Goal: Transaction & Acquisition: Download file/media

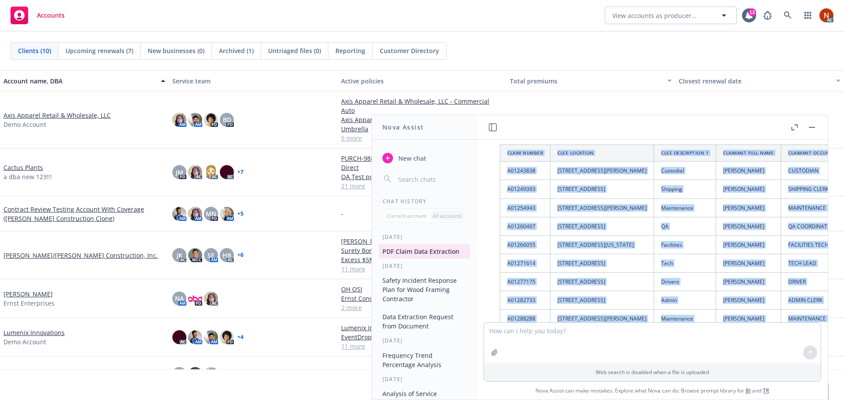
scroll to position [5202, 0]
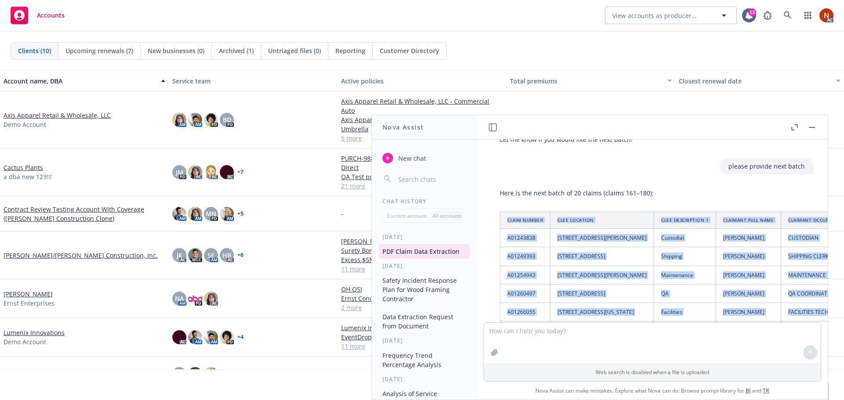
drag, startPoint x: 622, startPoint y: 259, endPoint x: 505, endPoint y: 227, distance: 120.9
copy table "Claim Number CLEE Location CLEE Description 1 Claimant Full Name Claimant Occup…"
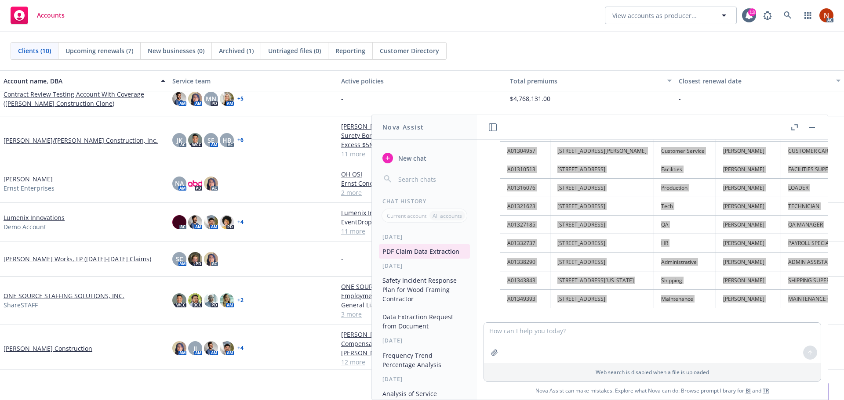
scroll to position [5533, 0]
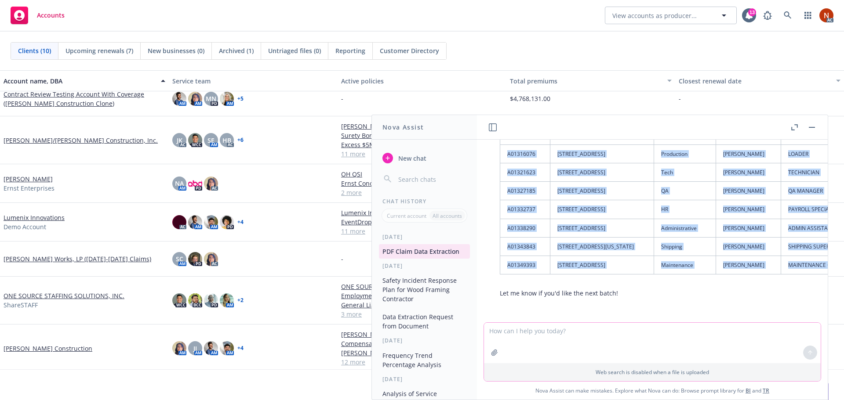
click at [538, 331] on textarea at bounding box center [652, 343] width 337 height 40
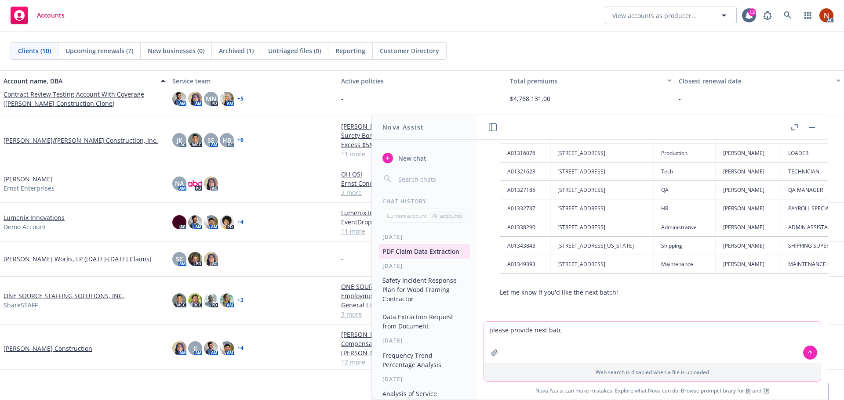
type textarea "please provide next batch"
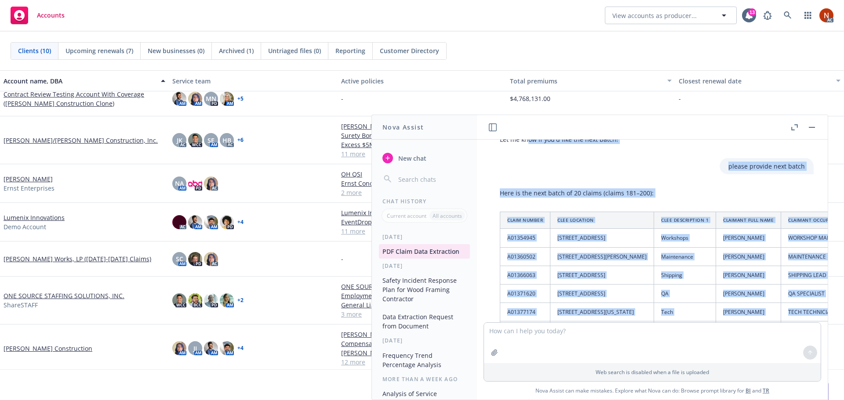
scroll to position [5668, 0]
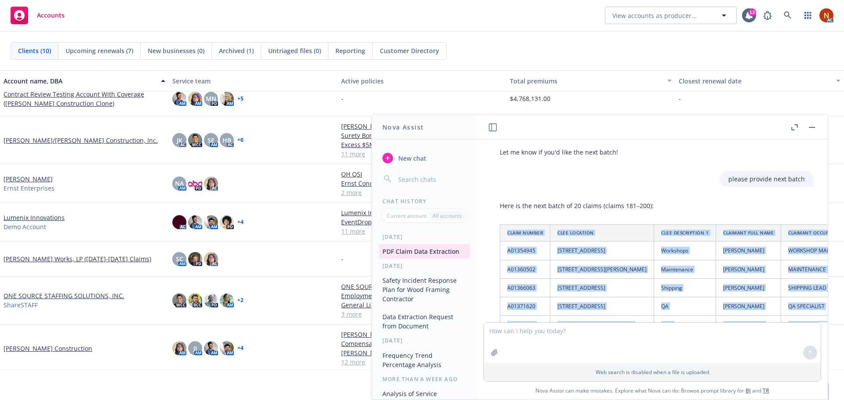
drag, startPoint x: 660, startPoint y: 257, endPoint x: 507, endPoint y: 231, distance: 155.2
copy table "Claim Number CLEE Location CLEE Description 1 Claimant Full Name Claimant Occup…"
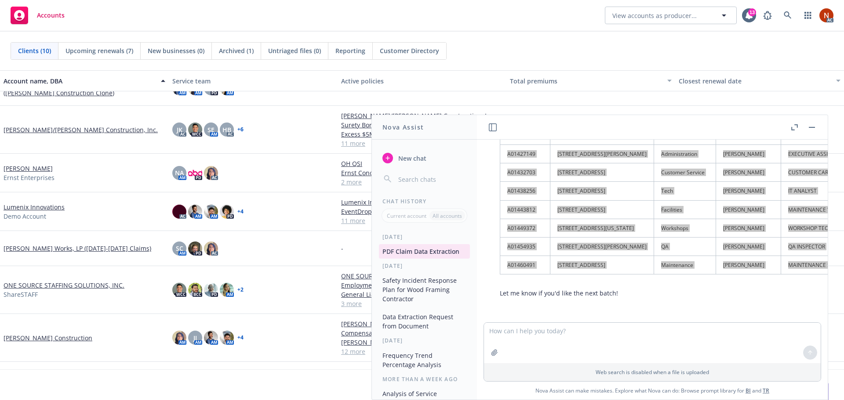
scroll to position [104, 0]
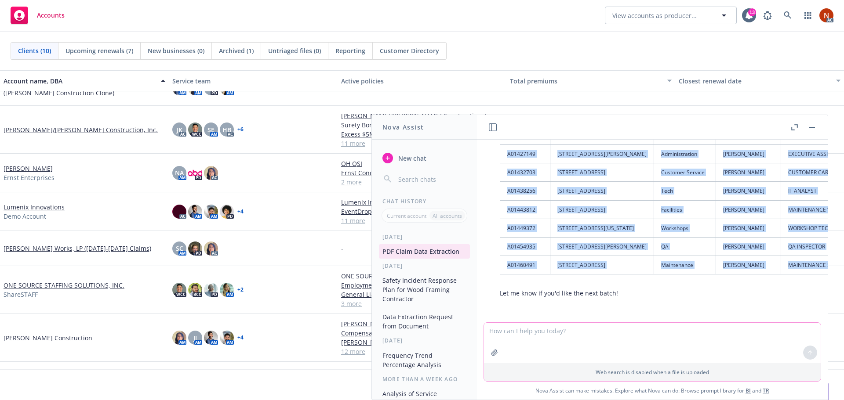
click at [543, 331] on textarea at bounding box center [652, 343] width 337 height 40
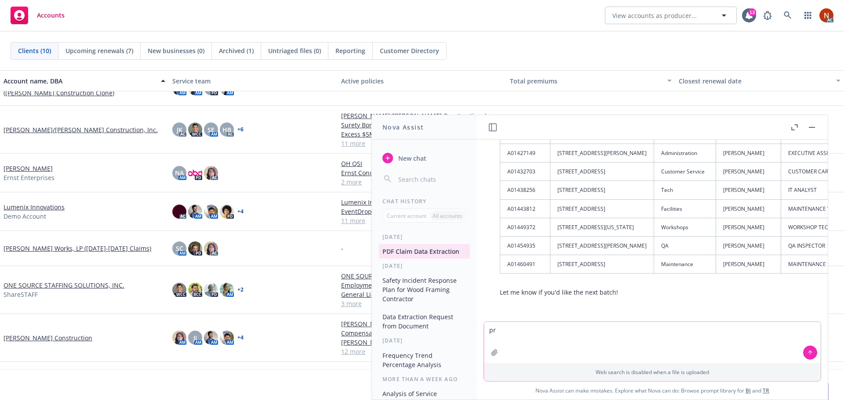
type textarea "p"
type textarea "please provide next batch"
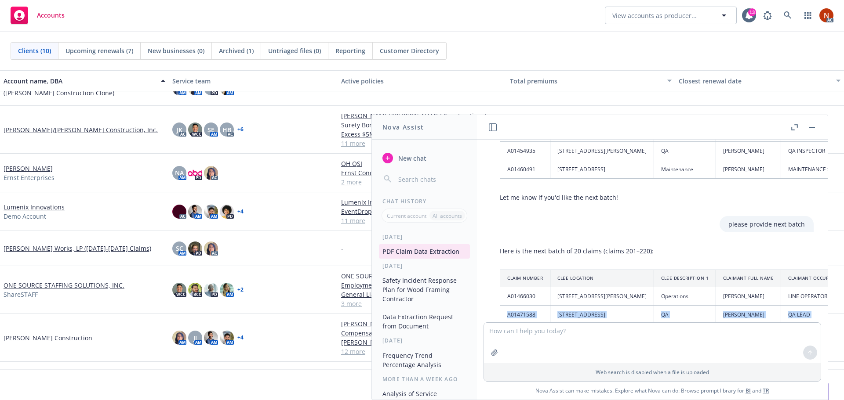
scroll to position [6122, 0]
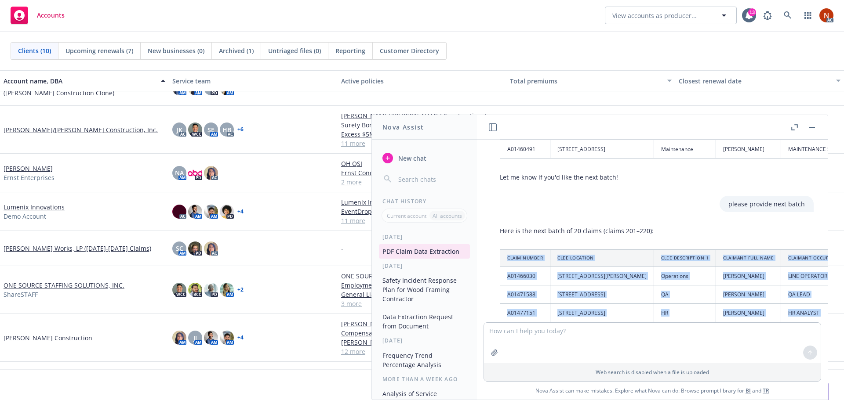
drag, startPoint x: 675, startPoint y: 259, endPoint x: 508, endPoint y: 258, distance: 167.0
copy table "Claim Number CLEE Location CLEE Description 1 Claimant Full Name Claimant Occup…"
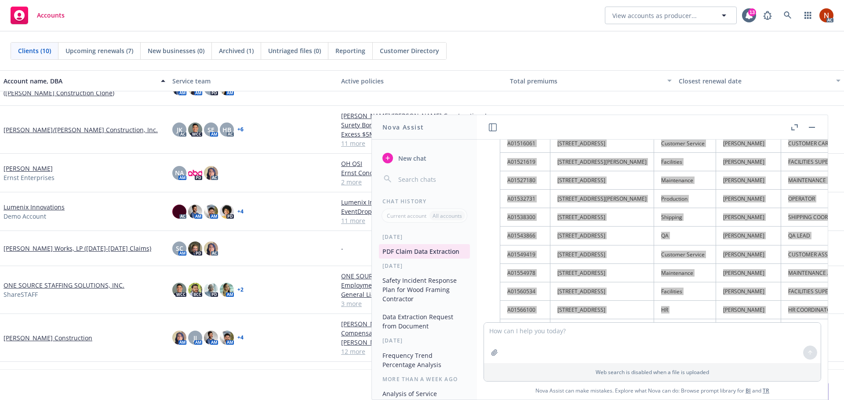
scroll to position [6491, 0]
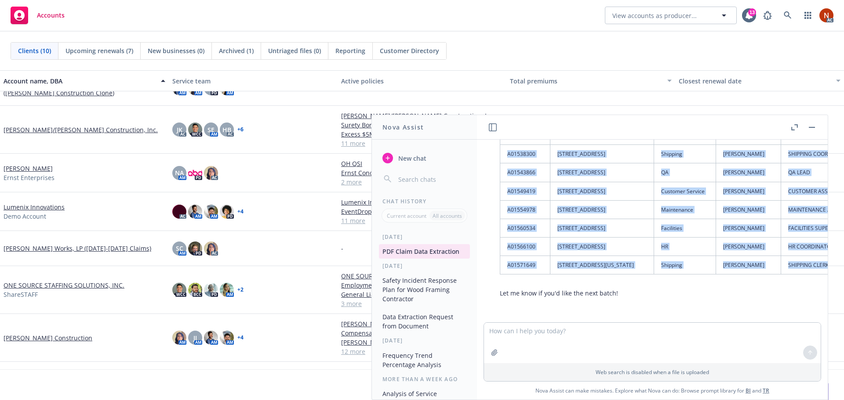
click at [806, 128] on div at bounding box center [803, 127] width 28 height 11
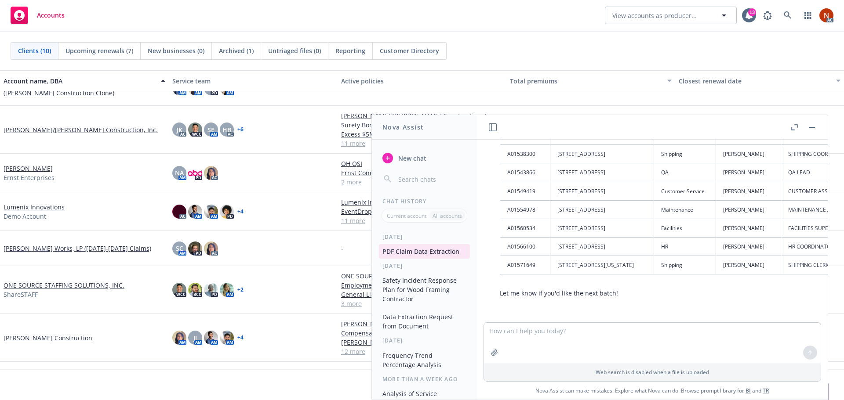
drag, startPoint x: 809, startPoint y: 125, endPoint x: 798, endPoint y: 129, distance: 11.5
click at [809, 125] on button "button" at bounding box center [812, 127] width 11 height 11
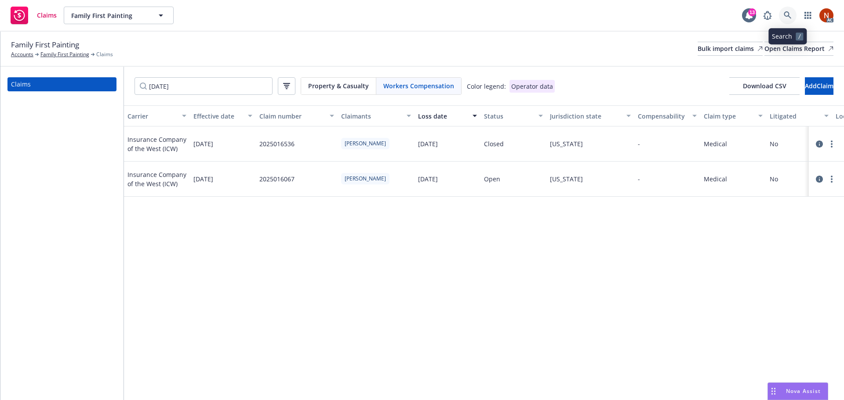
click at [789, 13] on icon at bounding box center [788, 15] width 8 height 8
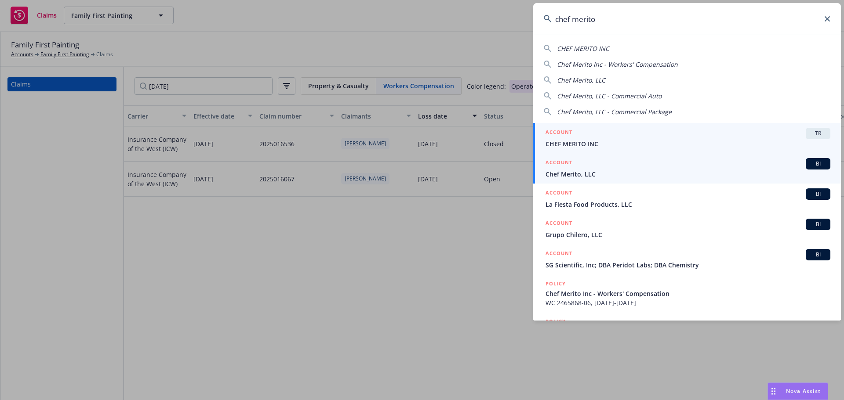
type input "chef merito"
click at [597, 171] on span "Chef Merito, LLC" at bounding box center [688, 174] width 285 height 9
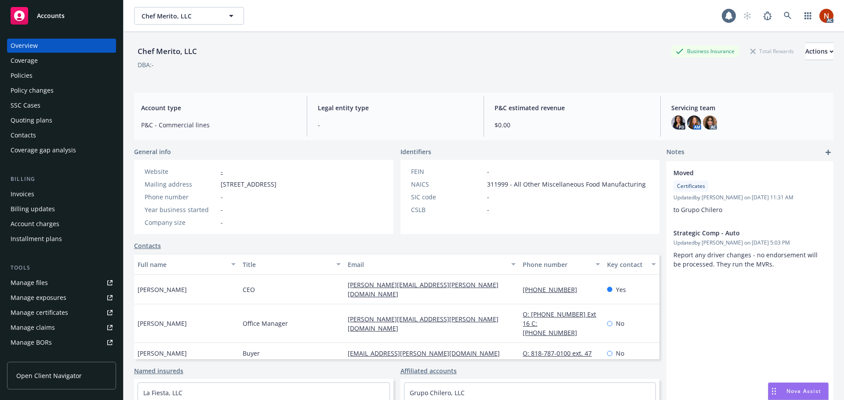
click at [51, 328] on div "Manage claims" at bounding box center [33, 328] width 44 height 14
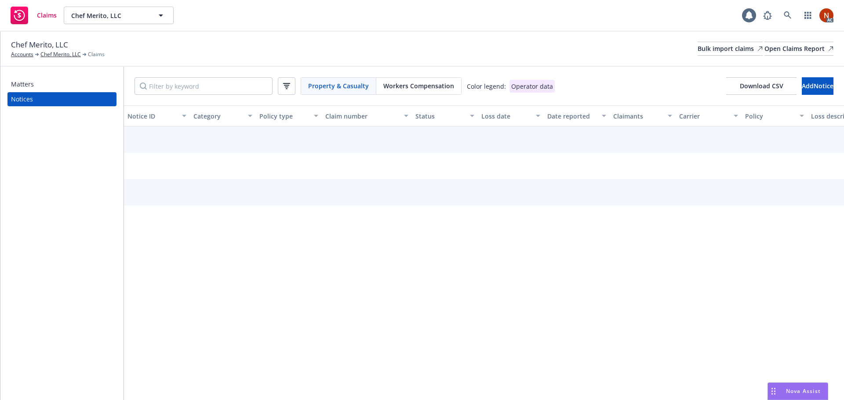
click at [428, 83] on span "Workers Compensation" at bounding box center [418, 85] width 71 height 9
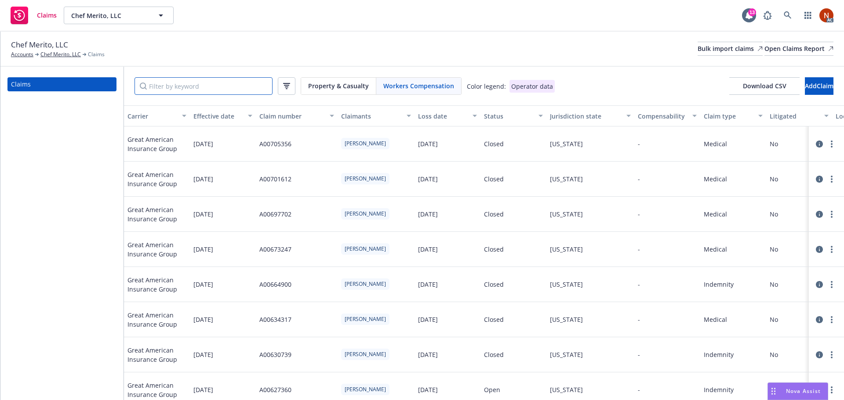
click at [231, 84] on input "Filter by keyword" at bounding box center [204, 86] width 138 height 18
paste input "A00260181"
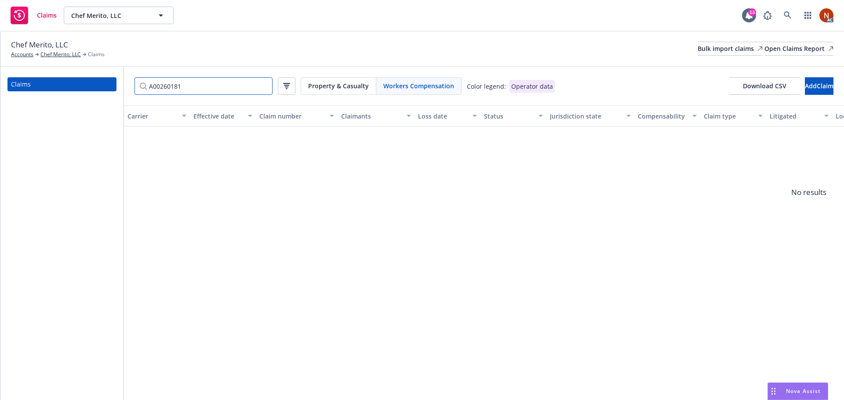
drag, startPoint x: 197, startPoint y: 84, endPoint x: 121, endPoint y: 82, distance: 76.1
click at [121, 82] on div "Claims A00260181 Property & Casualty Workers Compensation Color legend: Operato…" at bounding box center [422, 234] width 844 height 334
paste input "7/10/2019"
type input "7/10/2019"
click at [107, 81] on div "Claims 7/10/2019 Property & Casualty Workers Compensation Color legend: Operato…" at bounding box center [422, 234] width 844 height 334
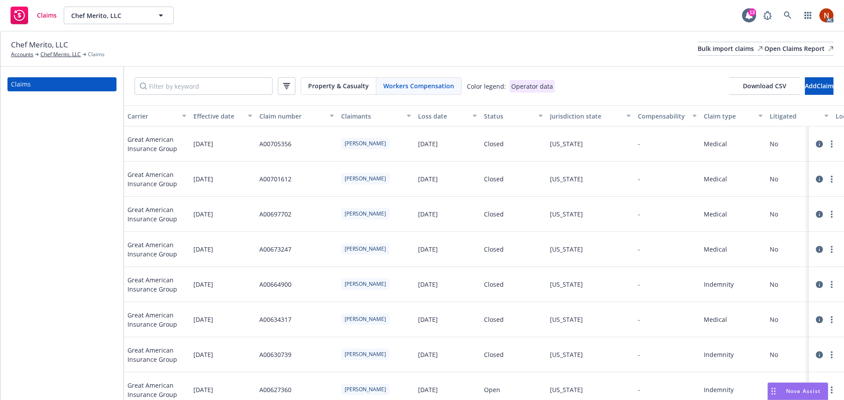
click at [438, 118] on div "Loss date" at bounding box center [442, 116] width 49 height 9
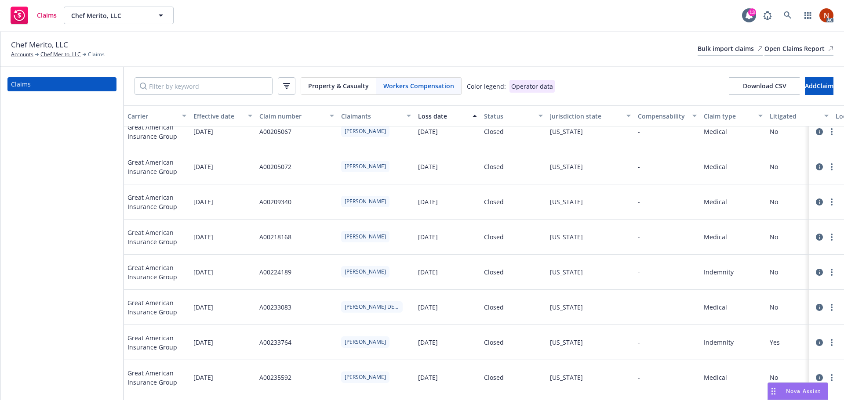
scroll to position [443, 0]
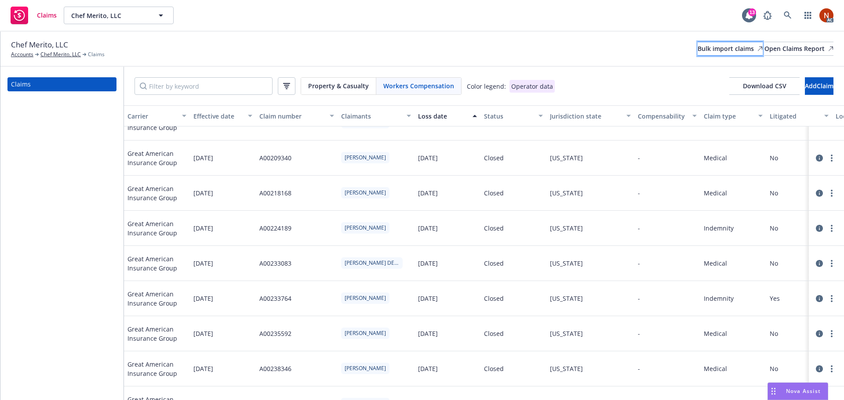
click at [698, 44] on link "Bulk import claims" at bounding box center [730, 49] width 65 height 14
drag, startPoint x: 411, startPoint y: 92, endPoint x: 557, endPoint y: 100, distance: 146.2
click at [411, 91] on div "Workers Compensation" at bounding box center [418, 86] width 85 height 17
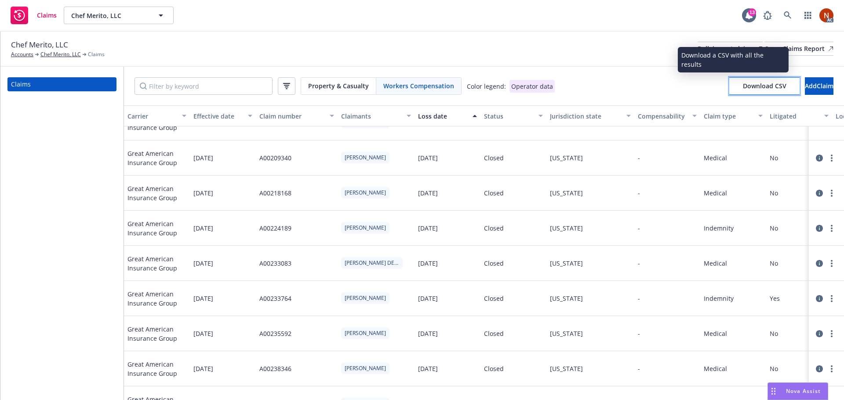
click at [743, 89] on span "Download CSV" at bounding box center [765, 86] width 44 height 8
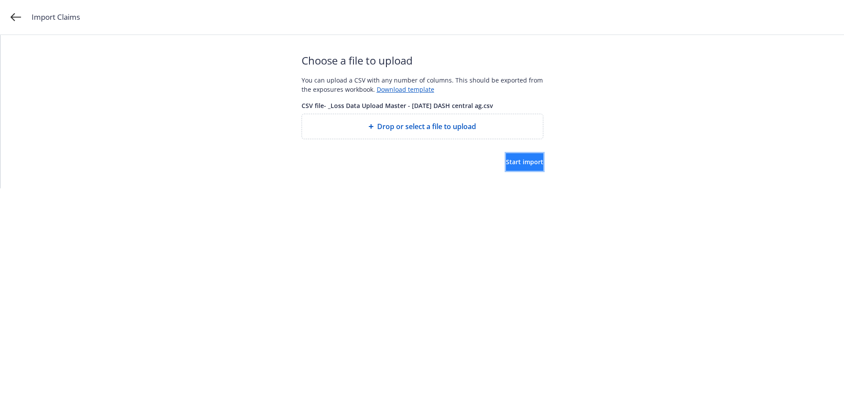
click at [506, 159] on button "Start import" at bounding box center [524, 162] width 37 height 18
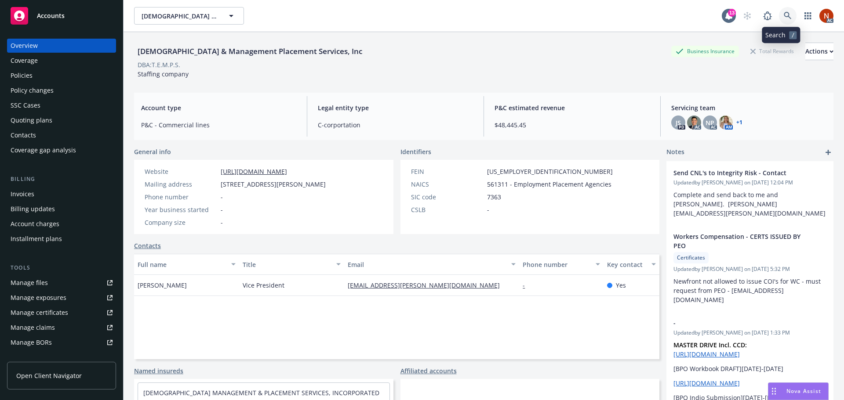
click at [784, 14] on icon at bounding box center [788, 16] width 8 height 8
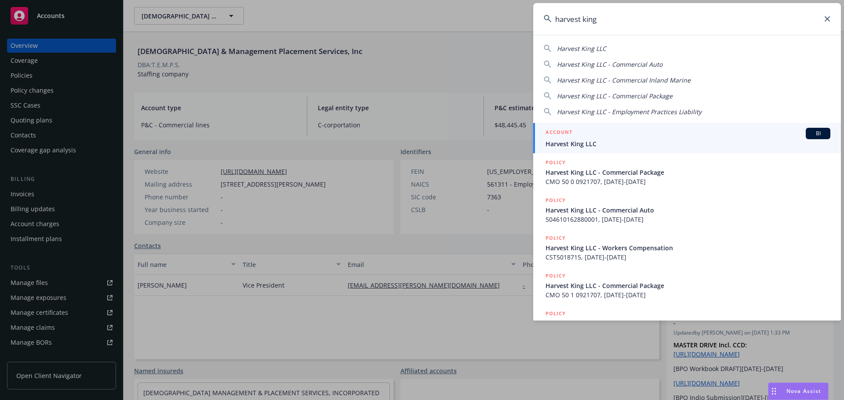
type input "harvest king"
click at [669, 134] on div "ACCOUNT BI" at bounding box center [688, 133] width 285 height 11
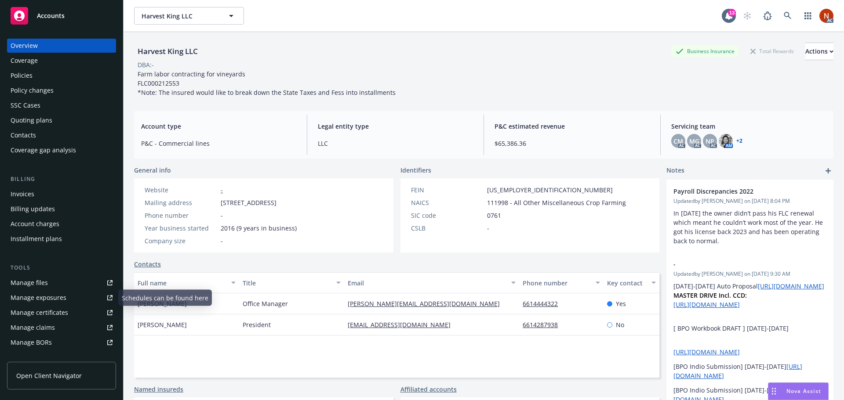
click at [49, 325] on div "Manage claims" at bounding box center [33, 328] width 44 height 14
click at [48, 76] on div "Policies" at bounding box center [62, 76] width 102 height 14
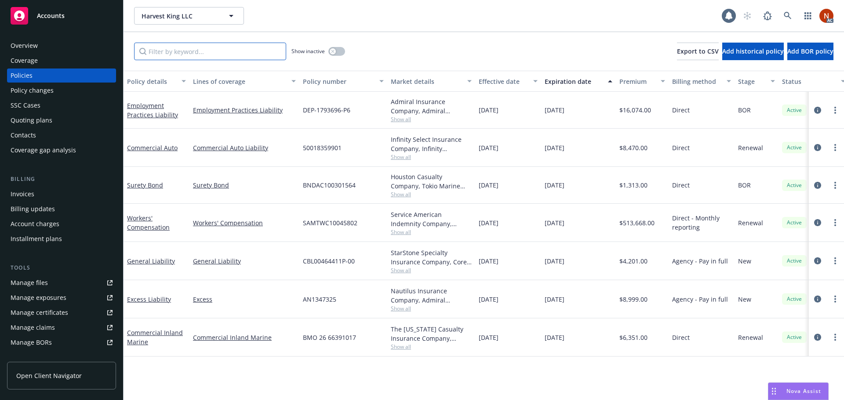
click at [178, 54] on input "Filter by keyword..." at bounding box center [210, 52] width 152 height 18
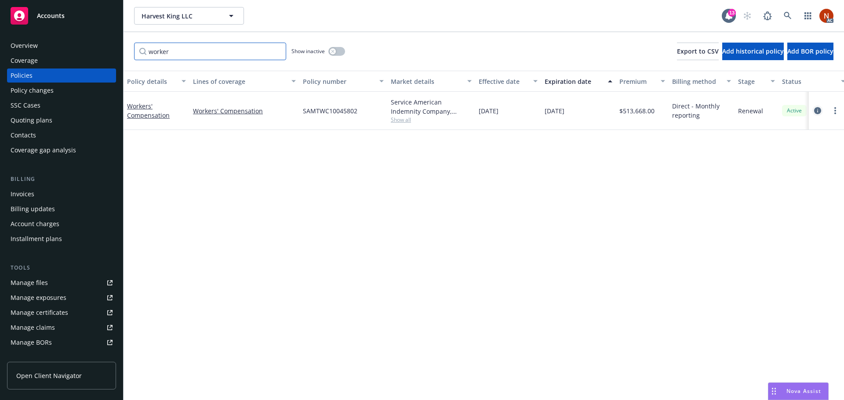
type input "worker"
click at [817, 109] on icon "circleInformation" at bounding box center [817, 110] width 7 height 7
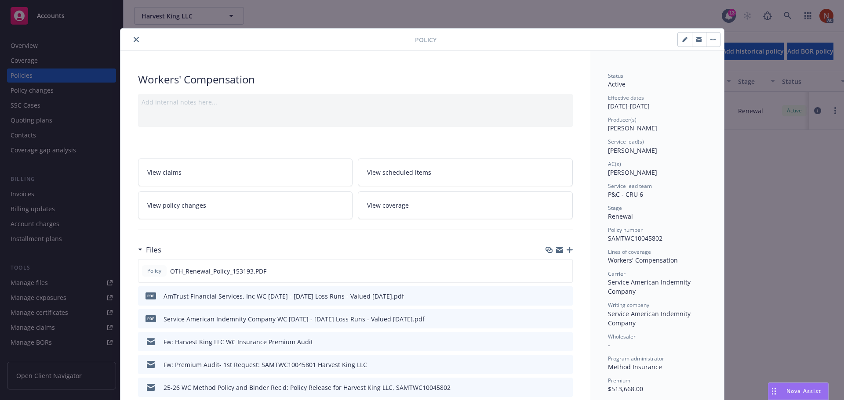
click at [131, 40] on button "close" at bounding box center [136, 39] width 11 height 11
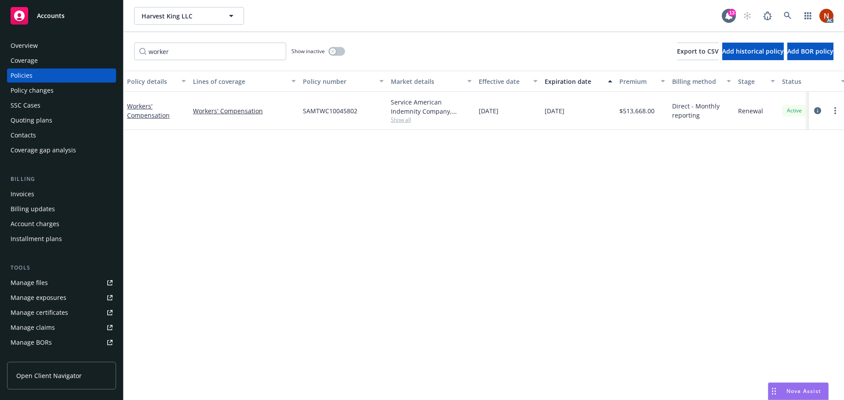
click at [810, 110] on div at bounding box center [826, 111] width 35 height 38
click at [816, 111] on icon "circleInformation" at bounding box center [817, 110] width 7 height 7
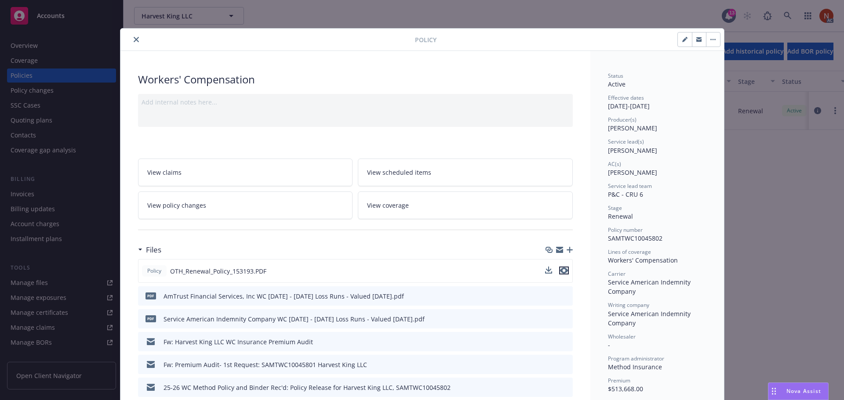
click at [562, 271] on icon "preview file" at bounding box center [564, 271] width 8 height 6
click at [135, 37] on icon "close" at bounding box center [136, 39] width 5 height 5
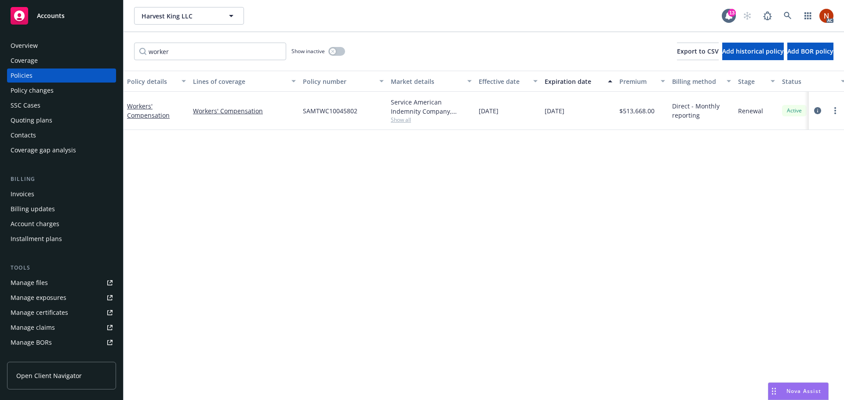
click at [57, 280] on link "Manage files" at bounding box center [61, 283] width 109 height 14
click at [337, 48] on button "button" at bounding box center [336, 51] width 17 height 9
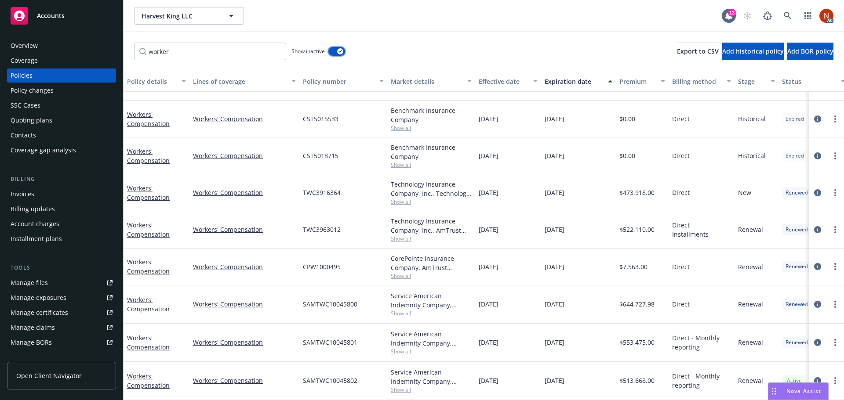
scroll to position [68, 0]
drag, startPoint x: 337, startPoint y: 338, endPoint x: 298, endPoint y: 340, distance: 38.7
click at [298, 340] on div "Workers' Compensation Workers' Compensation SAMTWC10045801 Service American Ind…" at bounding box center [548, 343] width 848 height 38
copy div "SAMTWC10045801"
click at [793, 15] on link at bounding box center [788, 16] width 18 height 18
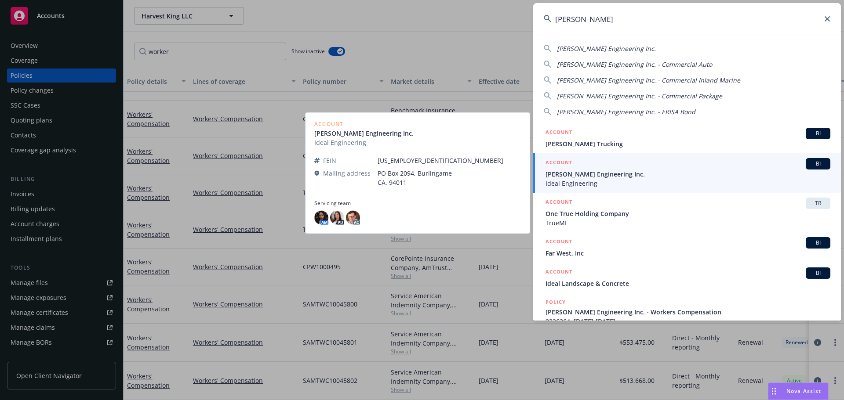
type input "alfaro"
click at [642, 173] on span "Alfaro Engineering Inc." at bounding box center [688, 174] width 285 height 9
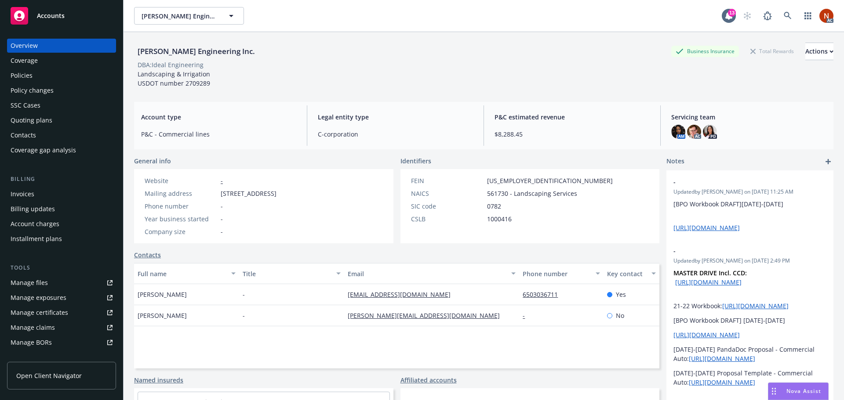
click at [32, 76] on div "Policies" at bounding box center [62, 76] width 102 height 14
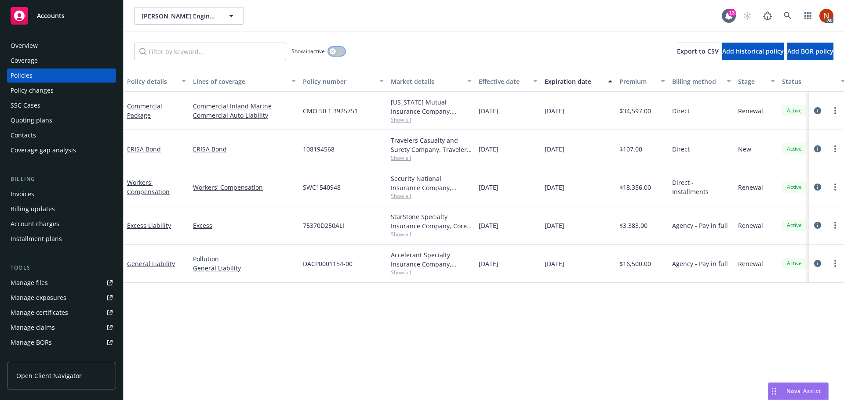
click at [333, 54] on div "button" at bounding box center [333, 51] width 6 height 6
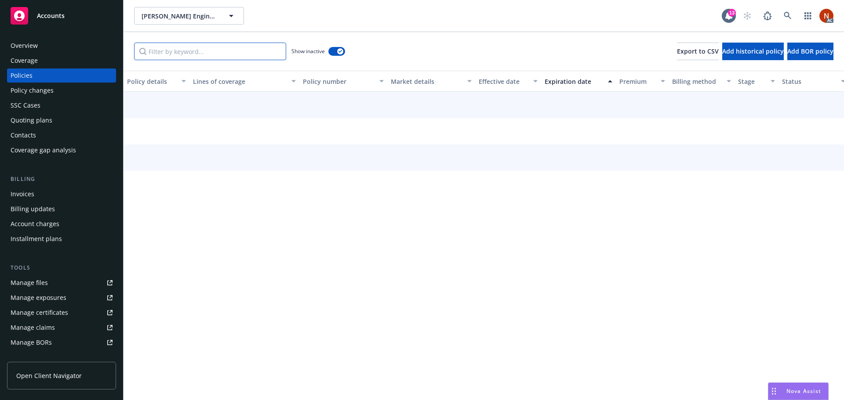
click at [200, 55] on input "Filter by keyword..." at bounding box center [210, 52] width 152 height 18
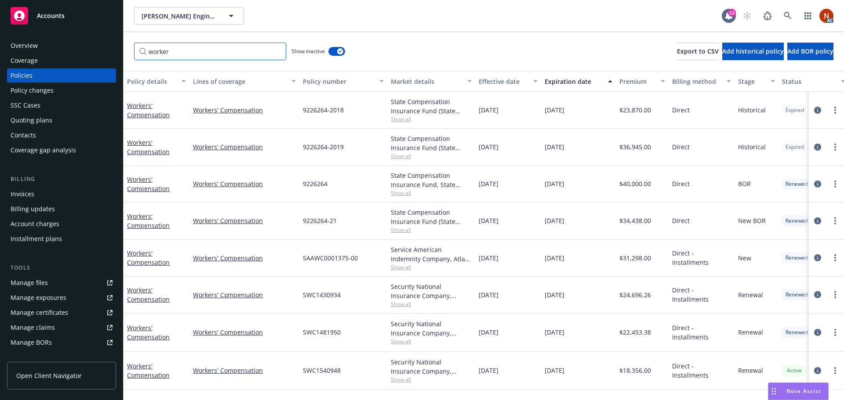
type input "worker"
click at [32, 44] on div "Overview" at bounding box center [24, 46] width 27 height 14
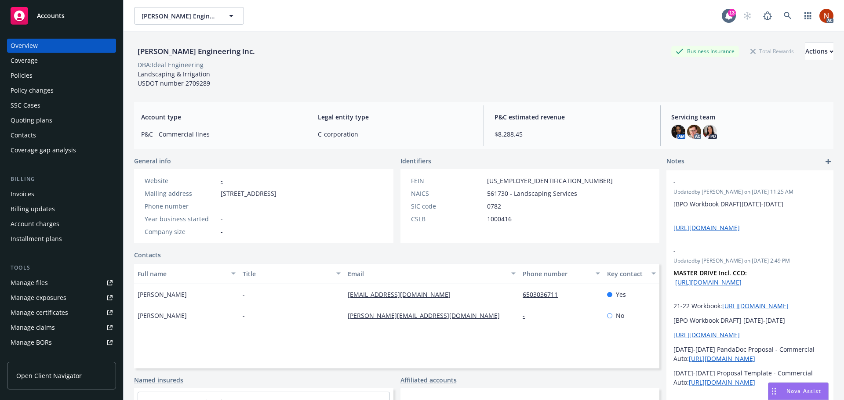
click at [30, 73] on div "Policies" at bounding box center [22, 76] width 22 height 14
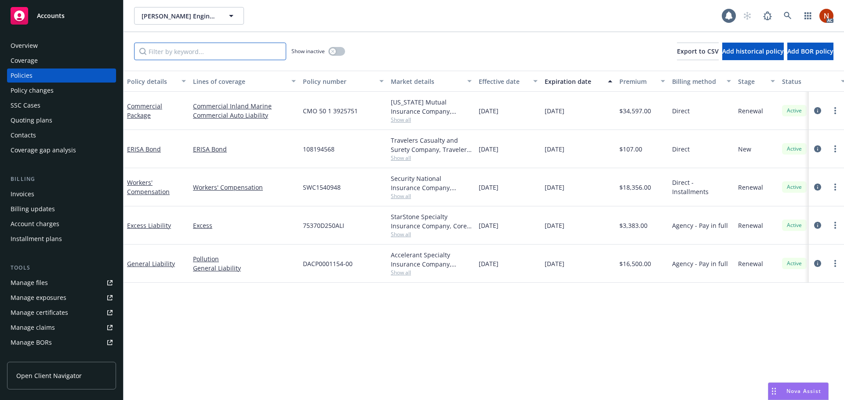
click at [201, 51] on input "Filter by keyword..." at bounding box center [210, 52] width 152 height 18
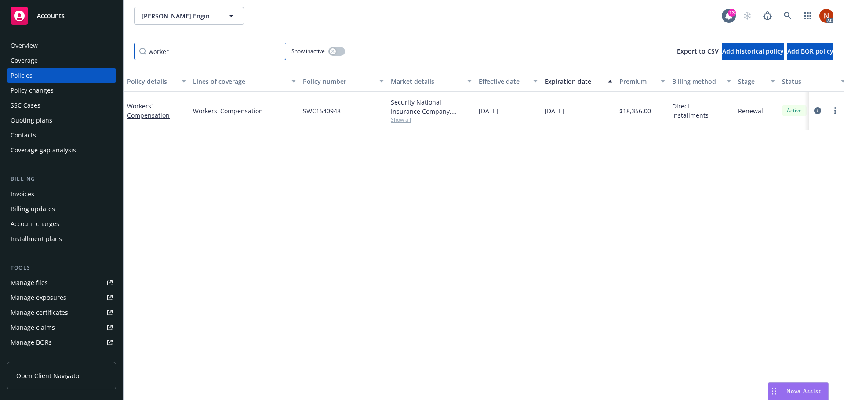
type input "worker"
click at [55, 43] on div "Overview" at bounding box center [62, 46] width 102 height 14
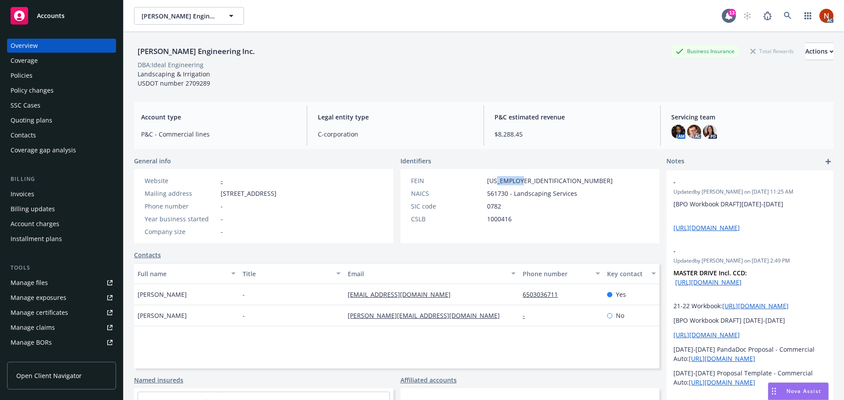
drag, startPoint x: 505, startPoint y: 181, endPoint x: 493, endPoint y: 182, distance: 11.9
click at [493, 182] on div "FEIN 45-4135356" at bounding box center [511, 180] width 209 height 9
copy span "4135356"
click at [43, 284] on div "Manage files" at bounding box center [29, 283] width 37 height 14
click at [34, 76] on div "Policies" at bounding box center [62, 76] width 102 height 14
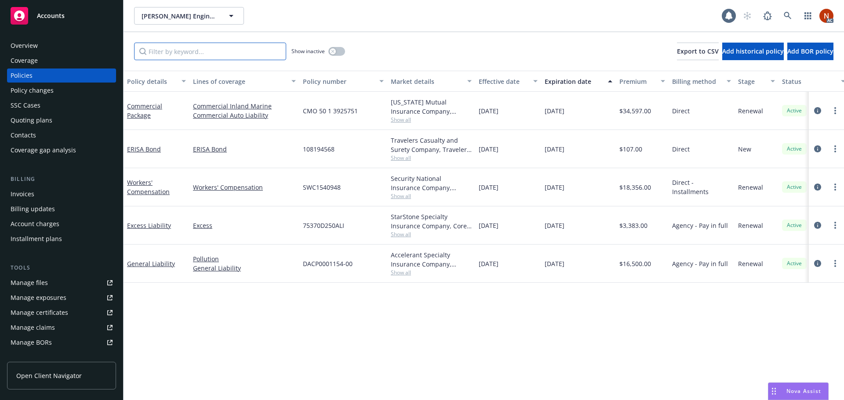
click at [201, 49] on input "Filter by keyword..." at bounding box center [210, 52] width 152 height 18
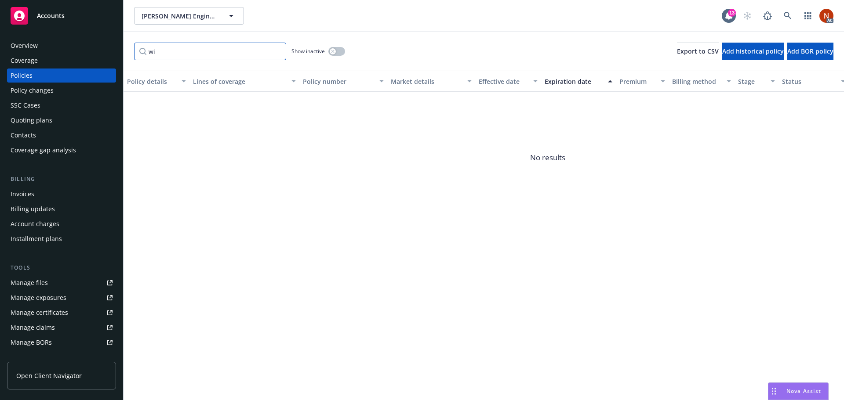
type input "w"
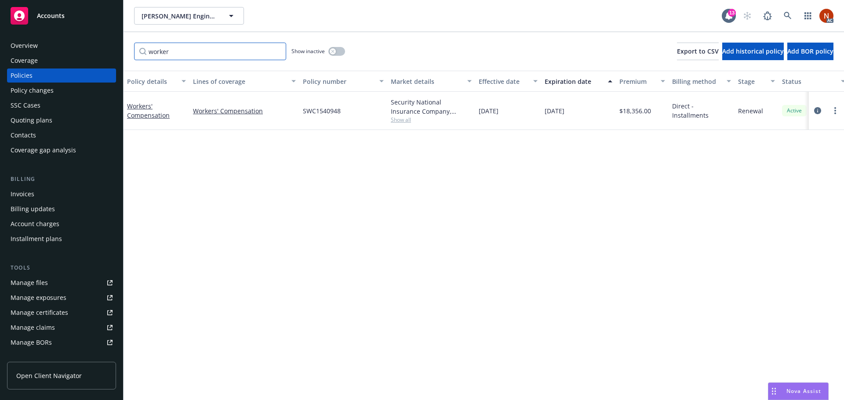
type input "worker"
click at [338, 53] on button "button" at bounding box center [336, 51] width 17 height 9
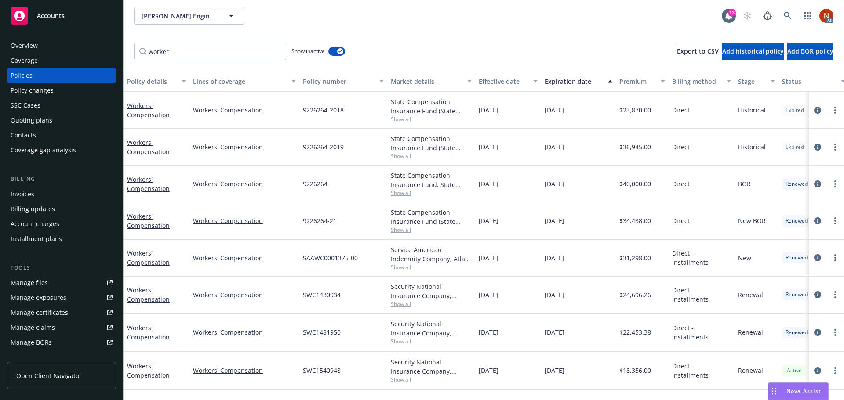
click at [493, 79] on div "Effective date" at bounding box center [503, 81] width 49 height 9
click at [401, 378] on span "Show all" at bounding box center [431, 379] width 81 height 7
click at [454, 386] on div "Security National Insurance Company, AmTrust Financial Services Show all" at bounding box center [431, 371] width 88 height 38
click at [400, 345] on span "Show all" at bounding box center [431, 341] width 81 height 7
click at [469, 381] on span "Show all" at bounding box center [431, 379] width 81 height 7
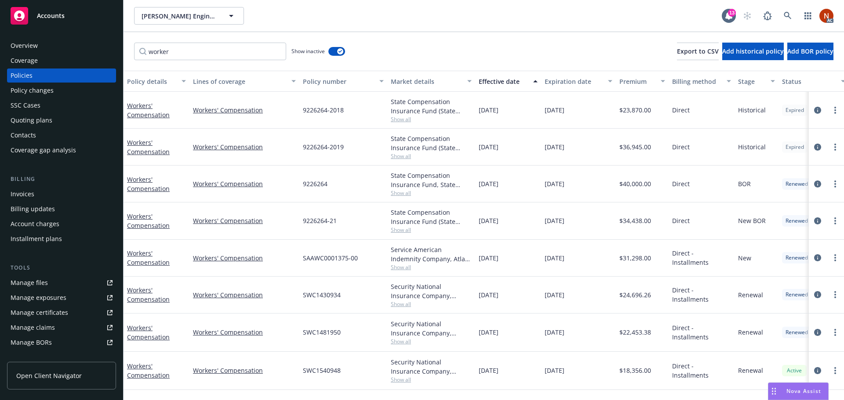
click at [472, 386] on div "Security National Insurance Company, AmTrust Financial Services Show all" at bounding box center [431, 371] width 88 height 38
click at [399, 268] on span "Show all" at bounding box center [431, 267] width 81 height 7
click at [441, 261] on div "Service American Indemnity Company, Atlas General Insurance Services" at bounding box center [431, 254] width 81 height 18
click at [404, 338] on span "Show all" at bounding box center [431, 341] width 81 height 7
click at [486, 296] on span "03/01/2023" at bounding box center [489, 295] width 20 height 9
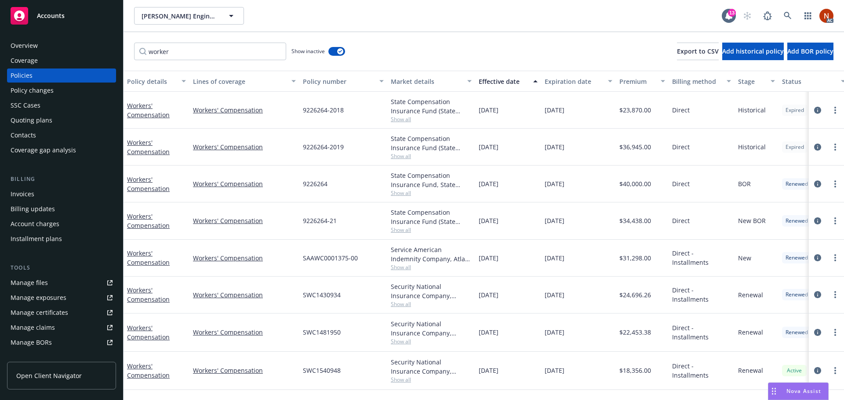
click at [402, 194] on span "Show all" at bounding box center [431, 192] width 81 height 7
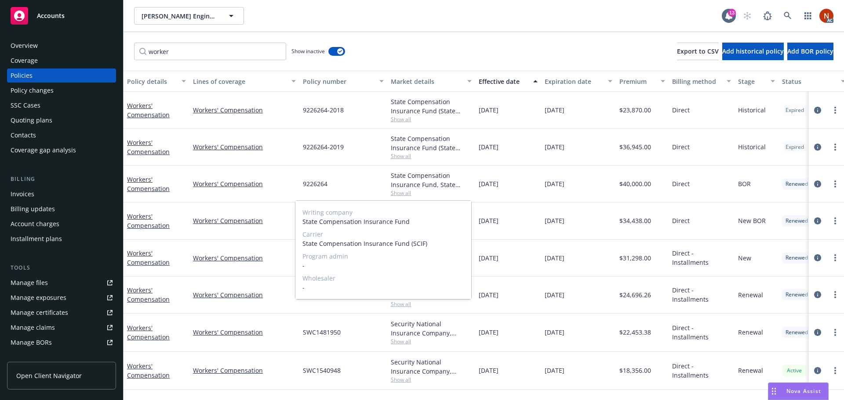
click at [423, 244] on span "State Compensation Insurance Fund (SCIF)" at bounding box center [383, 243] width 162 height 9
drag, startPoint x: 428, startPoint y: 243, endPoint x: 303, endPoint y: 248, distance: 125.4
click at [303, 248] on div "Writing company State Compensation Insurance Fund Carrier State Compensation In…" at bounding box center [383, 250] width 176 height 98
copy span "State Compensation Insurance Fund (SCIF)"
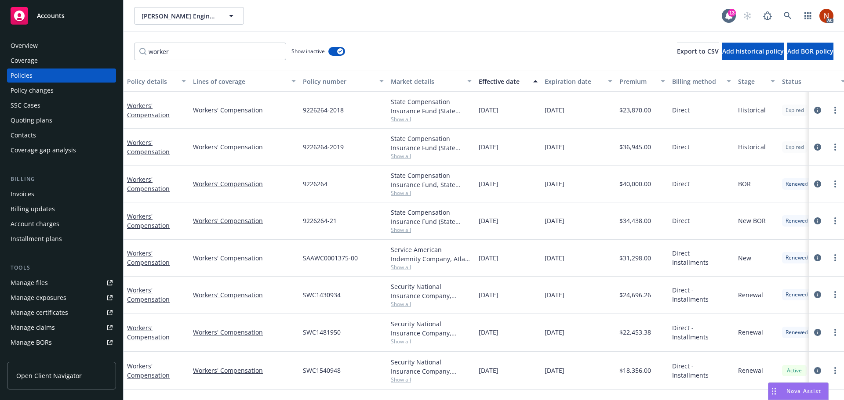
click at [442, 321] on div "Security National Insurance Company, AmTrust Financial Services" at bounding box center [431, 329] width 81 height 18
click at [401, 270] on span "Show all" at bounding box center [431, 267] width 81 height 7
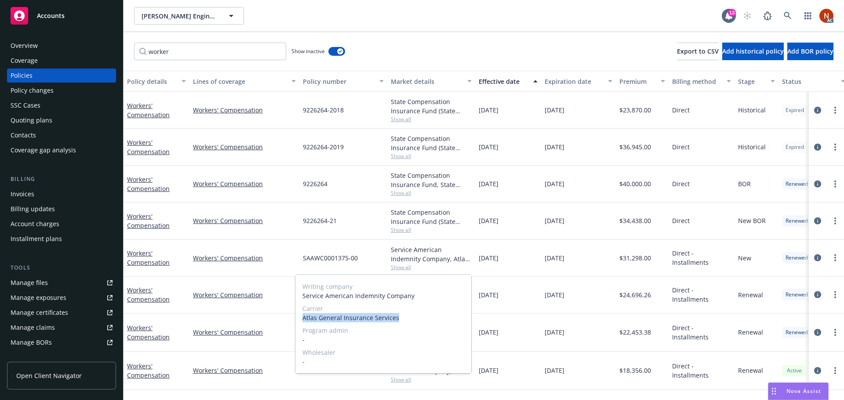
drag, startPoint x: 395, startPoint y: 318, endPoint x: 302, endPoint y: 322, distance: 93.3
click at [302, 322] on div "Writing company Service American Indemnity Company Carrier Atlas General Insura…" at bounding box center [383, 324] width 176 height 98
copy span "Atlas General Insurance Services"
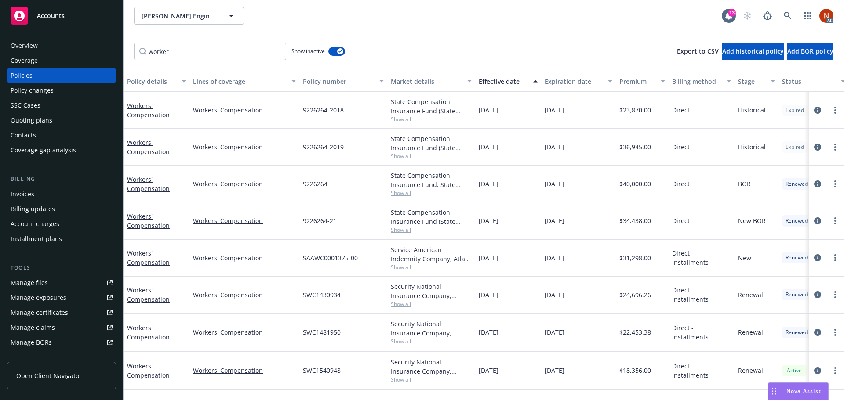
click at [560, 241] on div "03/01/2023" at bounding box center [578, 258] width 75 height 37
click at [415, 299] on div "Security National Insurance Company, AmTrust Financial Services" at bounding box center [431, 291] width 81 height 18
click at [409, 304] on span "Show all" at bounding box center [431, 304] width 81 height 7
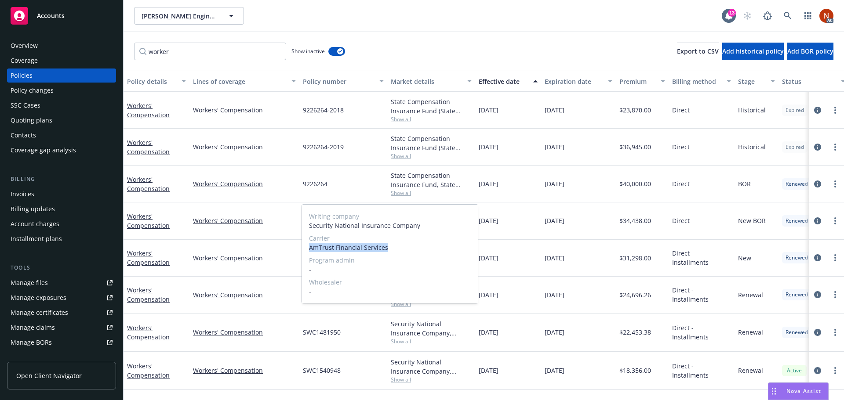
drag, startPoint x: 393, startPoint y: 248, endPoint x: 308, endPoint y: 253, distance: 85.0
click at [308, 253] on div "Writing company Security National Insurance Company Carrier AmTrust Financial S…" at bounding box center [390, 254] width 176 height 98
copy span "AmTrust Financial Services"
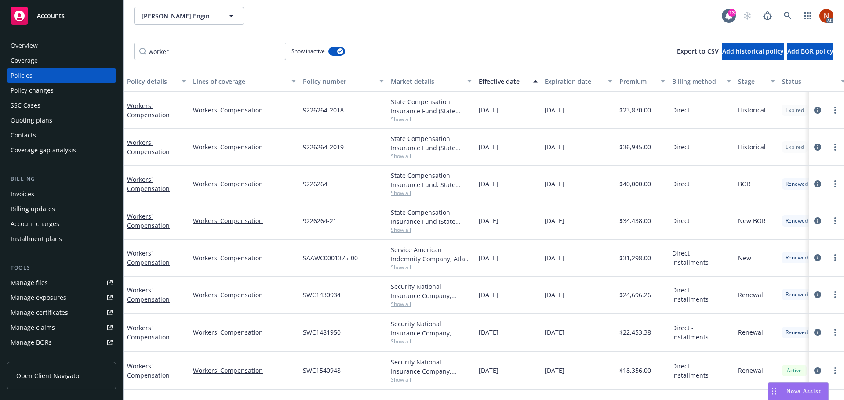
click at [402, 341] on span "Show all" at bounding box center [431, 341] width 81 height 7
click at [404, 387] on div "Security National Insurance Company, AmTrust Financial Services Show all" at bounding box center [431, 371] width 88 height 38
click at [404, 380] on span "Show all" at bounding box center [431, 379] width 81 height 7
click at [819, 370] on icon "circleInformation" at bounding box center [817, 370] width 7 height 7
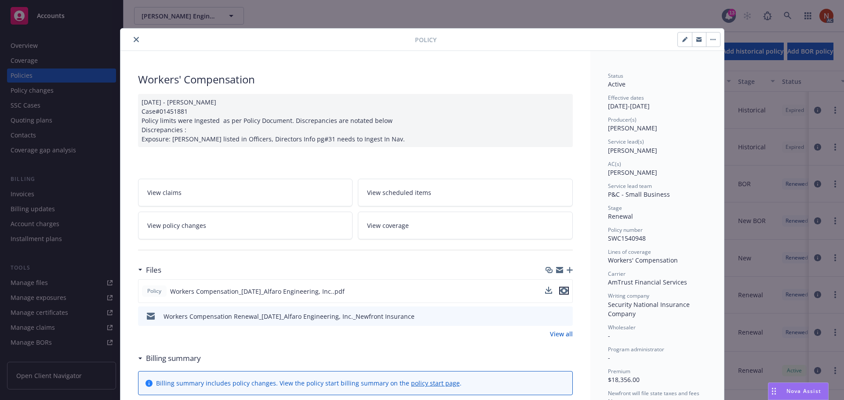
click at [562, 290] on icon "preview file" at bounding box center [564, 291] width 8 height 6
click at [131, 34] on button "close" at bounding box center [136, 39] width 11 height 11
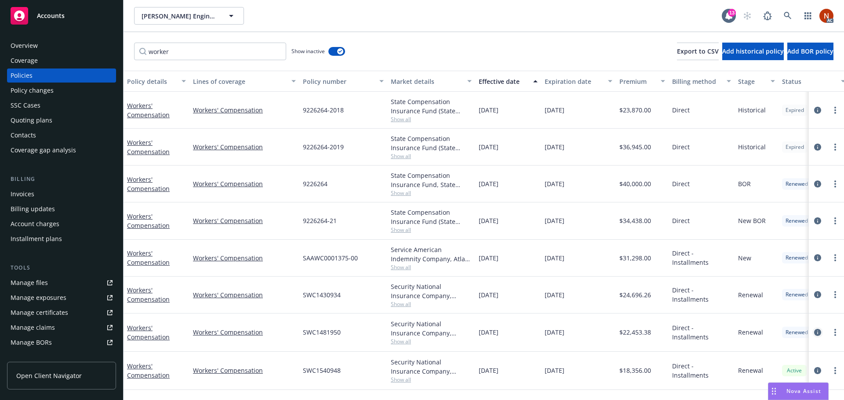
click at [818, 331] on icon "circleInformation" at bounding box center [817, 332] width 7 height 7
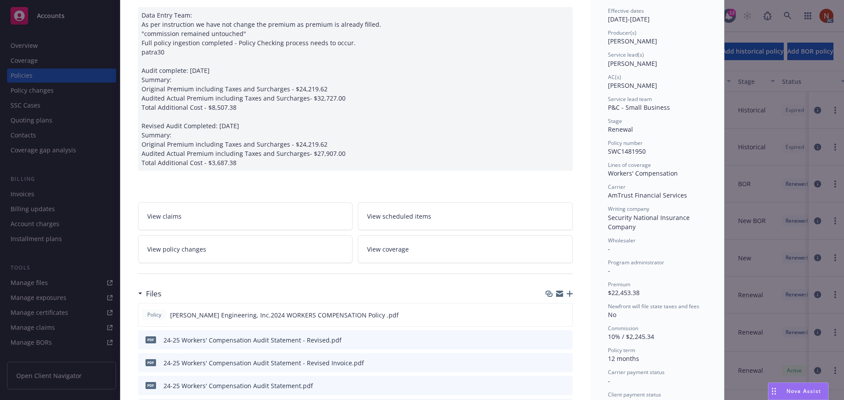
scroll to position [88, 0]
click at [563, 314] on icon "preview file" at bounding box center [564, 314] width 8 height 6
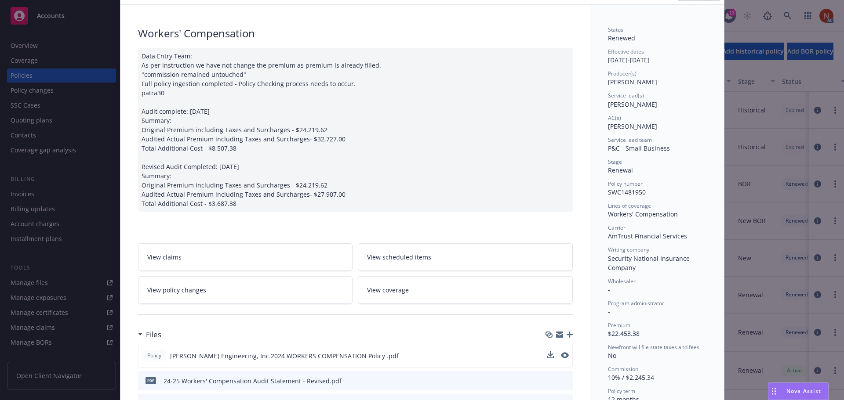
scroll to position [0, 0]
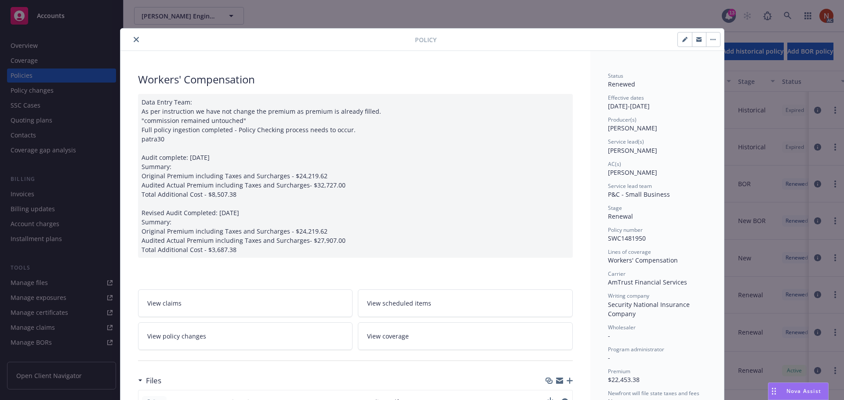
click at [134, 40] on icon "close" at bounding box center [136, 39] width 5 height 5
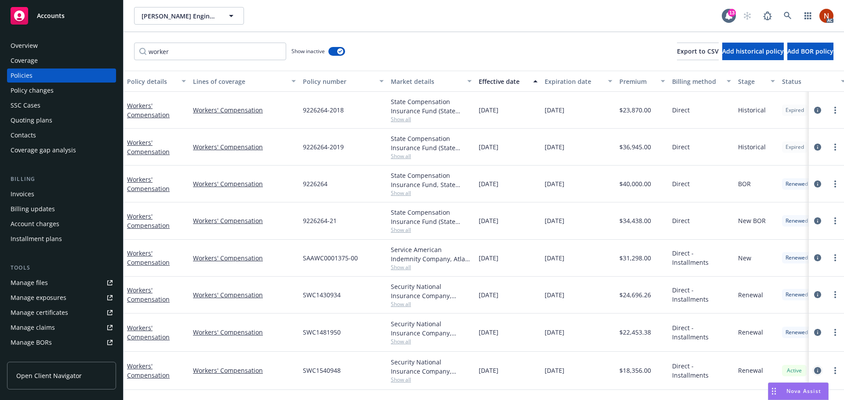
click at [817, 371] on icon "circleInformation" at bounding box center [817, 370] width 7 height 7
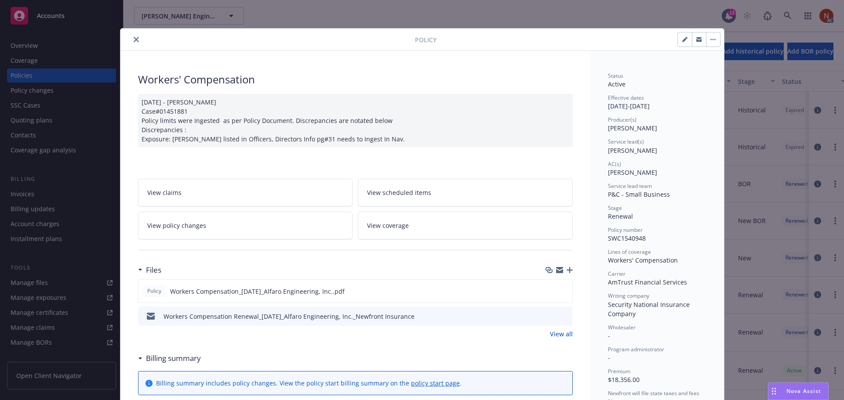
scroll to position [26, 0]
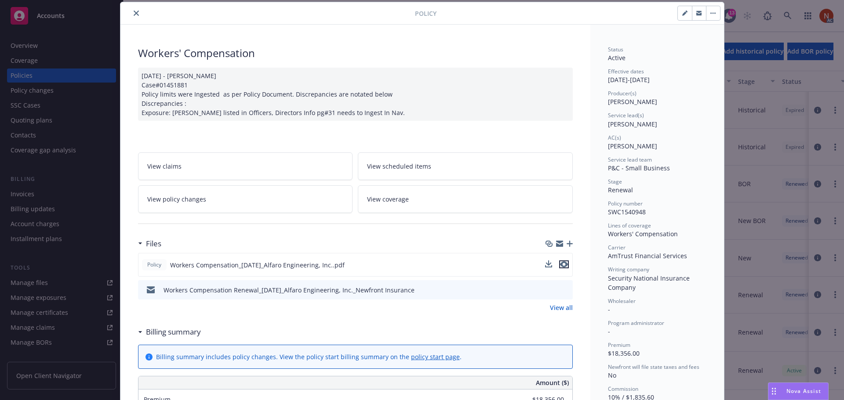
click at [564, 262] on icon "preview file" at bounding box center [564, 265] width 8 height 6
click at [134, 12] on icon "close" at bounding box center [136, 13] width 5 height 5
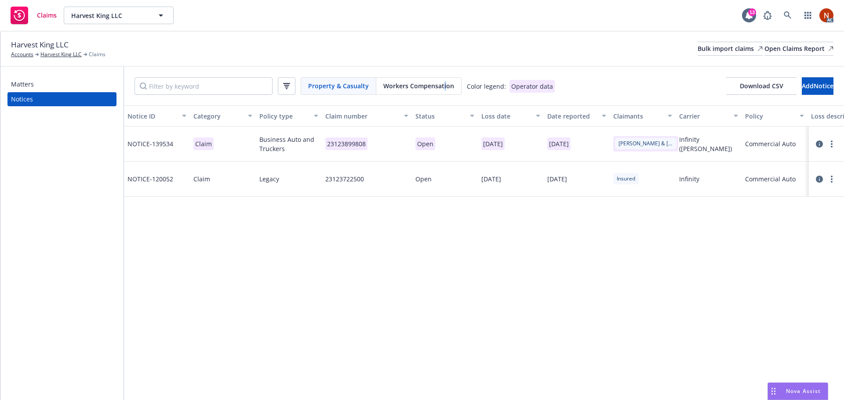
click at [441, 84] on span "Workers Compensation" at bounding box center [418, 85] width 71 height 9
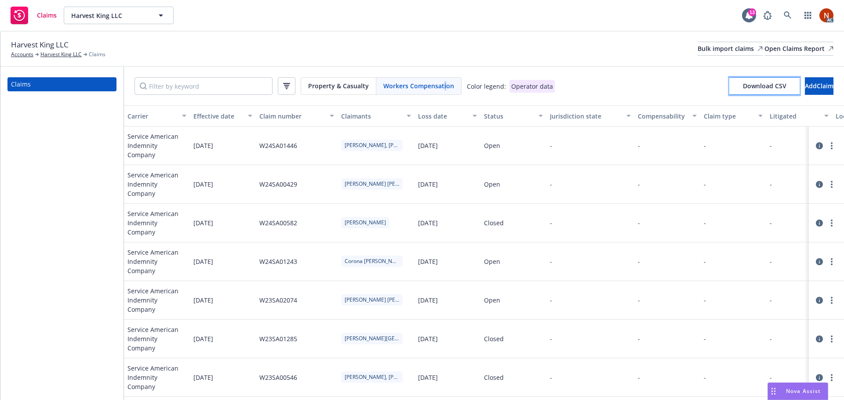
click at [729, 90] on button "Download CSV" at bounding box center [764, 86] width 70 height 18
click at [682, 41] on div "Harvest King LLC Accounts Harvest King LLC Claims Bulk import claims Open Claim…" at bounding box center [422, 48] width 822 height 19
click at [698, 49] on div "Bulk import claims" at bounding box center [730, 48] width 65 height 13
click at [222, 87] on input "Filter by keyword" at bounding box center [204, 86] width 138 height 18
paste input "2594901118"
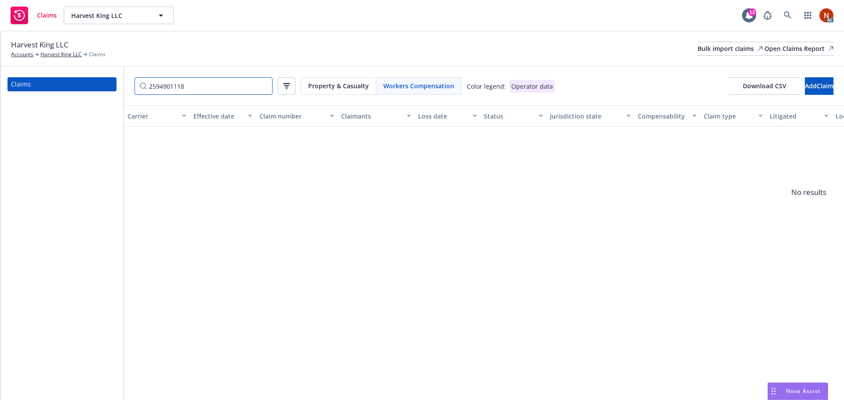
drag, startPoint x: 194, startPoint y: 87, endPoint x: 83, endPoint y: 85, distance: 111.7
click at [84, 85] on div "Claims 2594901118 Property & Casualty Workers Compensation Color legend: Operat…" at bounding box center [422, 234] width 844 height 334
paste input "3/28/2025"
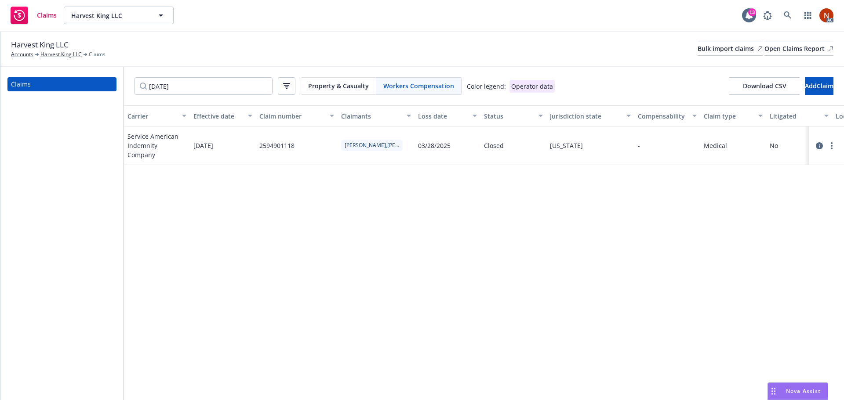
click at [819, 147] on icon at bounding box center [819, 145] width 7 height 7
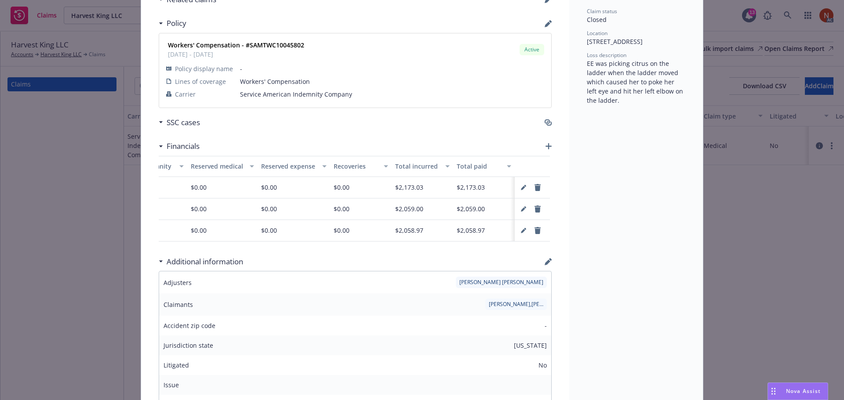
scroll to position [264, 0]
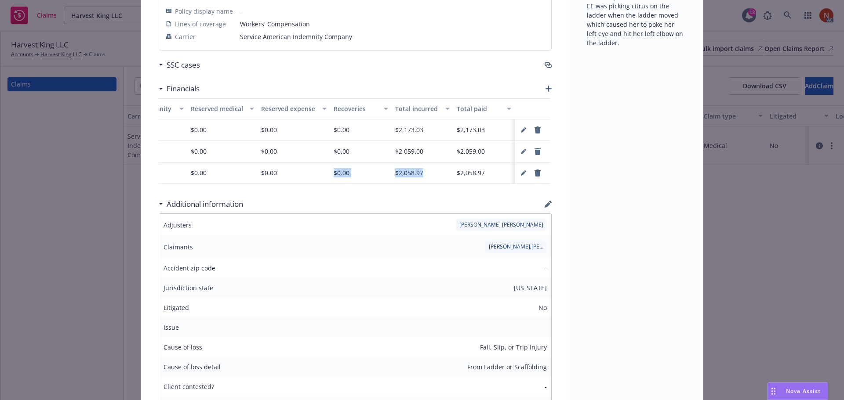
drag, startPoint x: 444, startPoint y: 185, endPoint x: 310, endPoint y: 186, distance: 133.6
click at [310, 186] on div "Created by Valuation date Claim type Paid Indemnity Paid medical Paid expense R…" at bounding box center [354, 144] width 391 height 93
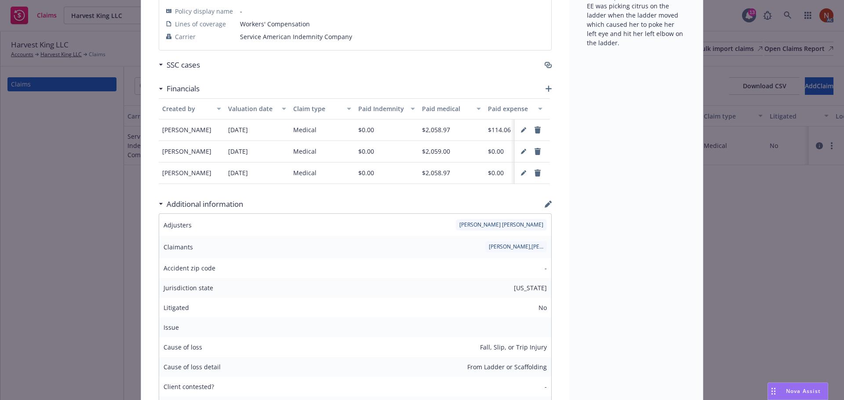
scroll to position [0, 438]
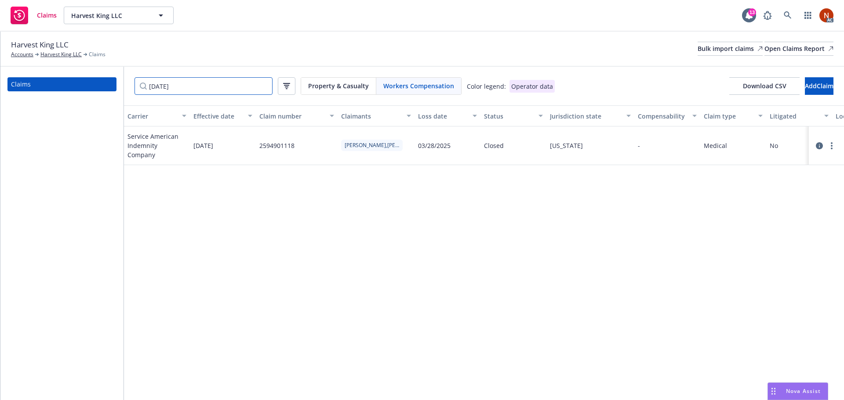
drag, startPoint x: 126, startPoint y: 88, endPoint x: 87, endPoint y: 88, distance: 38.2
click at [89, 88] on div "Claims 3/28/2025 Property & Casualty Workers Compensation Color legend: Operato…" at bounding box center [422, 234] width 844 height 334
paste input "4/4/2024"
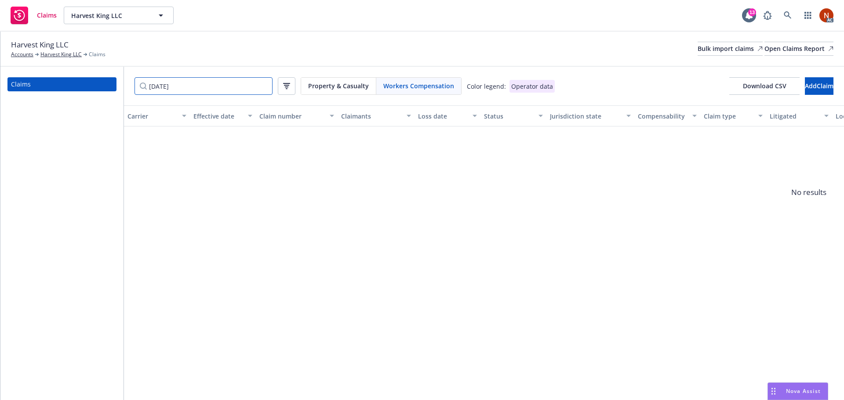
click at [155, 85] on input "4/4/2024" at bounding box center [204, 86] width 138 height 18
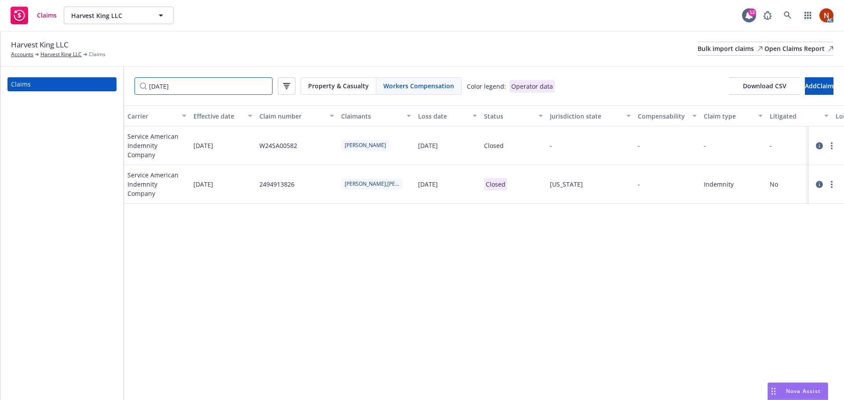
type input "4/04/2024"
click at [818, 181] on icon at bounding box center [819, 184] width 7 height 7
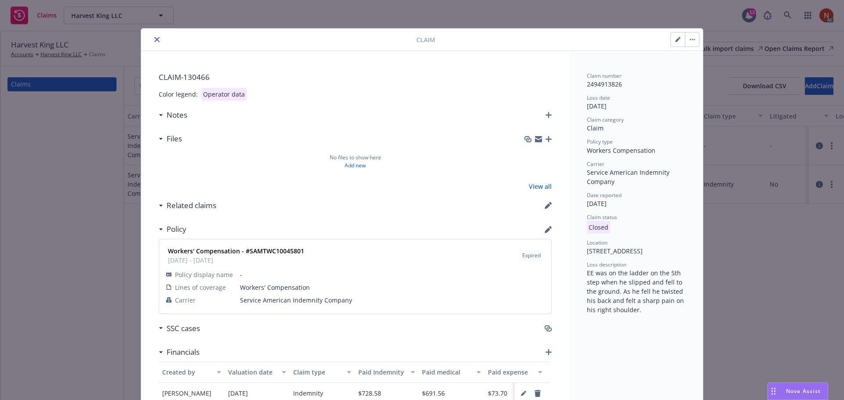
click at [152, 37] on button "close" at bounding box center [157, 39] width 11 height 11
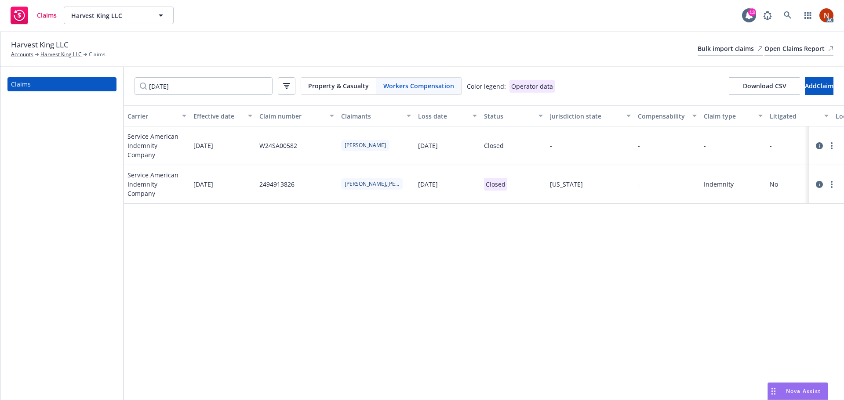
click at [822, 143] on icon at bounding box center [819, 145] width 7 height 7
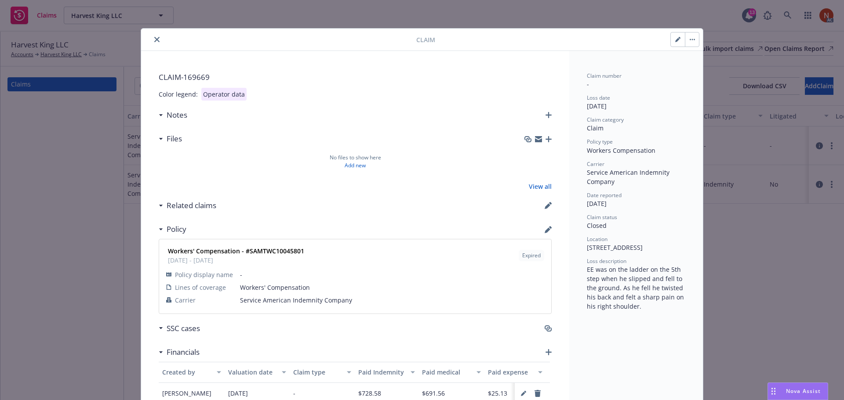
click at [154, 41] on icon "close" at bounding box center [156, 39] width 5 height 5
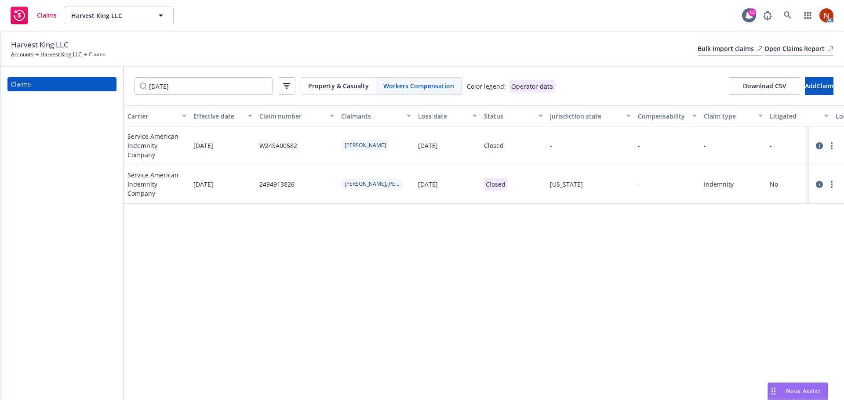
click at [818, 145] on icon at bounding box center [819, 145] width 7 height 7
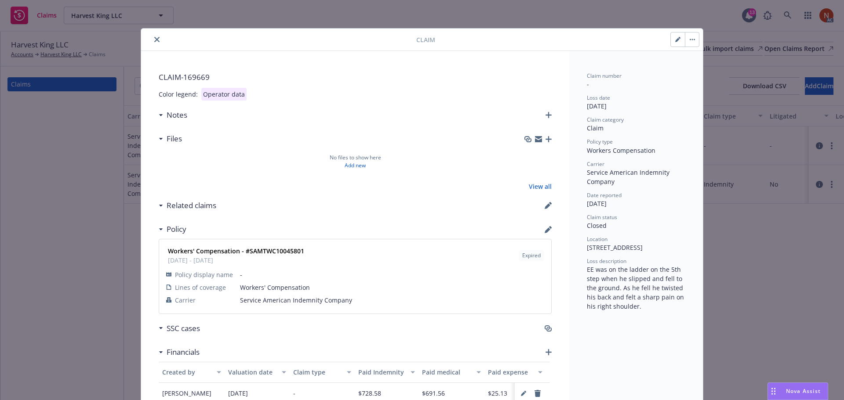
click at [154, 40] on icon "close" at bounding box center [156, 39] width 5 height 5
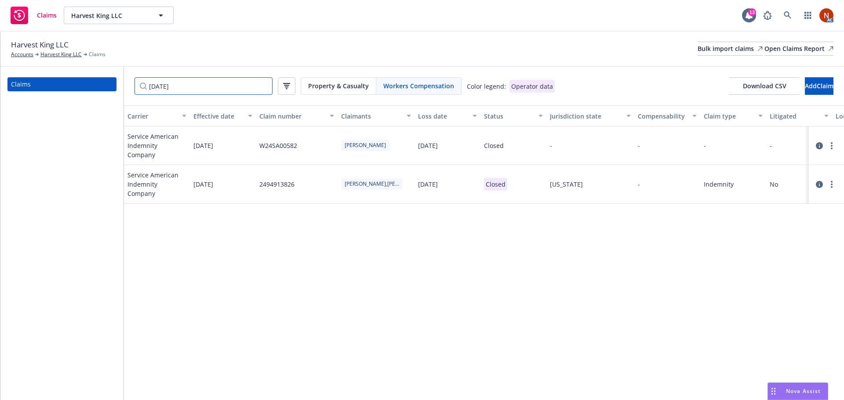
drag, startPoint x: 236, startPoint y: 85, endPoint x: 47, endPoint y: 84, distance: 189.0
click at [47, 84] on div "Claims 4/04/2024 Property & Casualty Workers Compensation Color legend: Operato…" at bounding box center [422, 234] width 844 height 334
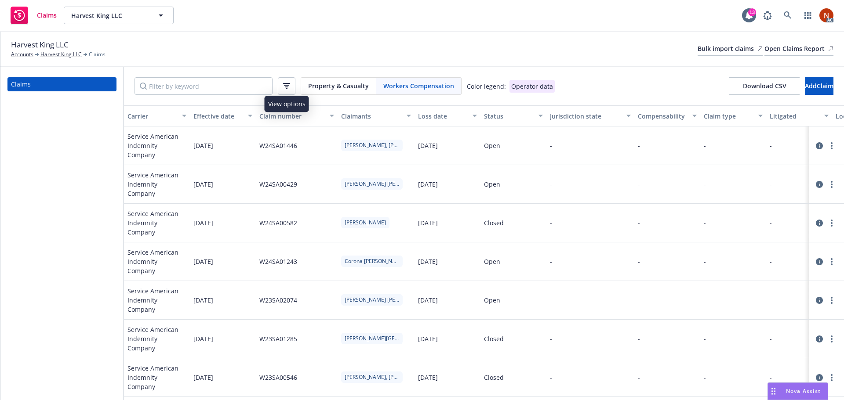
click at [289, 86] on icon "button" at bounding box center [286, 86] width 7 height 6
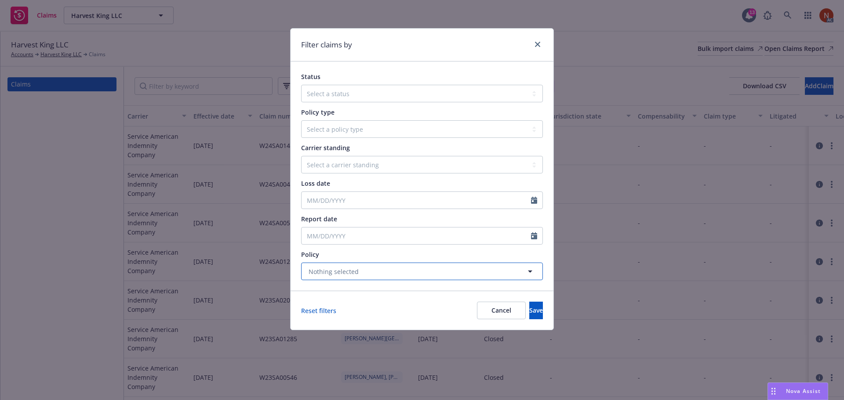
click at [367, 272] on button "Nothing selected" at bounding box center [422, 272] width 242 height 18
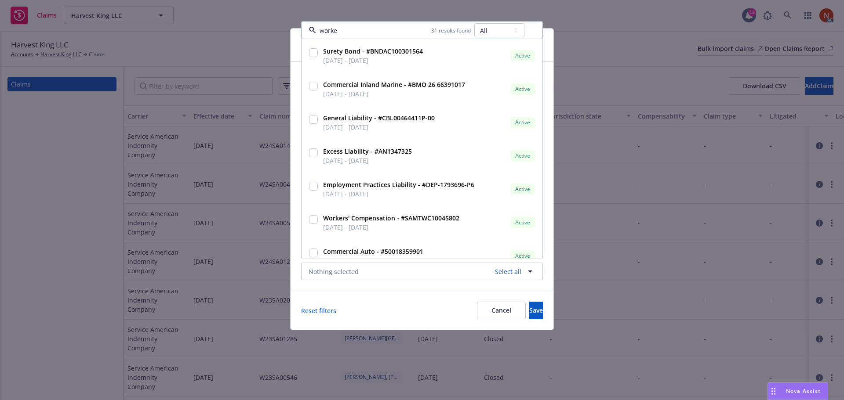
type input "worker"
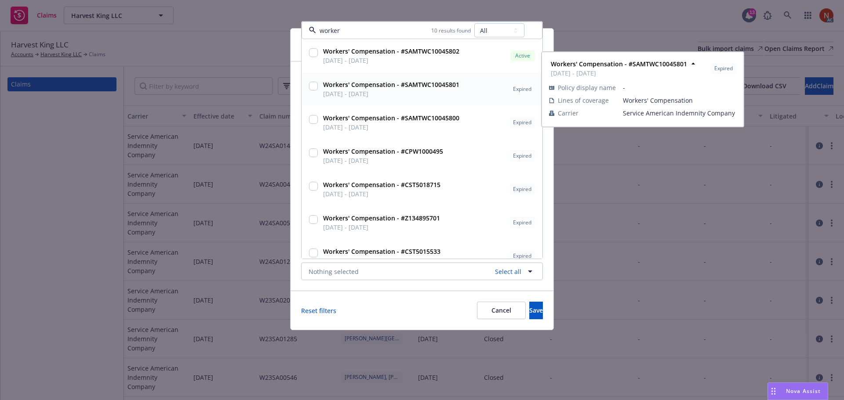
click at [373, 82] on strong "Workers' Compensation - #SAMTWC10045801" at bounding box center [391, 84] width 136 height 8
checkbox input "true"
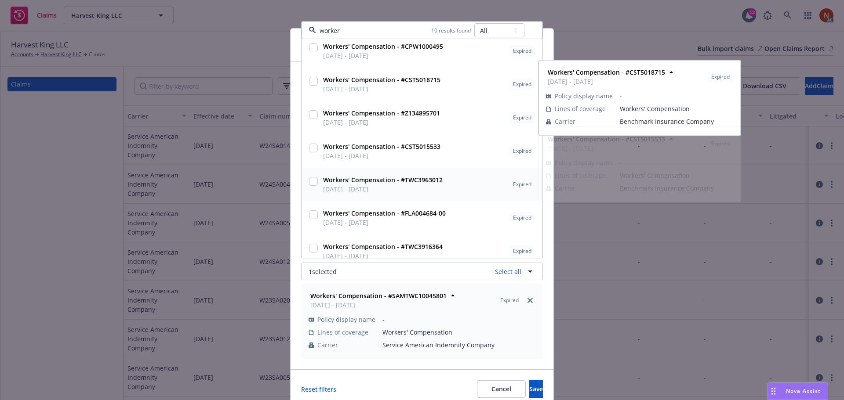
scroll to position [114, 0]
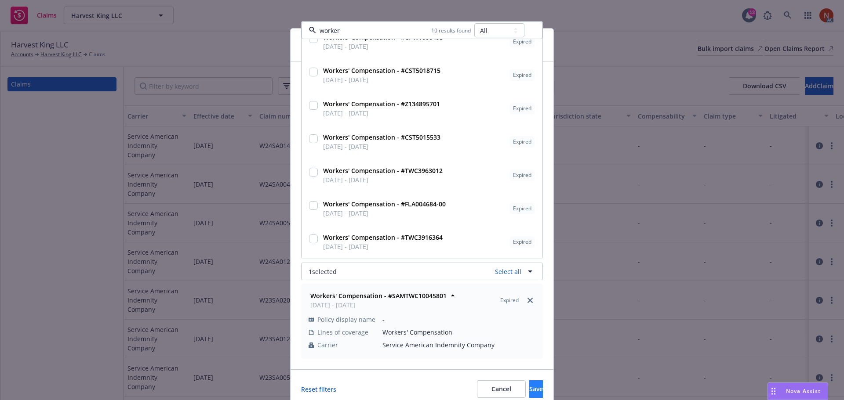
type input "worker"
click at [529, 393] on span "Save" at bounding box center [536, 389] width 14 height 8
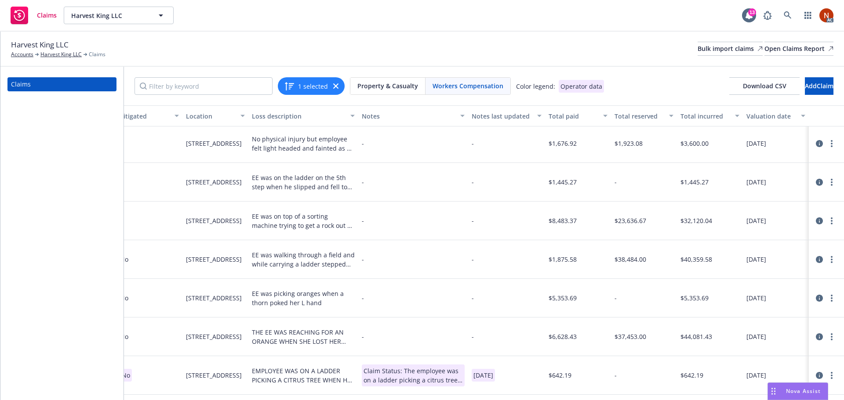
scroll to position [0, 656]
click at [827, 145] on link "more" at bounding box center [831, 146] width 11 height 11
click at [786, 159] on link "Delete" at bounding box center [788, 162] width 84 height 18
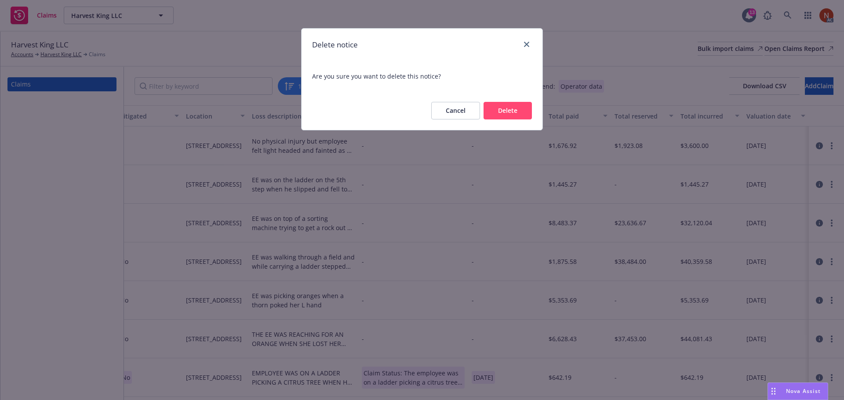
click at [518, 111] on button "Delete" at bounding box center [508, 111] width 48 height 18
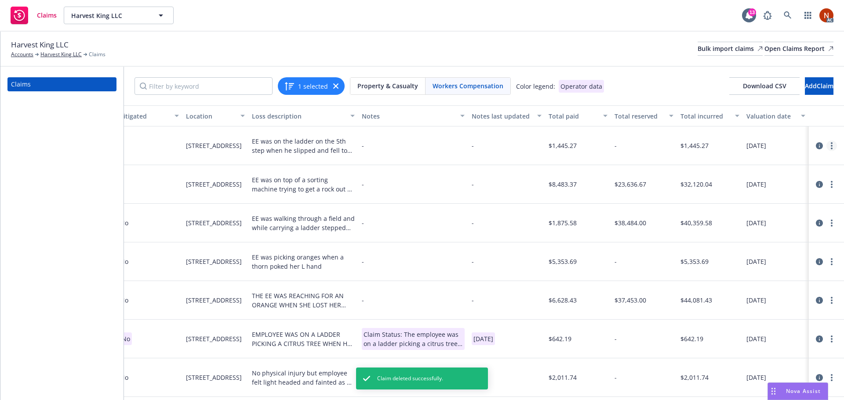
click at [831, 143] on icon "more" at bounding box center [832, 145] width 2 height 7
click at [786, 157] on link "Delete" at bounding box center [788, 163] width 84 height 18
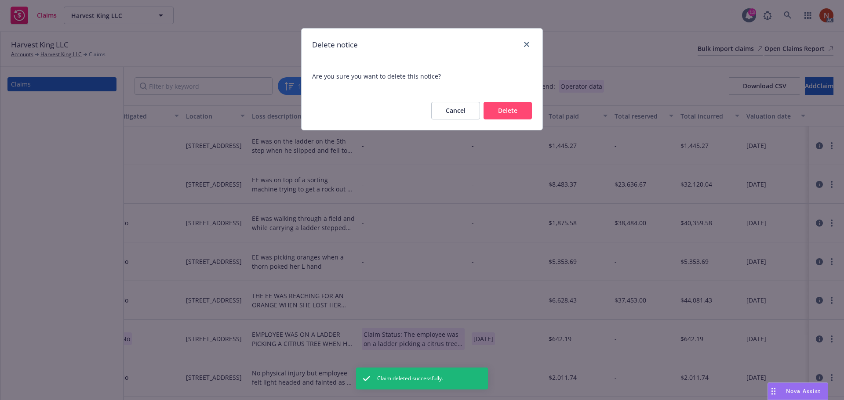
click at [519, 114] on button "Delete" at bounding box center [508, 111] width 48 height 18
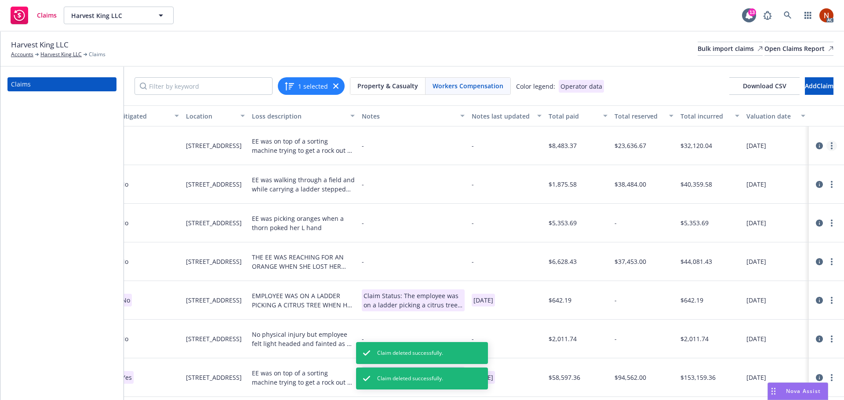
click at [831, 145] on circle "more" at bounding box center [832, 146] width 2 height 2
click at [771, 164] on link "Delete" at bounding box center [788, 162] width 84 height 18
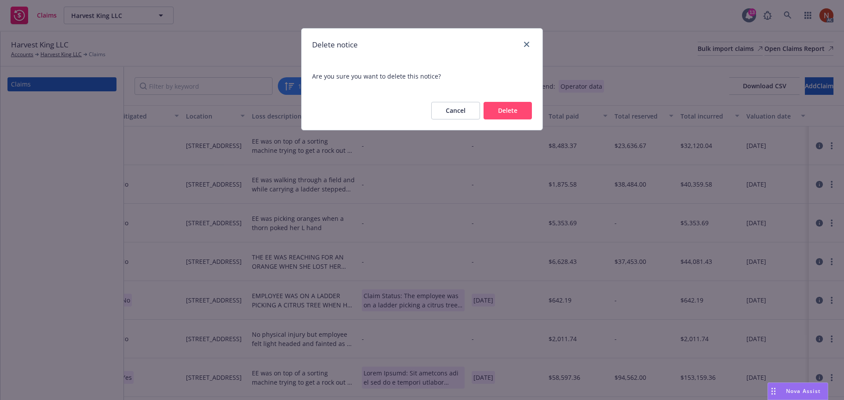
click at [508, 114] on button "Delete" at bounding box center [508, 111] width 48 height 18
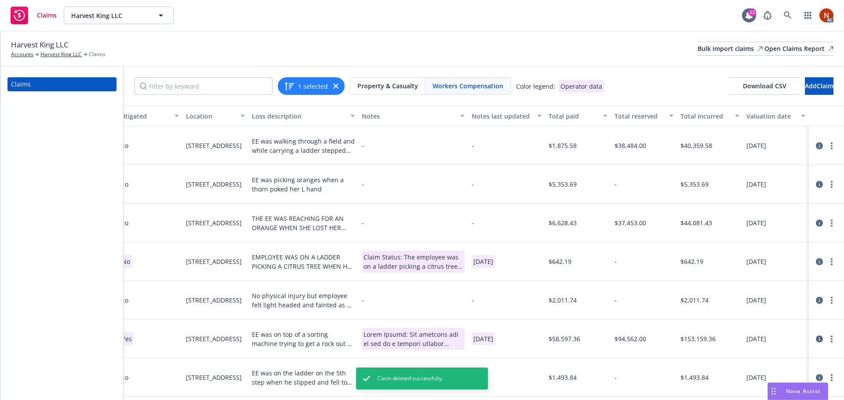
scroll to position [0, 656]
click at [816, 147] on icon at bounding box center [819, 145] width 7 height 7
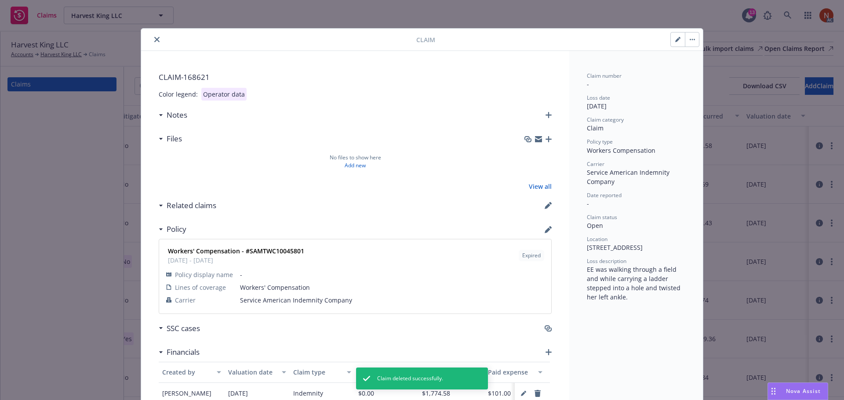
drag, startPoint x: 156, startPoint y: 42, endPoint x: 165, endPoint y: 48, distance: 10.9
click at [156, 42] on button "close" at bounding box center [157, 39] width 11 height 11
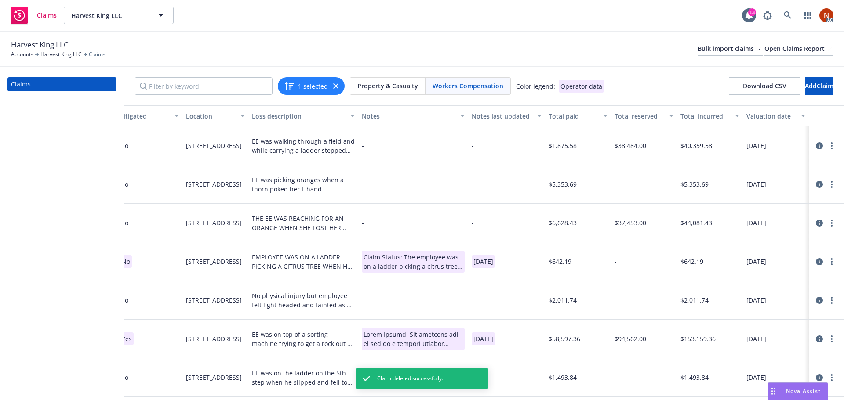
click at [816, 260] on icon at bounding box center [819, 261] width 7 height 7
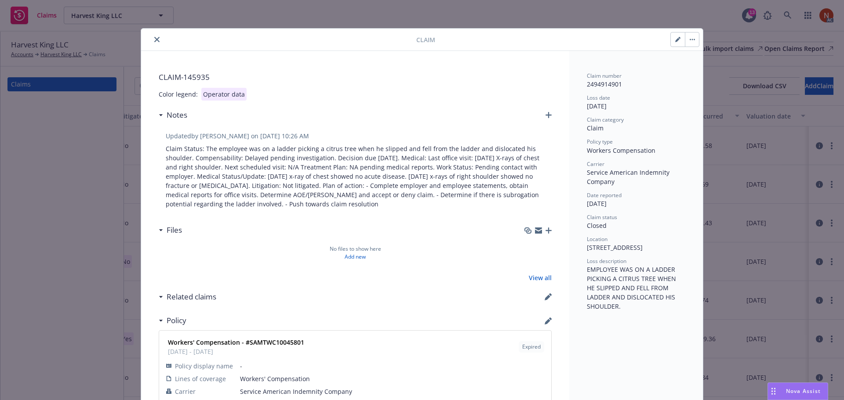
click at [154, 39] on icon "close" at bounding box center [156, 39] width 5 height 5
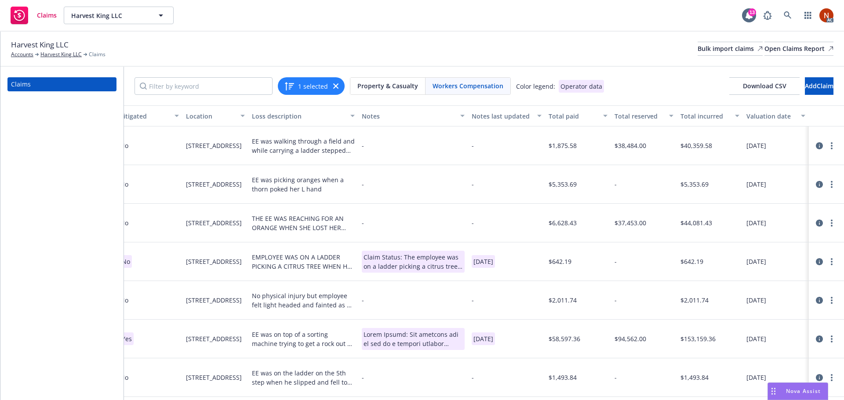
click at [291, 87] on icon "button" at bounding box center [289, 86] width 11 height 11
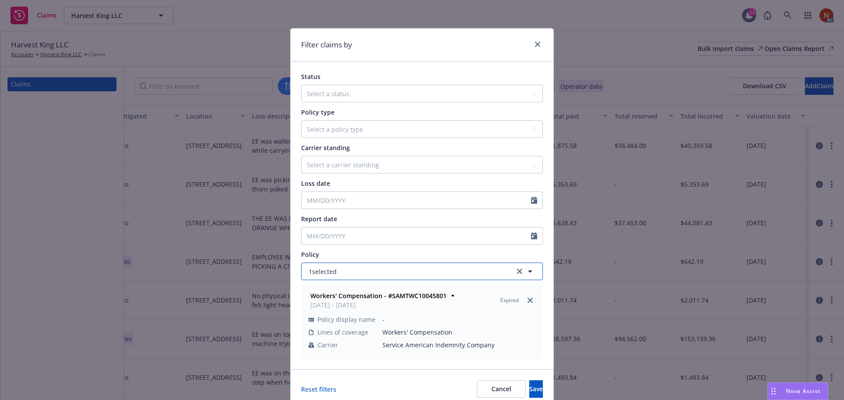
click at [397, 275] on button "1 selected" at bounding box center [422, 272] width 242 height 18
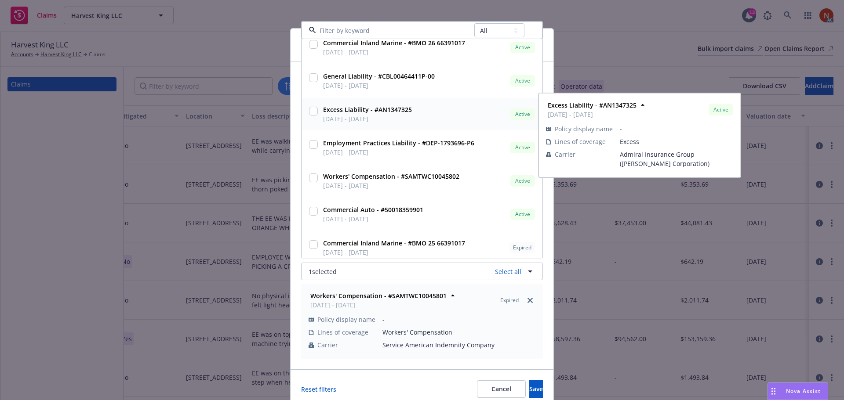
scroll to position [44, 0]
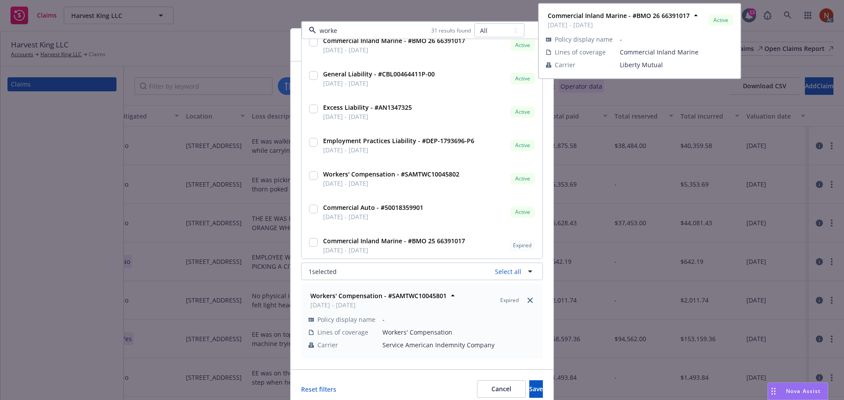
type input "worker"
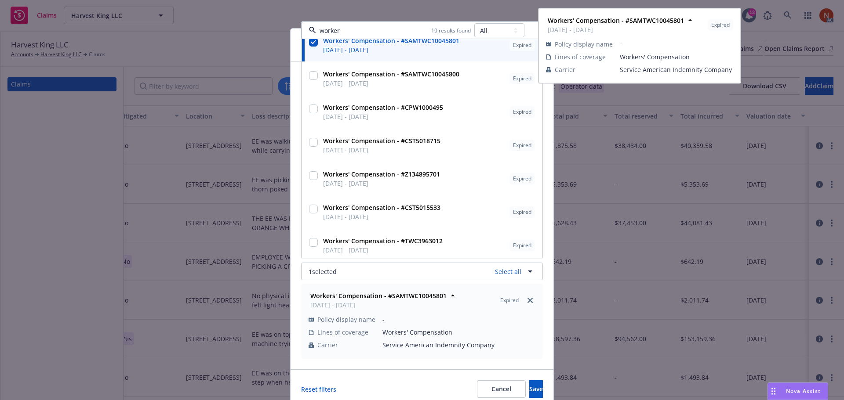
click at [321, 47] on div "Workers' Compensation - #SAMTWC10045801 03/22/2024 - 03/22/2025" at bounding box center [390, 45] width 138 height 18
checkbox input "false"
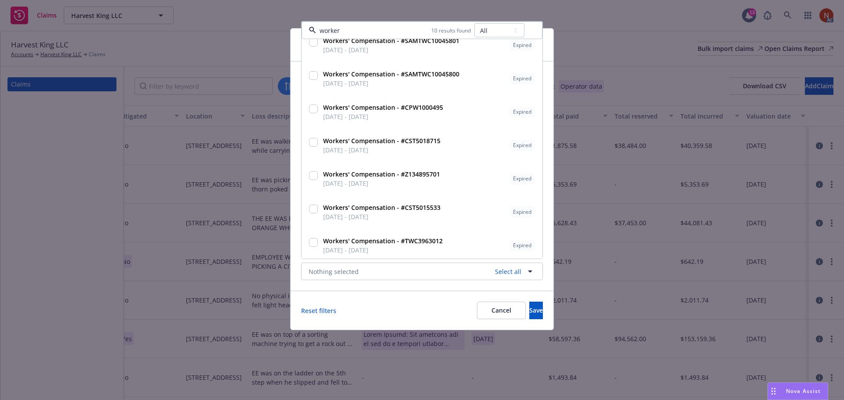
type input "worker"
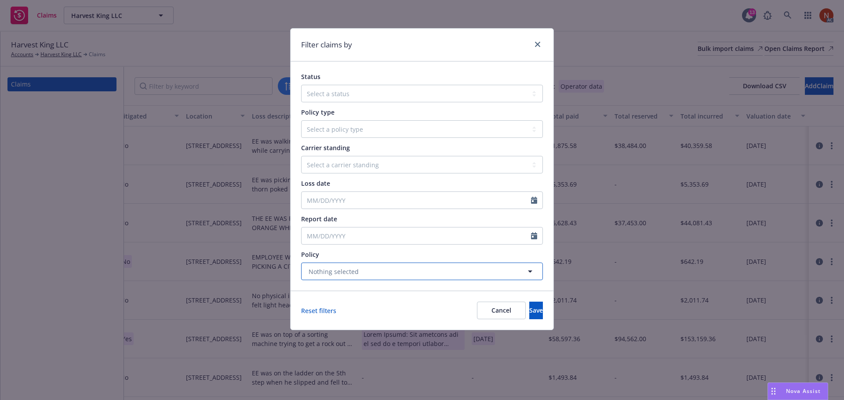
click at [381, 269] on button "Nothing selected" at bounding box center [422, 272] width 242 height 18
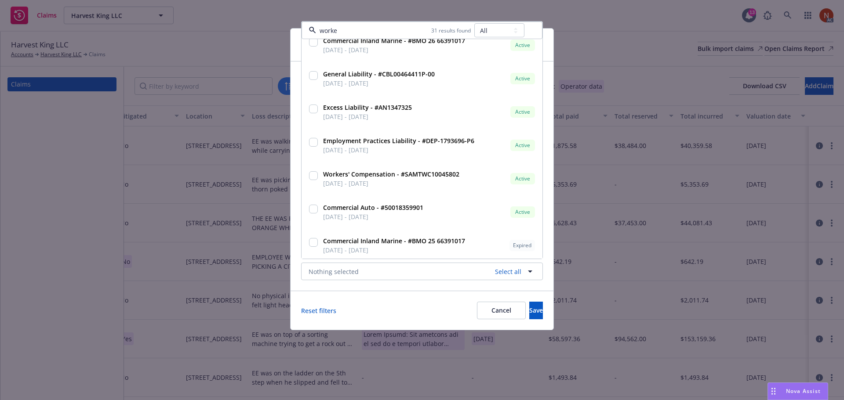
type input "worker"
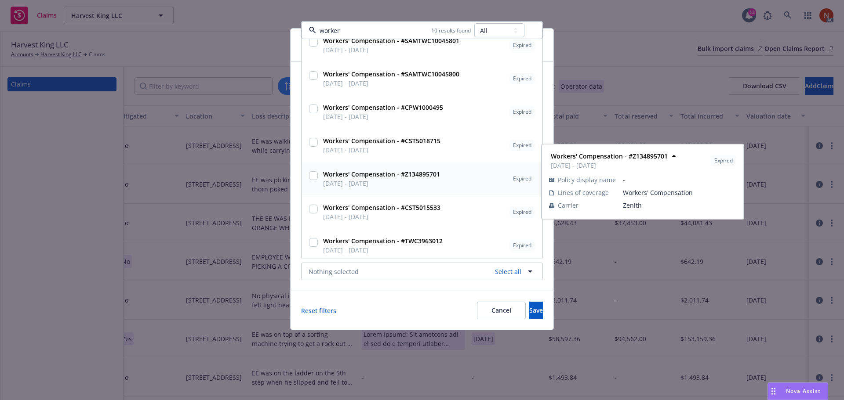
scroll to position [0, 0]
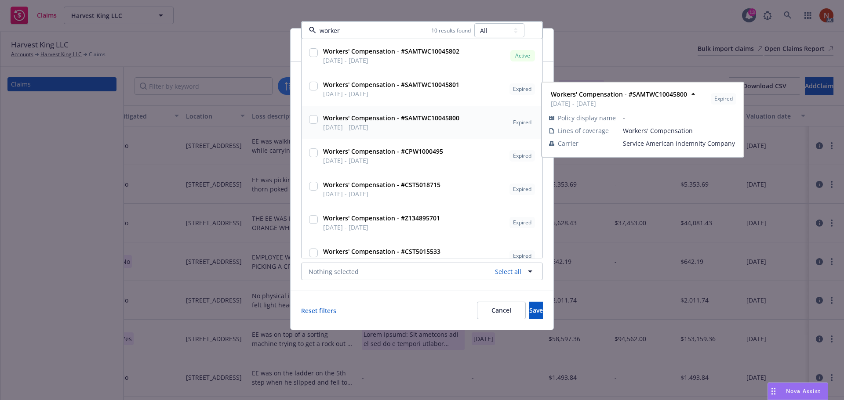
click at [353, 132] on div "Workers' Compensation - #SAMTWC10045800 03/22/2023 - 03/22/2024" at bounding box center [391, 123] width 142 height 22
checkbox input "true"
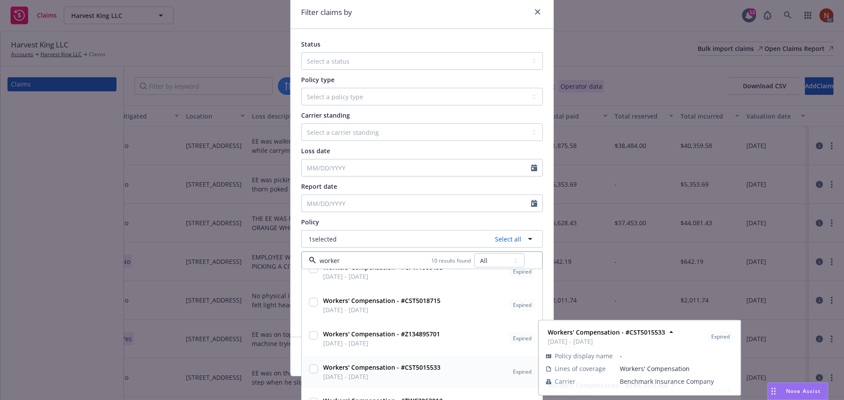
scroll to position [37, 0]
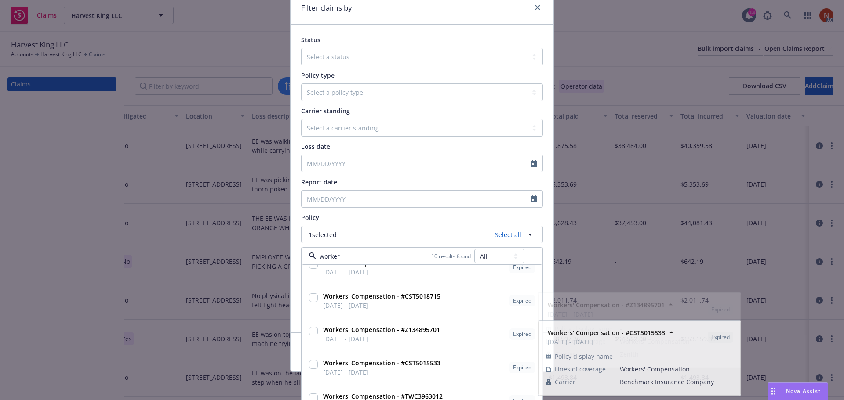
type input "worker"
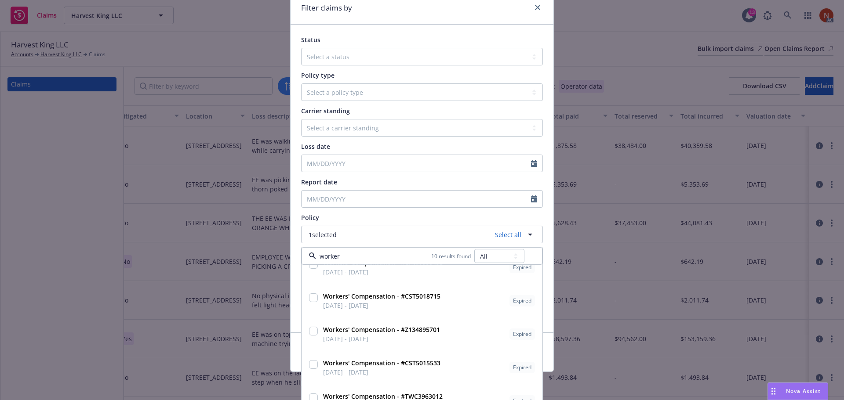
click at [542, 272] on div "Status Select a status Closed Open Policy type Select a policy type Auto Auto p…" at bounding box center [422, 179] width 263 height 308
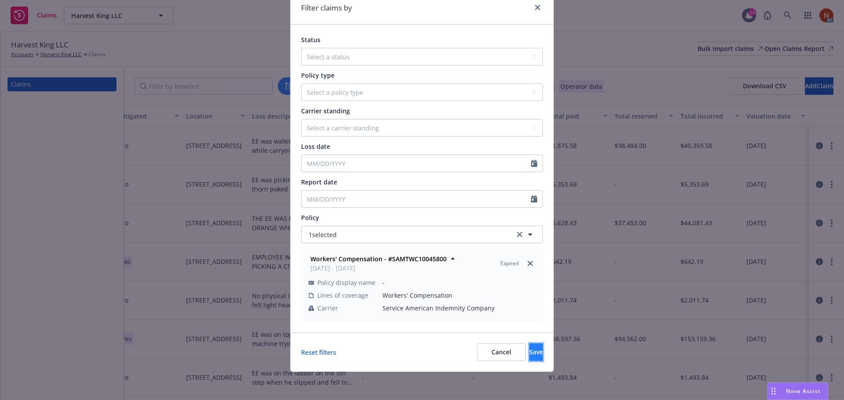
click at [529, 350] on button "Save" at bounding box center [536, 353] width 14 height 18
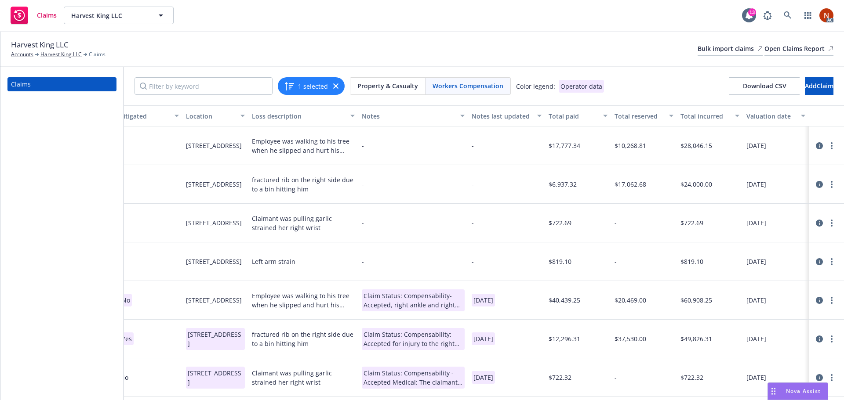
scroll to position [0, 656]
click at [826, 142] on link "more" at bounding box center [831, 146] width 11 height 11
click at [799, 163] on link "Delete" at bounding box center [788, 162] width 84 height 18
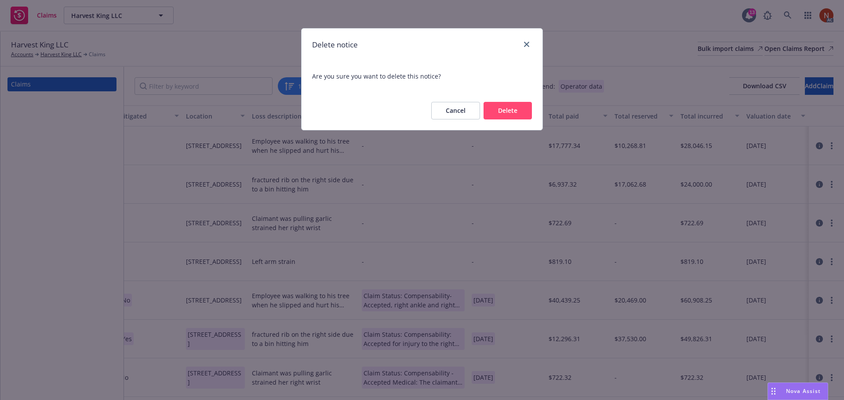
click at [506, 110] on button "Delete" at bounding box center [508, 111] width 48 height 18
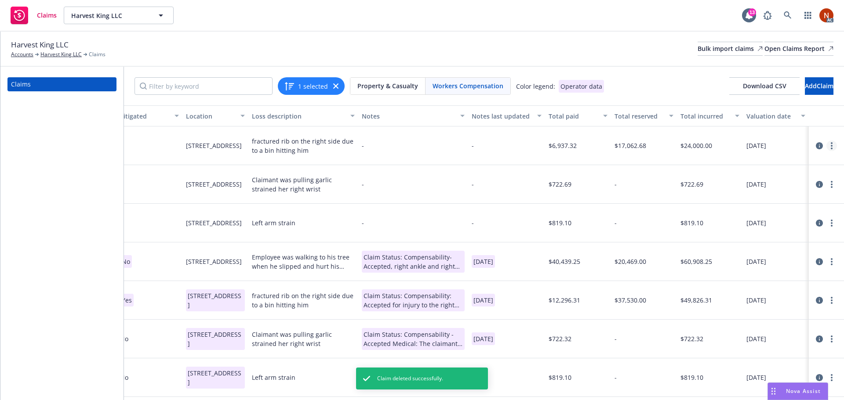
click at [831, 143] on icon "more" at bounding box center [832, 145] width 2 height 7
click at [784, 159] on link "Delete" at bounding box center [788, 162] width 84 height 18
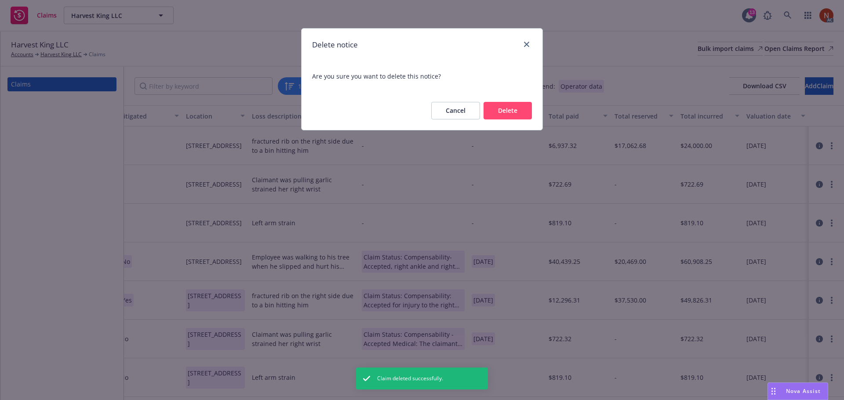
click at [510, 111] on button "Delete" at bounding box center [508, 111] width 48 height 18
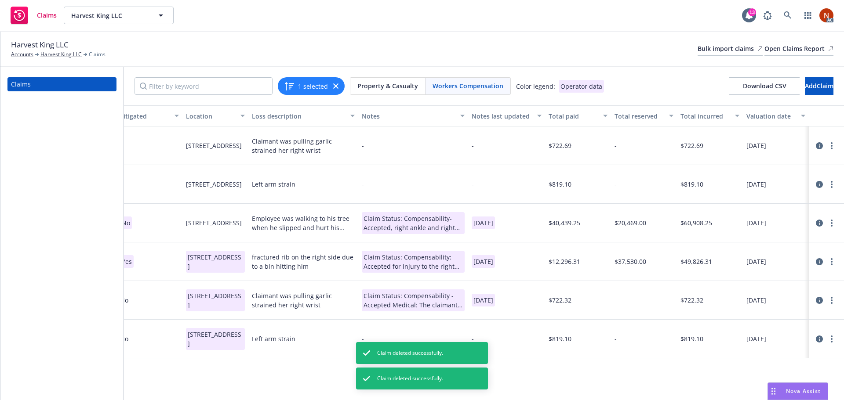
scroll to position [0, 650]
click at [829, 146] on link "more" at bounding box center [831, 146] width 11 height 11
click at [767, 162] on link "Delete" at bounding box center [795, 162] width 84 height 18
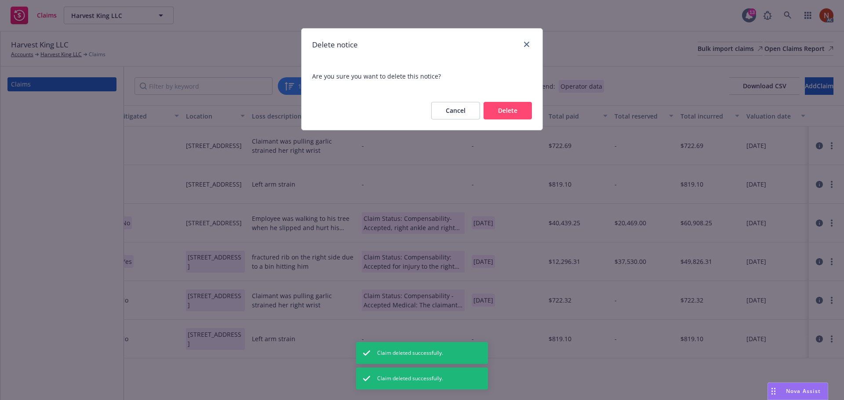
click at [501, 113] on button "Delete" at bounding box center [508, 111] width 48 height 18
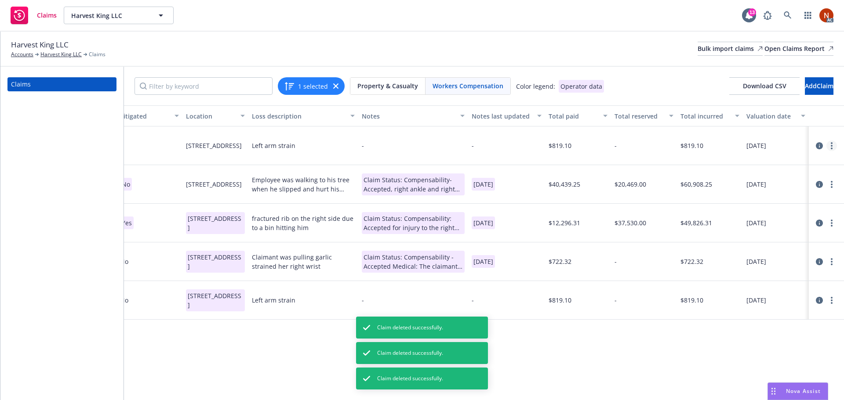
click at [832, 145] on circle "more" at bounding box center [832, 146] width 2 height 2
click at [769, 164] on link "Delete" at bounding box center [795, 162] width 84 height 18
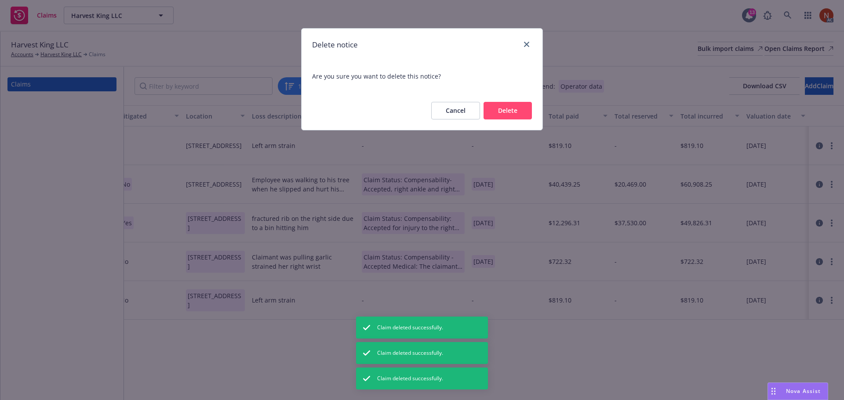
click at [512, 112] on button "Delete" at bounding box center [508, 111] width 48 height 18
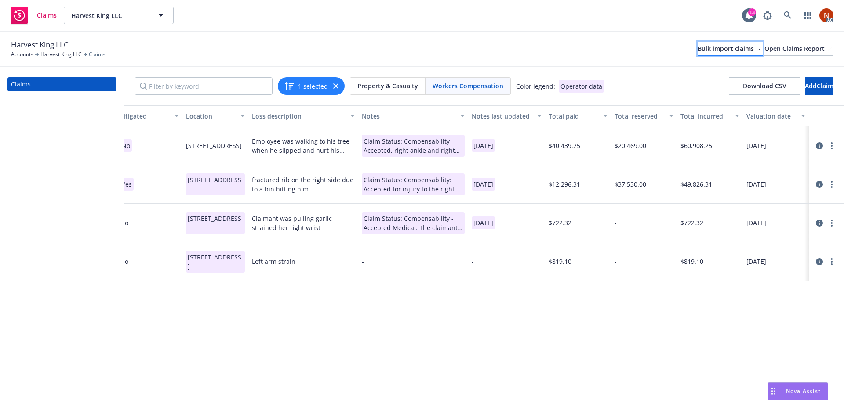
click at [698, 46] on div "Bulk import claims" at bounding box center [730, 48] width 65 height 13
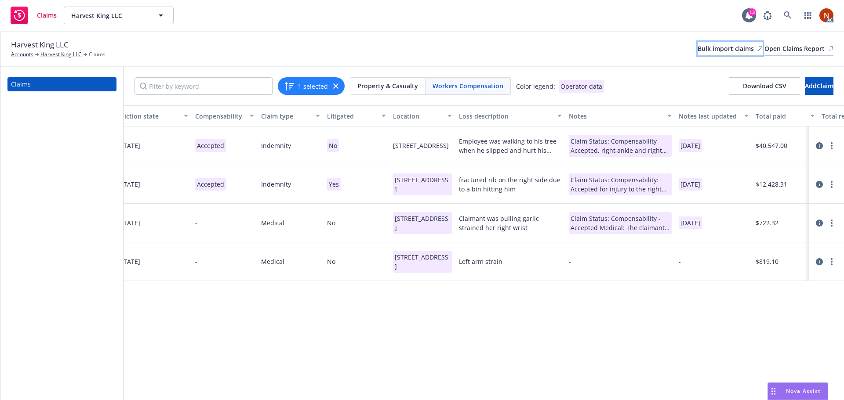
scroll to position [0, 0]
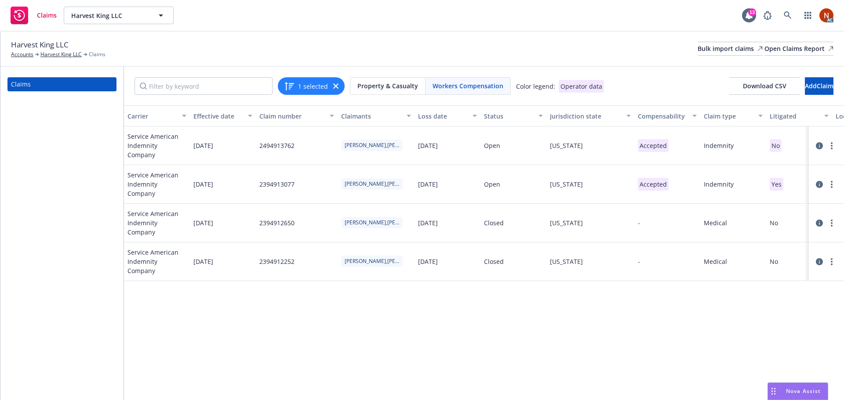
click at [397, 51] on div "Harvest King LLC Accounts Harvest King LLC Claims Bulk import claims Open Claim…" at bounding box center [422, 48] width 822 height 19
click at [777, 149] on p "No" at bounding box center [776, 145] width 12 height 13
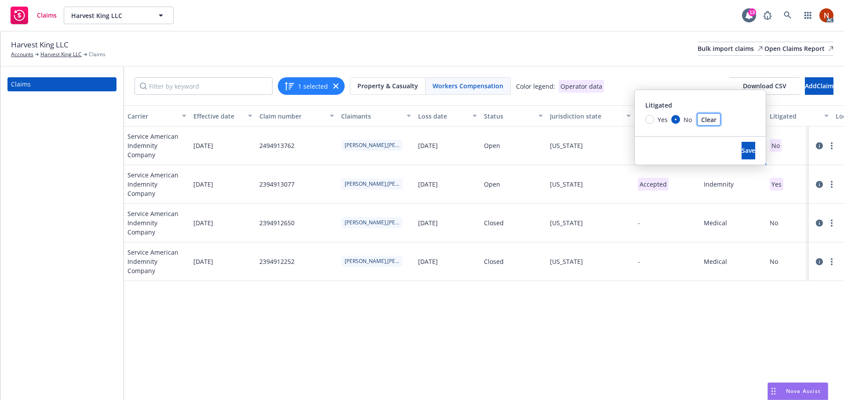
click at [700, 119] on button "Clear" at bounding box center [708, 119] width 23 height 12
click at [742, 148] on span "Save" at bounding box center [749, 150] width 14 height 8
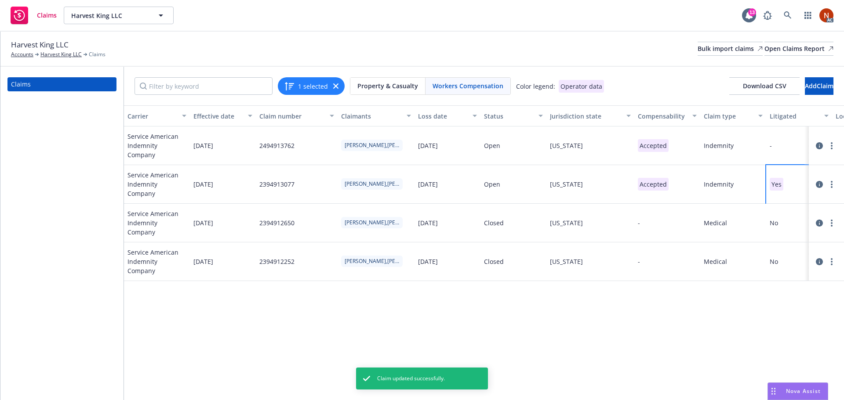
click at [788, 187] on div "Yes" at bounding box center [799, 184] width 66 height 39
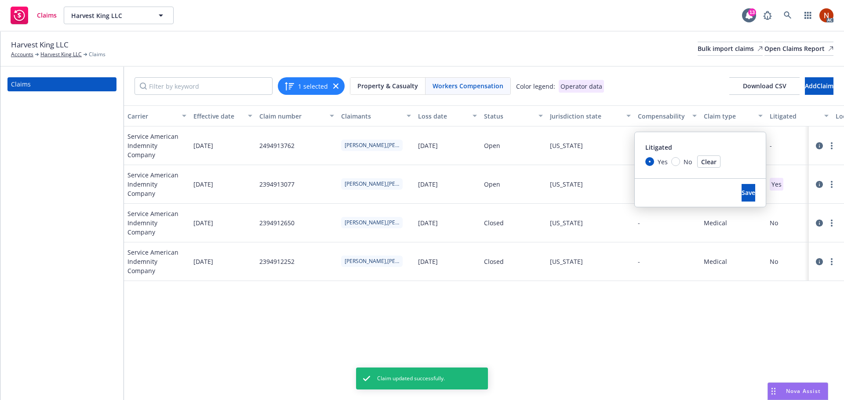
click at [682, 292] on div "Carrier Effective date Claim number Claimants Loss date Status Jurisdiction sta…" at bounding box center [484, 252] width 720 height 295
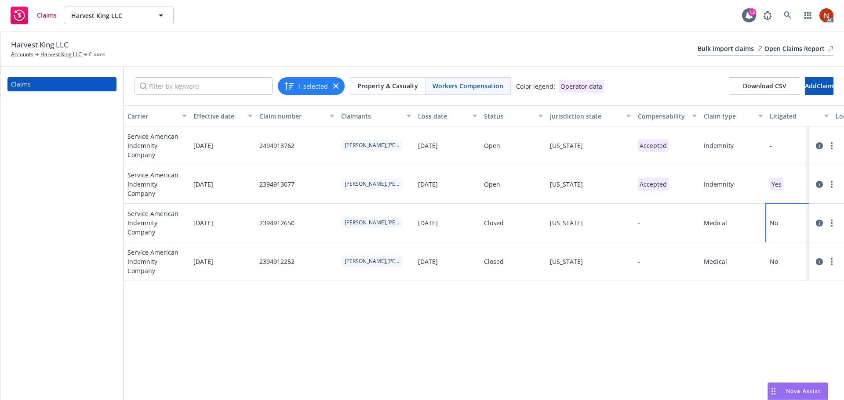
click at [784, 226] on div "No" at bounding box center [799, 223] width 66 height 39
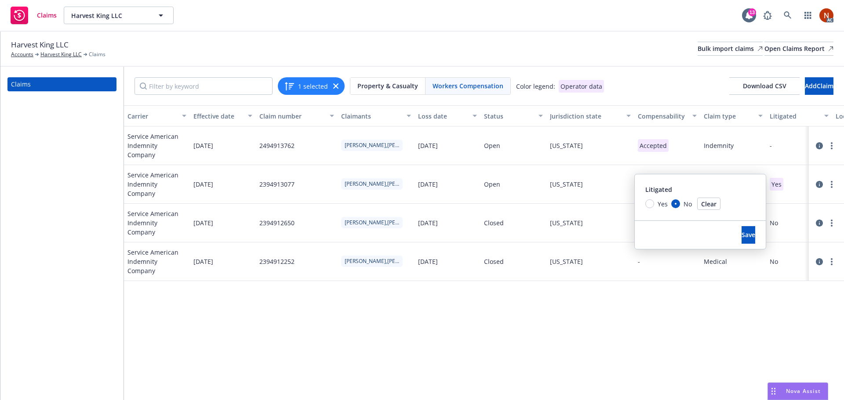
click at [738, 305] on div "Carrier Effective date Claim number Claimants Loss date Status Jurisdiction sta…" at bounding box center [484, 252] width 720 height 295
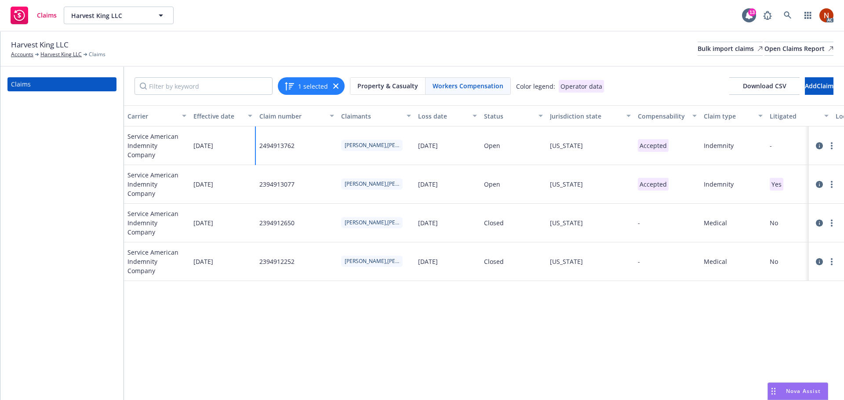
drag, startPoint x: 304, startPoint y: 145, endPoint x: 255, endPoint y: 147, distance: 48.9
click at [255, 147] on div "Service American Indemnity Company 03/22/2023 2494913762 Melecio,Alvarado Range…" at bounding box center [809, 146] width 1370 height 39
copy div "2494913762"
drag, startPoint x: 317, startPoint y: 156, endPoint x: 312, endPoint y: 146, distance: 11.4
click at [317, 156] on div "2494913762" at bounding box center [297, 146] width 82 height 39
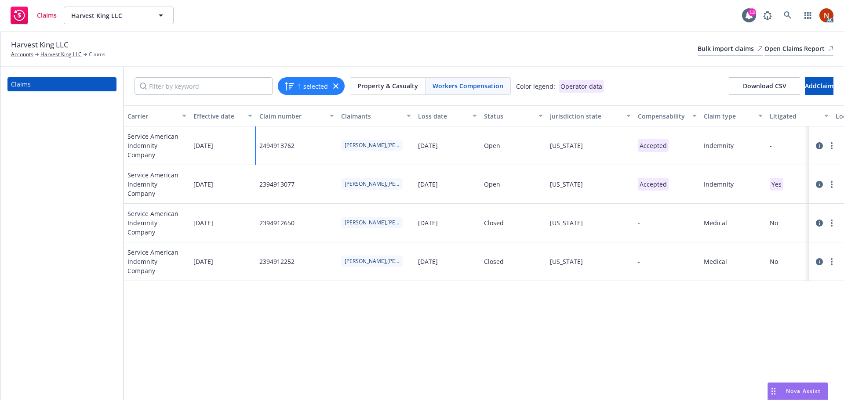
drag, startPoint x: 311, startPoint y: 144, endPoint x: 248, endPoint y: 149, distance: 63.0
click at [248, 149] on div "Service American Indemnity Company 03/22/2023 2494913762 Melecio,Alvarado Range…" at bounding box center [809, 146] width 1370 height 39
copy div "2494913762"
click at [782, 228] on div "No" at bounding box center [799, 223] width 66 height 39
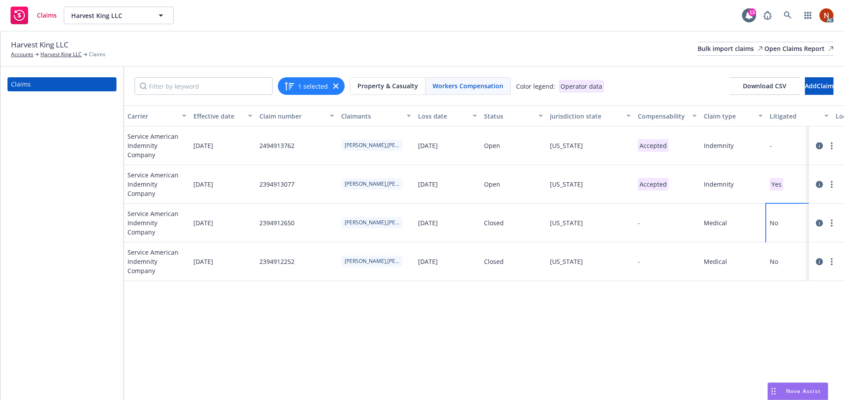
click at [719, 208] on button "Clear" at bounding box center [708, 204] width 23 height 12
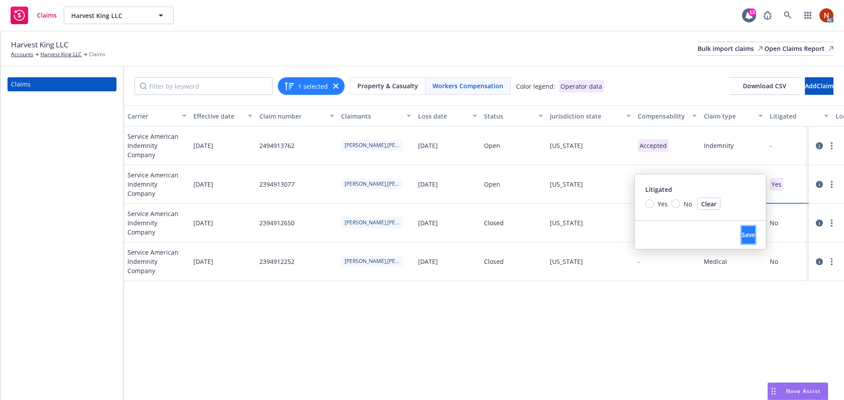
click at [742, 237] on span "Save" at bounding box center [749, 235] width 14 height 8
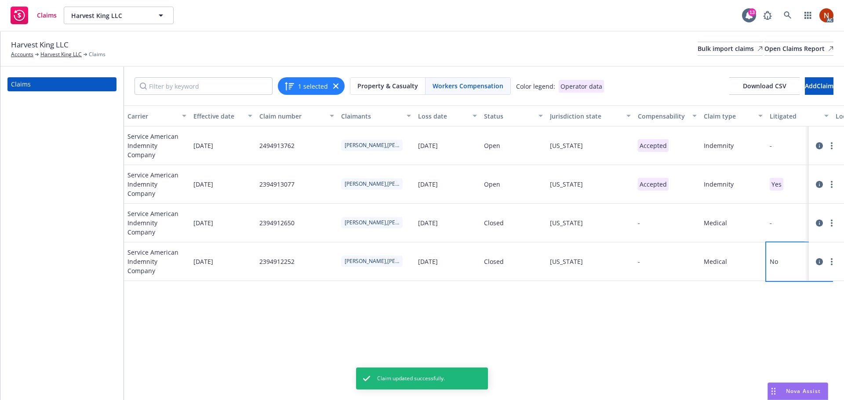
click at [785, 274] on div "No" at bounding box center [799, 262] width 66 height 39
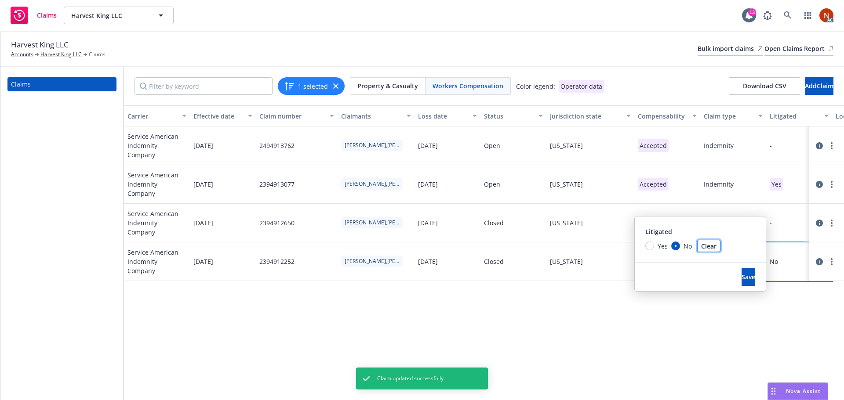
drag, startPoint x: 711, startPoint y: 247, endPoint x: 717, endPoint y: 249, distance: 6.5
click at [711, 246] on span "Clear" at bounding box center [708, 246] width 15 height 8
click at [742, 283] on button "Save" at bounding box center [749, 278] width 14 height 18
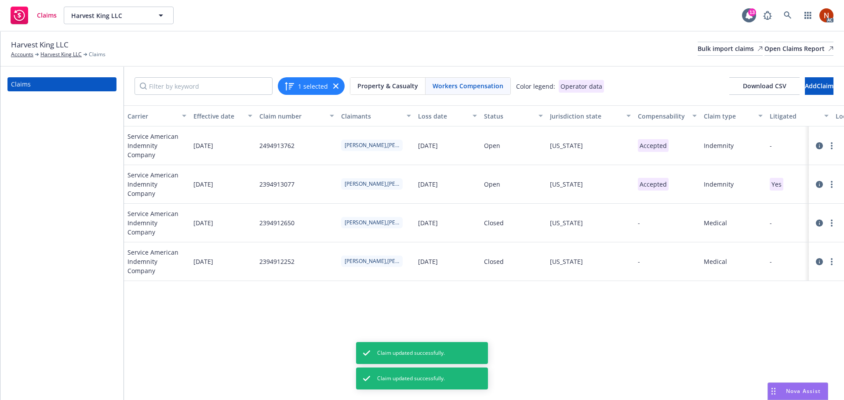
click at [315, 93] on div "1 selected" at bounding box center [311, 86] width 67 height 18
click at [309, 87] on button "1 selected" at bounding box center [306, 86] width 44 height 11
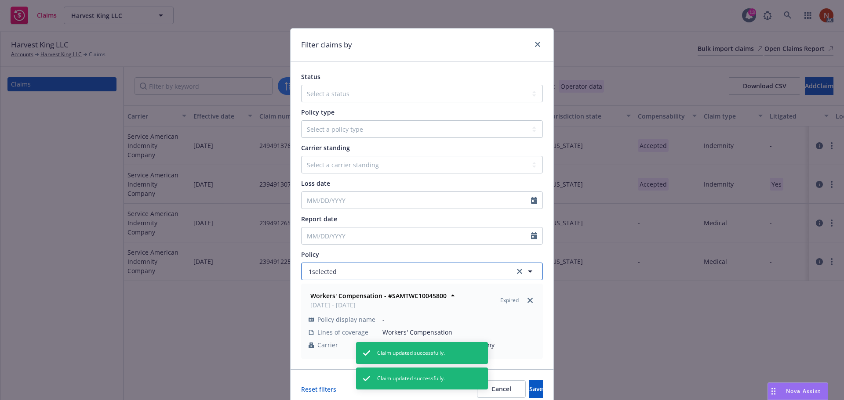
click at [338, 275] on button "1 selected" at bounding box center [422, 272] width 242 height 18
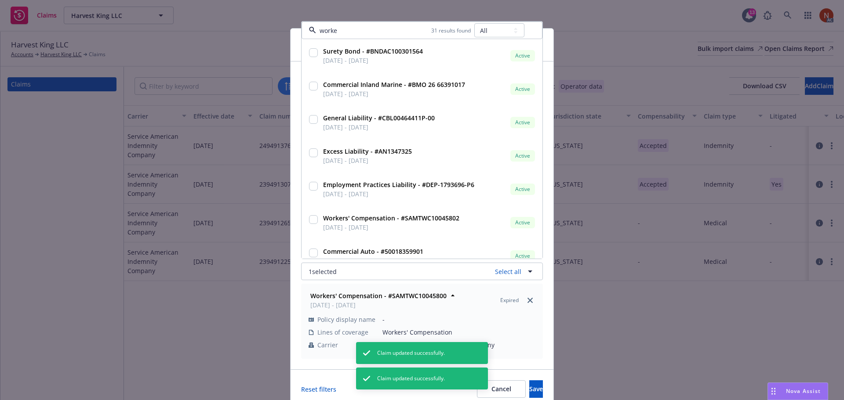
type input "worker"
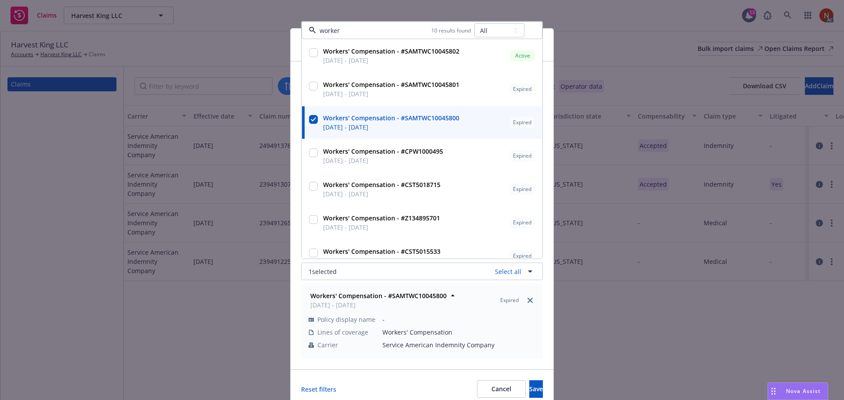
click at [352, 131] on span "03/22/2023 - 03/22/2024" at bounding box center [391, 127] width 136 height 9
checkbox input "false"
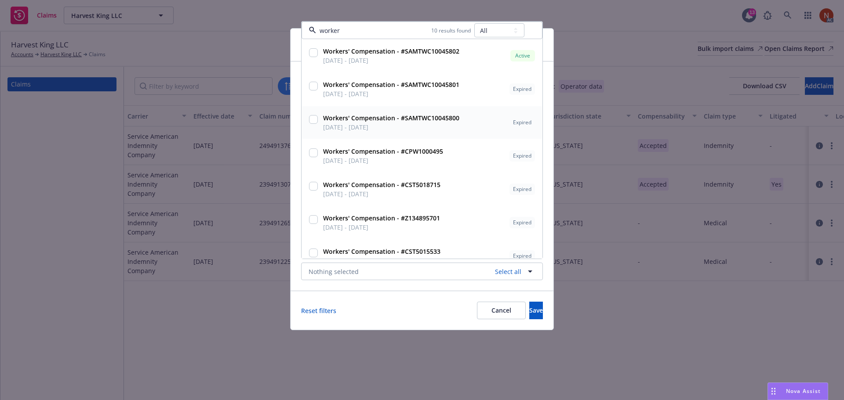
click at [349, 97] on span "03/22/2024 - 03/22/2025" at bounding box center [391, 93] width 136 height 9
checkbox input "true"
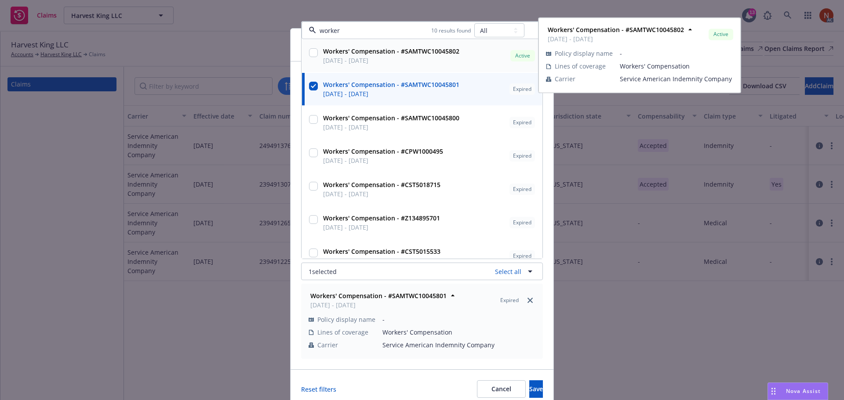
click at [352, 61] on span "03/22/2025 - 03/22/2026" at bounding box center [391, 60] width 136 height 9
checkbox input "true"
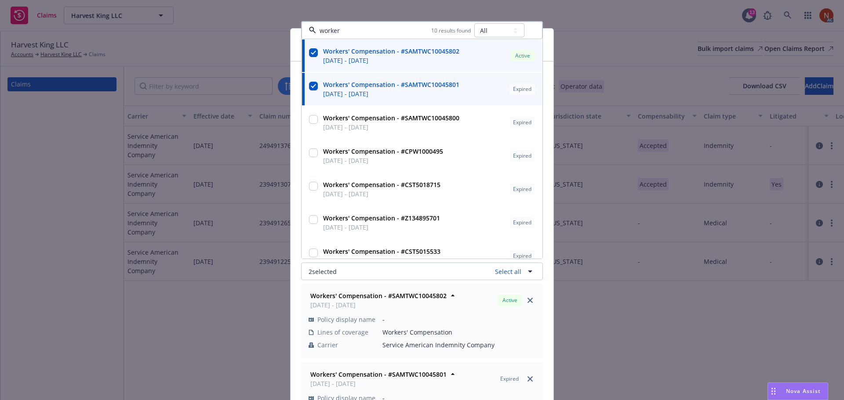
type input "worker"
click at [543, 357] on div "Status Select a status Closed Open Policy type Select a policy type Auto Auto p…" at bounding box center [422, 242] width 263 height 361
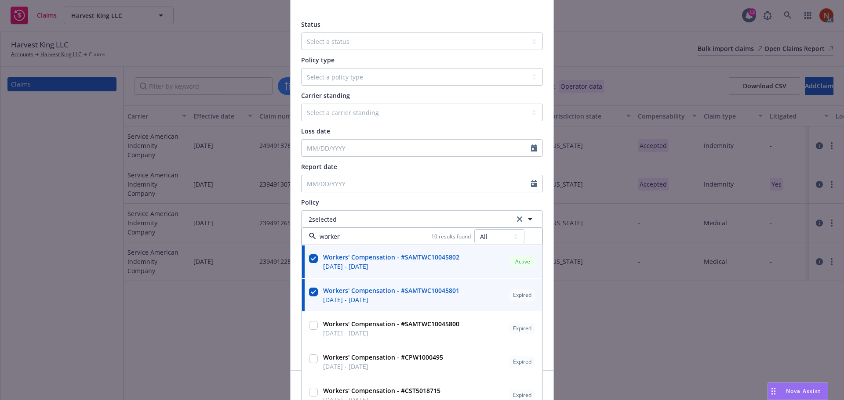
scroll to position [90, 0]
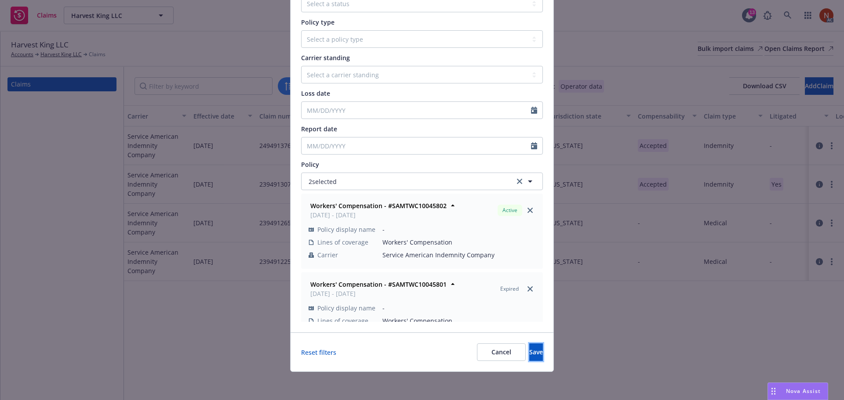
click at [529, 350] on button "Save" at bounding box center [536, 353] width 14 height 18
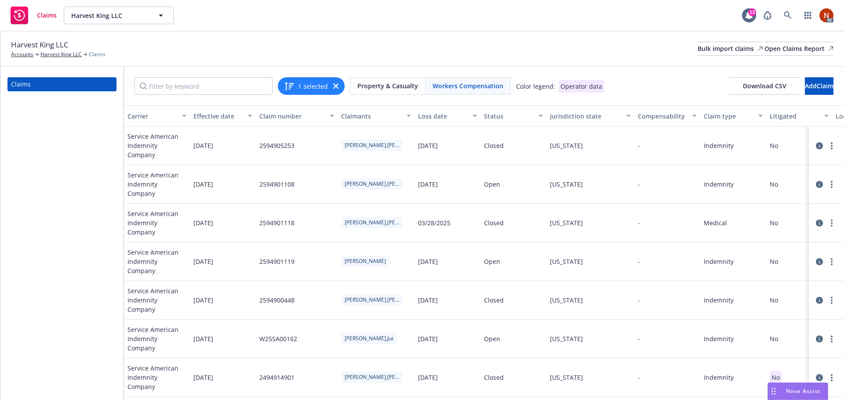
click at [311, 80] on div "1 selected" at bounding box center [311, 86] width 67 height 18
click at [302, 92] on div "1 selected" at bounding box center [311, 86] width 67 height 18
click at [295, 89] on button "1 selected" at bounding box center [306, 86] width 44 height 11
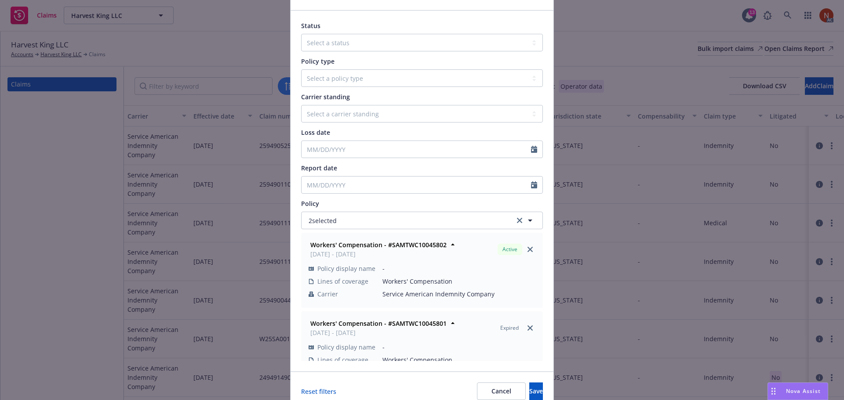
scroll to position [88, 0]
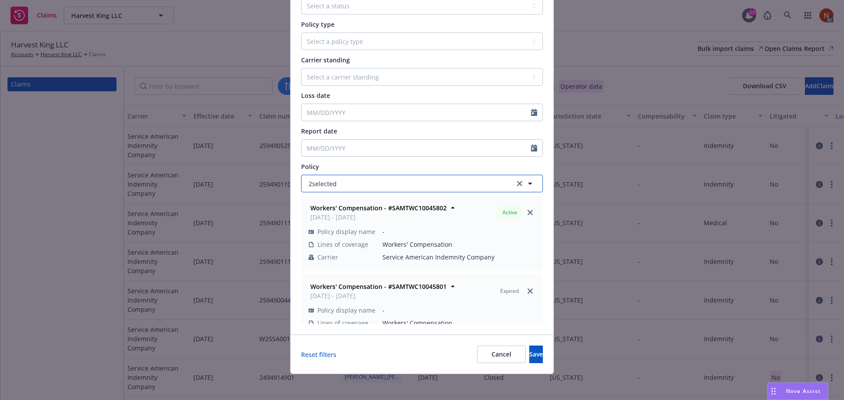
click at [374, 186] on button "2 selected" at bounding box center [422, 184] width 242 height 18
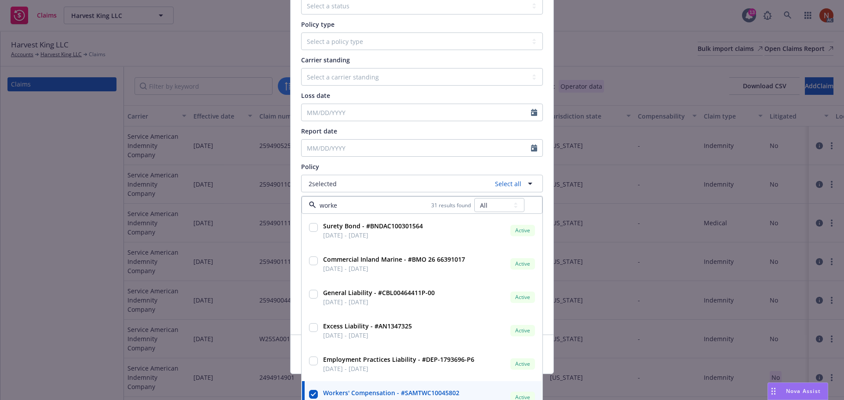
type input "worker"
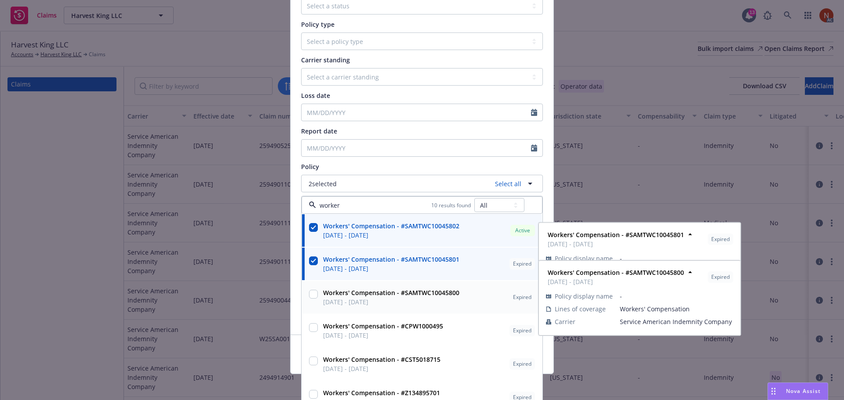
click at [391, 301] on span "03/22/2023 - 03/22/2024" at bounding box center [391, 302] width 136 height 9
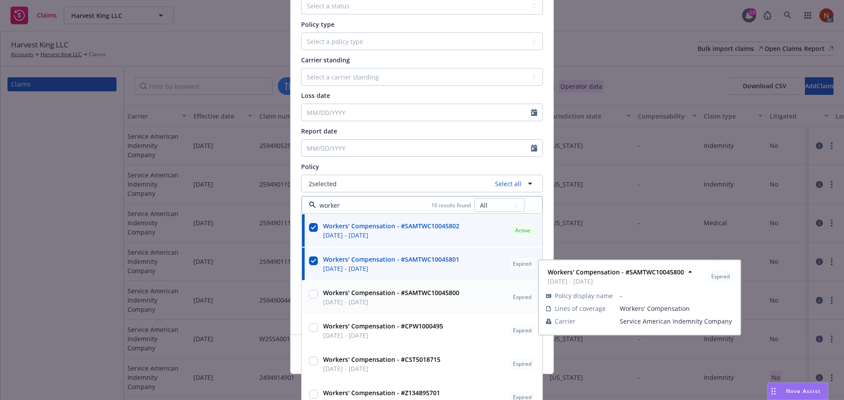
checkbox input "true"
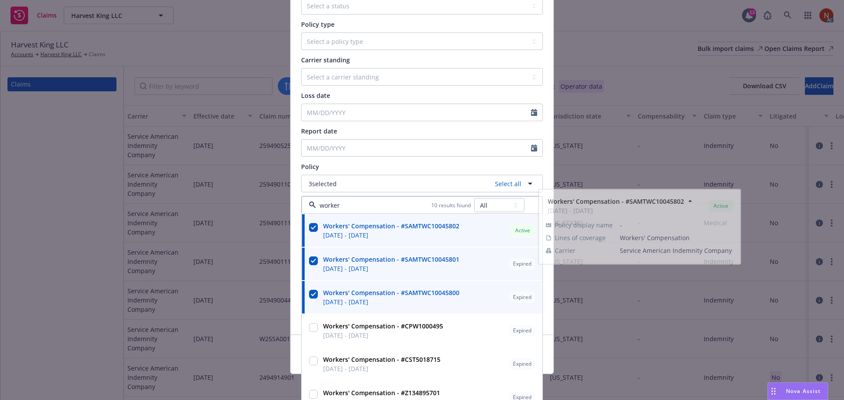
type input "worker"
click at [547, 172] on div "Status Select a status Closed Open Policy type Select a policy type Auto Auto p…" at bounding box center [422, 154] width 263 height 361
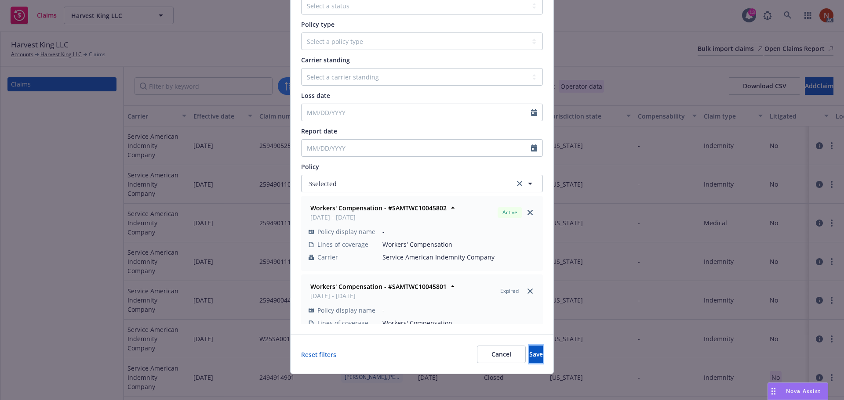
click at [529, 356] on button "Save" at bounding box center [536, 355] width 14 height 18
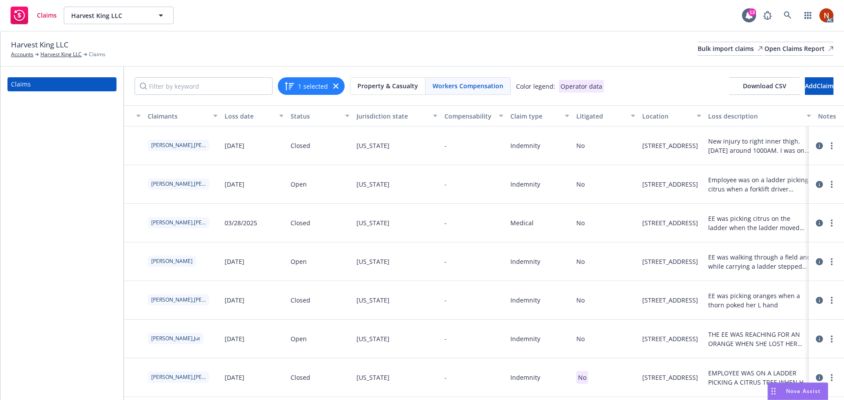
scroll to position [0, 218]
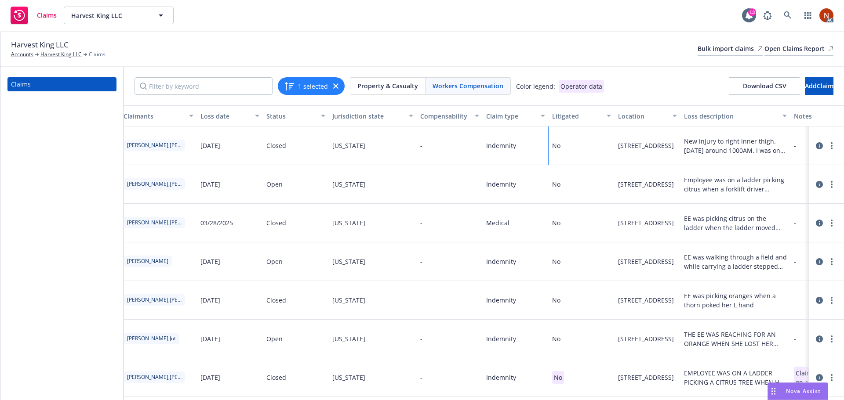
click at [577, 146] on div "No" at bounding box center [582, 146] width 66 height 39
drag, startPoint x: 498, startPoint y: 120, endPoint x: 506, endPoint y: 135, distance: 16.1
click at [498, 120] on span "Clear" at bounding box center [491, 120] width 15 height 8
click at [524, 148] on span "Save" at bounding box center [531, 150] width 14 height 8
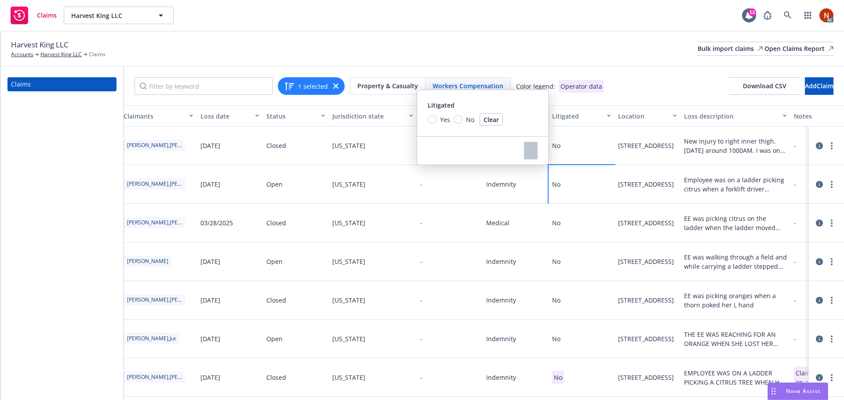
click at [576, 185] on div "No" at bounding box center [582, 184] width 66 height 39
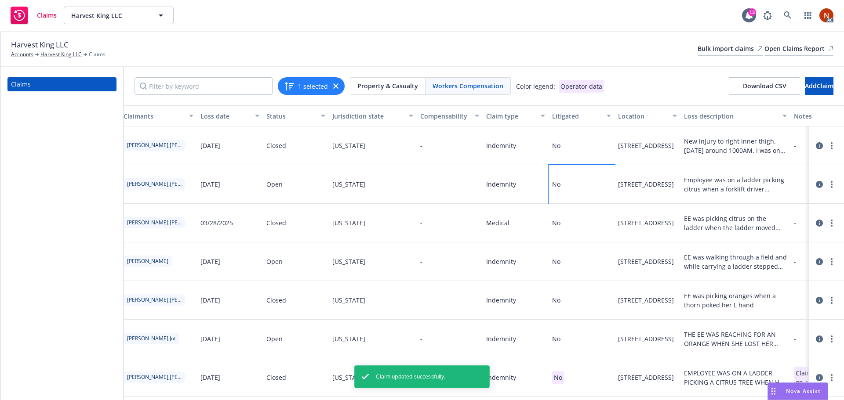
click at [576, 185] on div "No" at bounding box center [582, 184] width 66 height 39
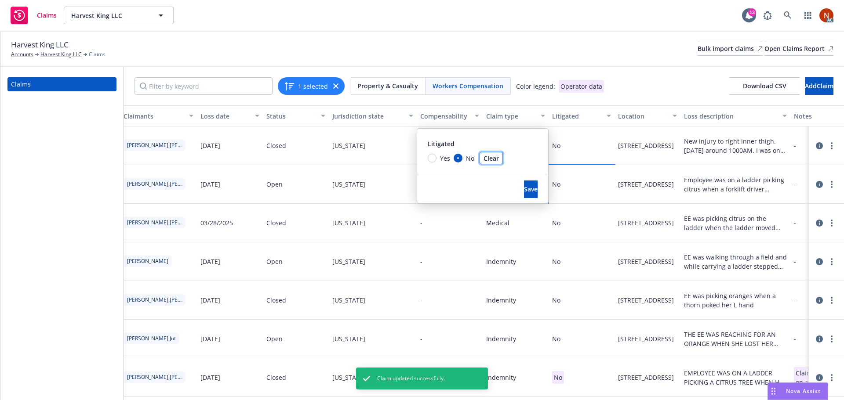
click at [498, 157] on span "Clear" at bounding box center [491, 158] width 15 height 8
click at [524, 188] on span "Save" at bounding box center [531, 189] width 14 height 8
click at [581, 228] on div "No" at bounding box center [582, 223] width 66 height 39
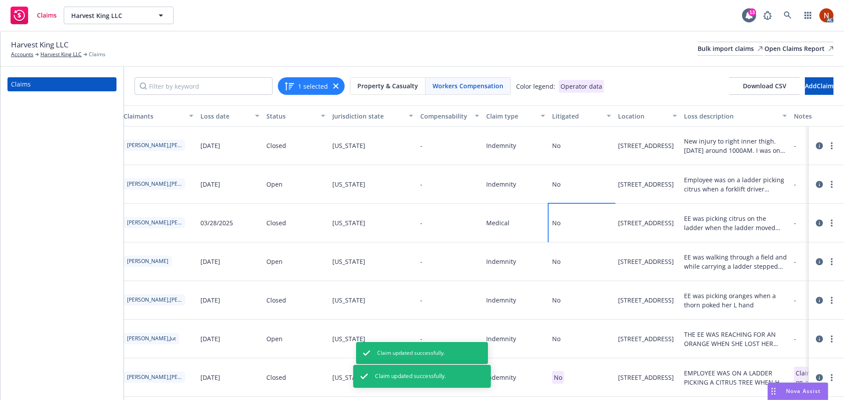
click at [581, 228] on div "No" at bounding box center [582, 223] width 66 height 39
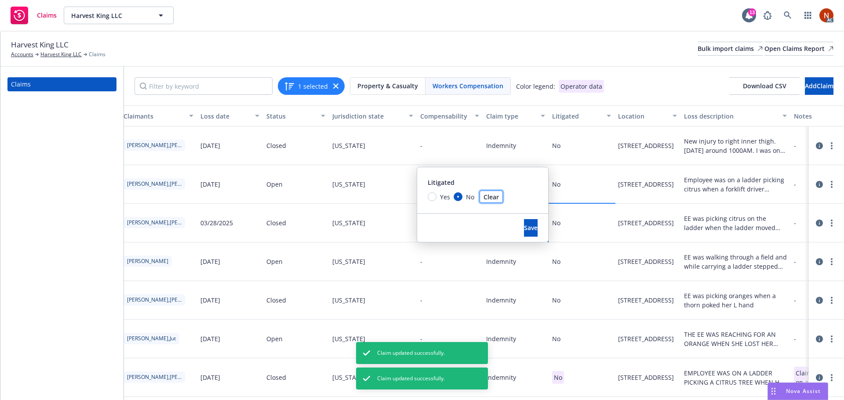
click at [492, 196] on span "Clear" at bounding box center [491, 197] width 15 height 8
click at [524, 226] on span "Save" at bounding box center [531, 228] width 14 height 8
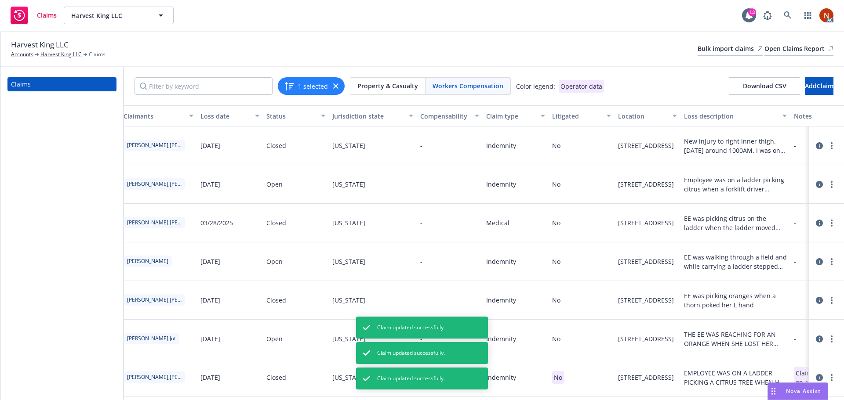
click at [551, 40] on div "Harvest King LLC Accounts Harvest King LLC Claims Bulk import claims Open Claim…" at bounding box center [422, 48] width 822 height 19
click at [569, 254] on div "No" at bounding box center [582, 262] width 66 height 39
click at [497, 235] on span "Clear" at bounding box center [491, 236] width 15 height 8
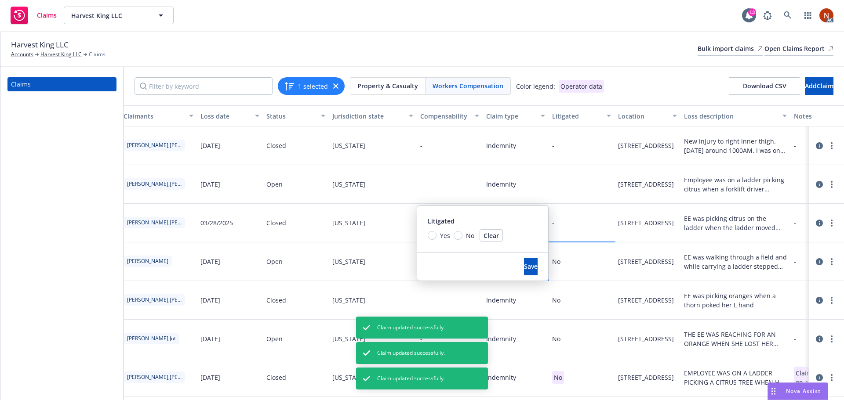
click at [524, 276] on div "Save" at bounding box center [530, 267] width 35 height 28
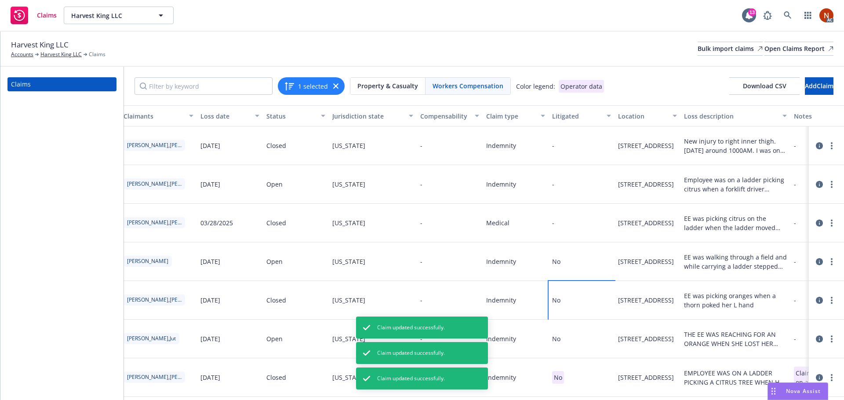
click at [591, 307] on div "No" at bounding box center [582, 300] width 66 height 39
click at [486, 279] on button "Clear" at bounding box center [491, 274] width 23 height 12
click at [524, 303] on span "Save" at bounding box center [531, 305] width 14 height 8
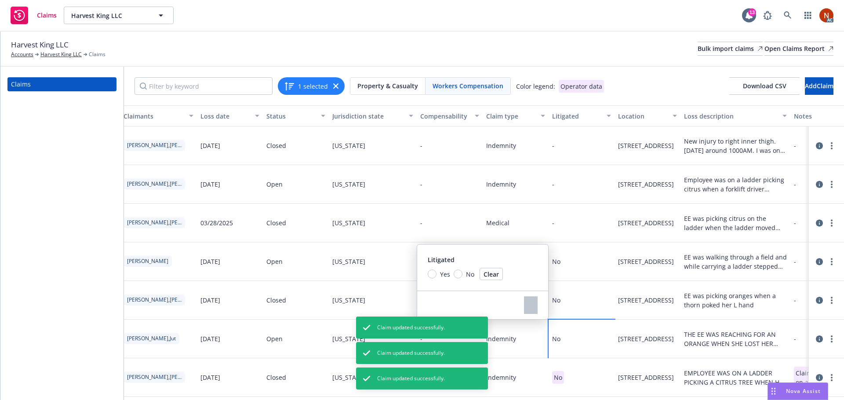
click at [580, 342] on div "No" at bounding box center [582, 339] width 66 height 39
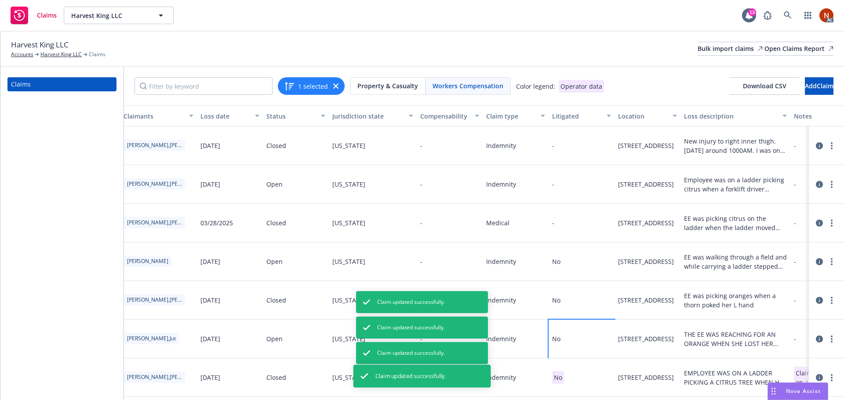
click at [580, 342] on div "No" at bounding box center [582, 339] width 66 height 39
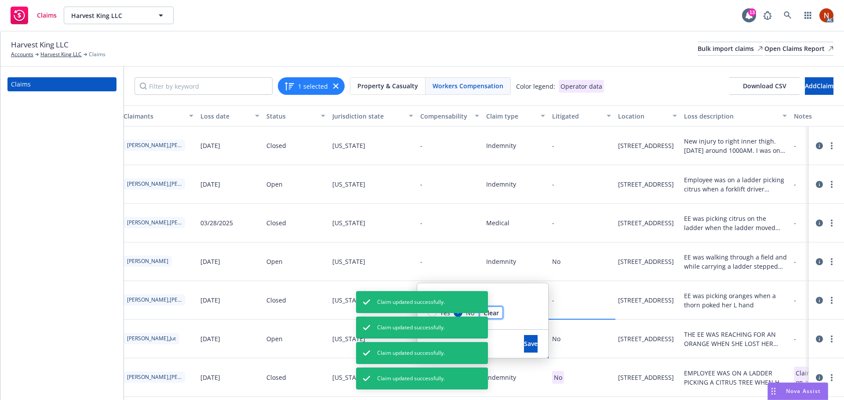
click at [497, 316] on span "Clear" at bounding box center [491, 313] width 15 height 8
click at [524, 342] on span "Save" at bounding box center [531, 344] width 14 height 8
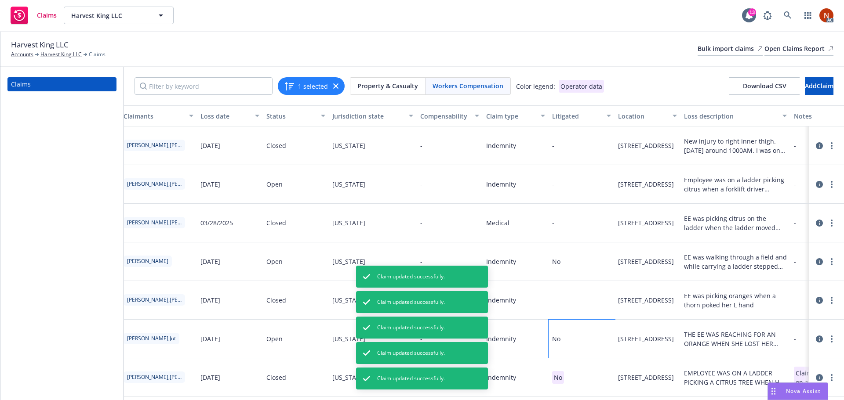
click at [539, 45] on div "Harvest King LLC Accounts Harvest King LLC Claims Bulk import claims Open Claim…" at bounding box center [422, 48] width 822 height 19
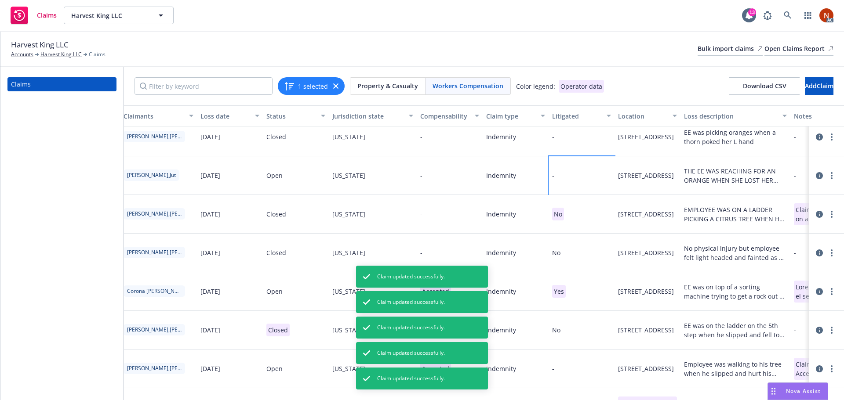
scroll to position [32, 218]
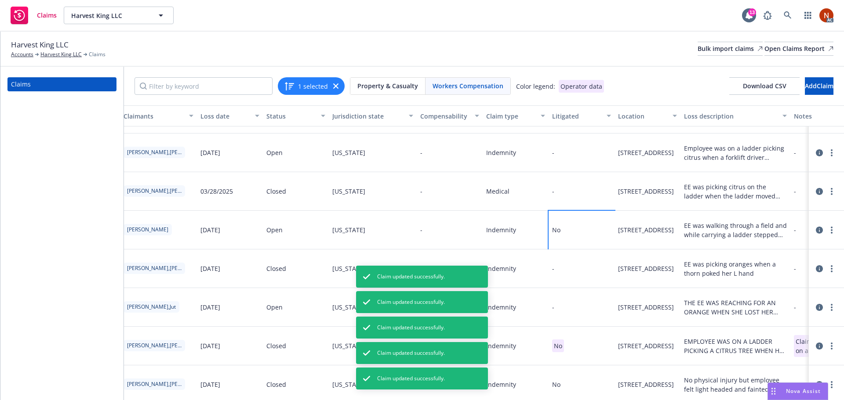
click at [589, 235] on div "No" at bounding box center [582, 230] width 66 height 39
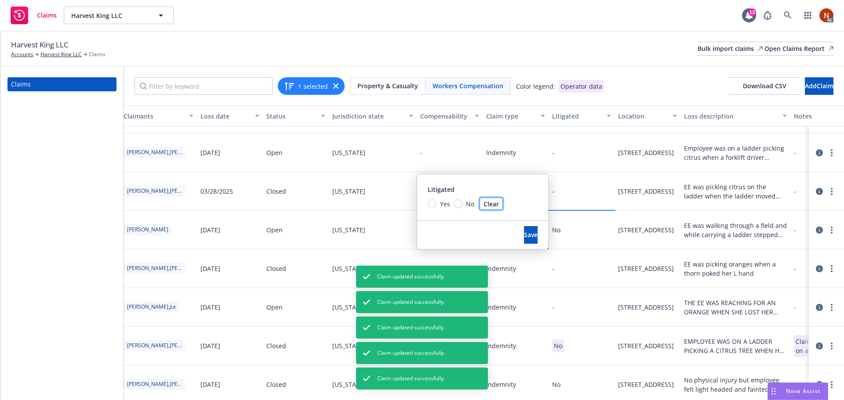
drag, startPoint x: 493, startPoint y: 204, endPoint x: 498, endPoint y: 209, distance: 6.5
click at [493, 204] on span "Clear" at bounding box center [491, 204] width 15 height 8
click at [524, 240] on button "Save" at bounding box center [531, 235] width 14 height 18
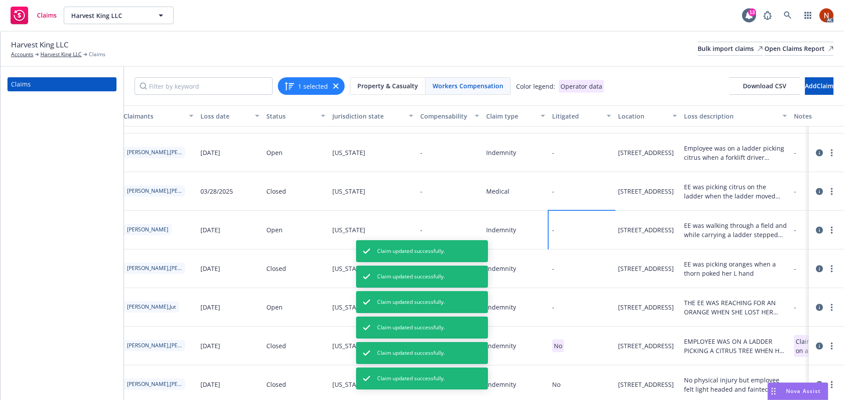
click at [529, 36] on div "Harvest King LLC Accounts Harvest King LLC Claims Bulk import claims Open Claim…" at bounding box center [422, 49] width 844 height 35
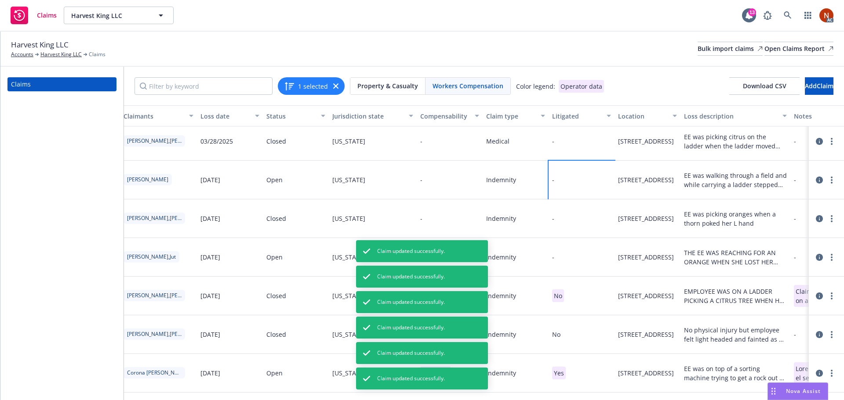
scroll to position [120, 218]
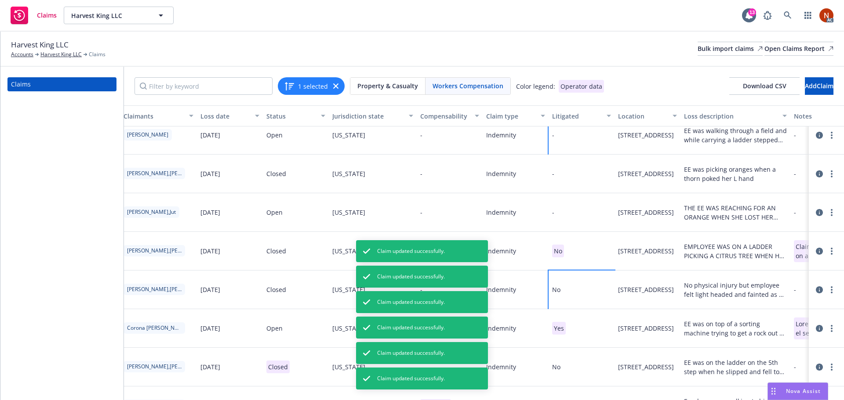
click at [590, 291] on div "No" at bounding box center [582, 290] width 66 height 39
click at [495, 262] on span "Clear" at bounding box center [491, 264] width 15 height 8
click at [524, 300] on button "Save" at bounding box center [531, 295] width 14 height 18
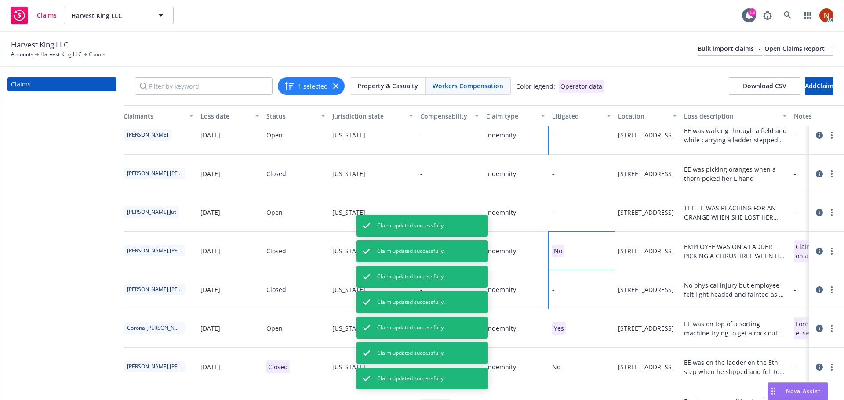
click at [592, 257] on div "No" at bounding box center [582, 251] width 66 height 39
click at [496, 229] on span "Clear" at bounding box center [491, 225] width 15 height 8
click at [502, 228] on button "Clear" at bounding box center [491, 225] width 23 height 12
click at [524, 257] on span "Save" at bounding box center [531, 256] width 14 height 8
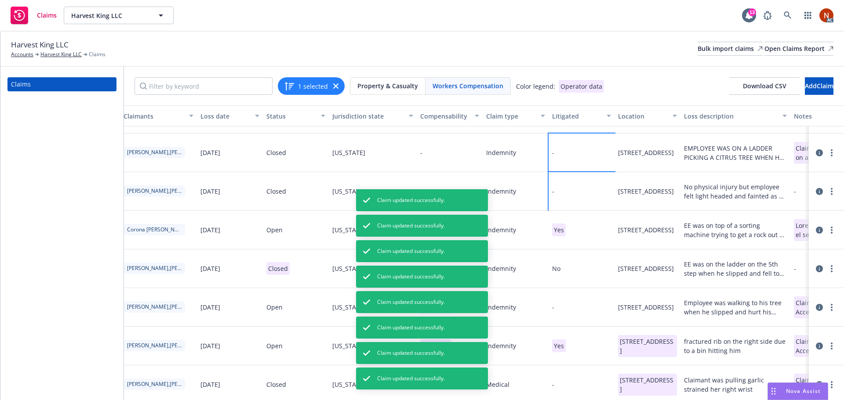
scroll to position [251, 218]
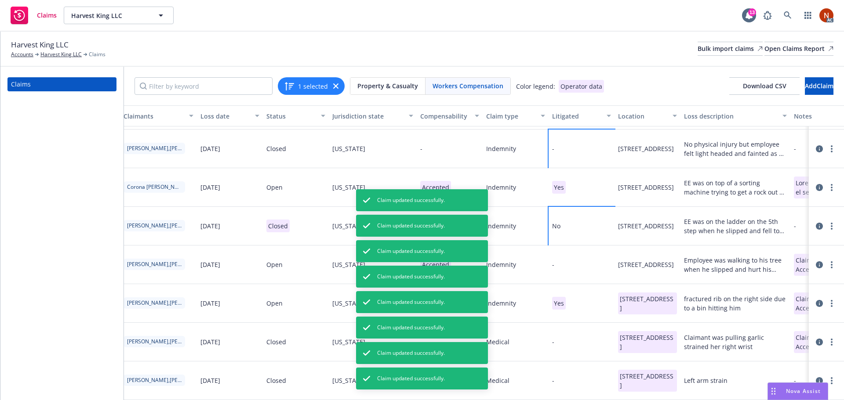
click at [586, 227] on div "No" at bounding box center [582, 226] width 66 height 39
click at [496, 195] on span "Clear" at bounding box center [491, 195] width 15 height 8
click at [524, 223] on span "Save" at bounding box center [531, 226] width 14 height 8
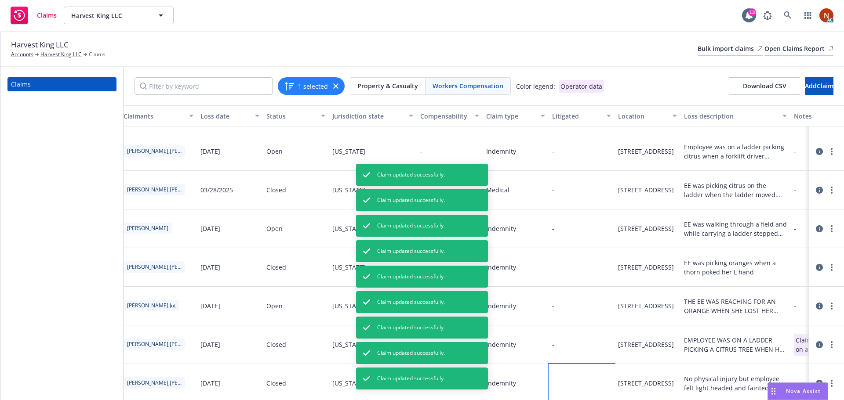
scroll to position [0, 218]
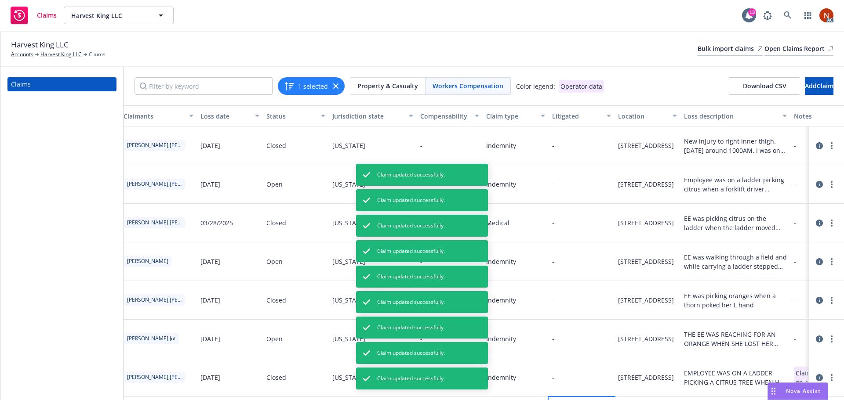
click at [478, 60] on div "Harvest King LLC Accounts Harvest King LLC Claims Bulk import claims Open Claim…" at bounding box center [422, 49] width 844 height 35
click at [300, 84] on button "1 selected" at bounding box center [306, 86] width 44 height 11
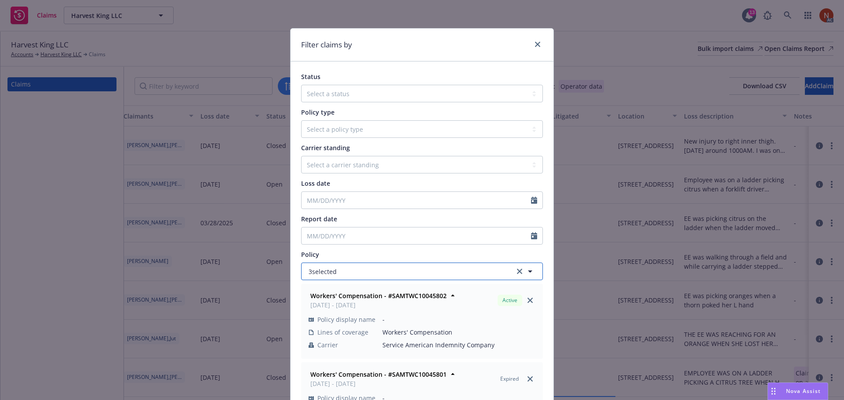
click at [367, 272] on button "3 selected" at bounding box center [422, 272] width 242 height 18
type input "amtru"
click at [507, 272] on link "Select all" at bounding box center [506, 271] width 30 height 9
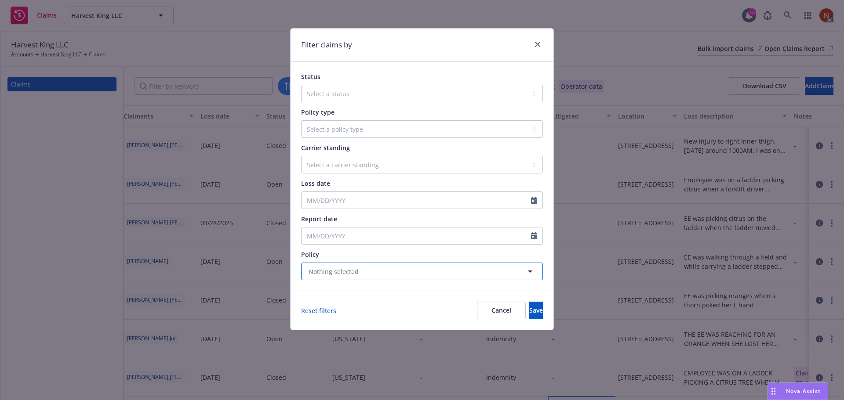
click at [487, 270] on button "Nothing selected" at bounding box center [422, 272] width 242 height 18
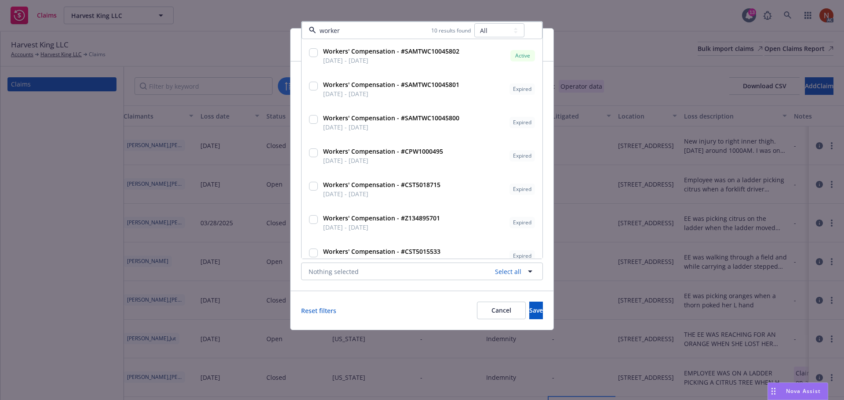
type input "worker"
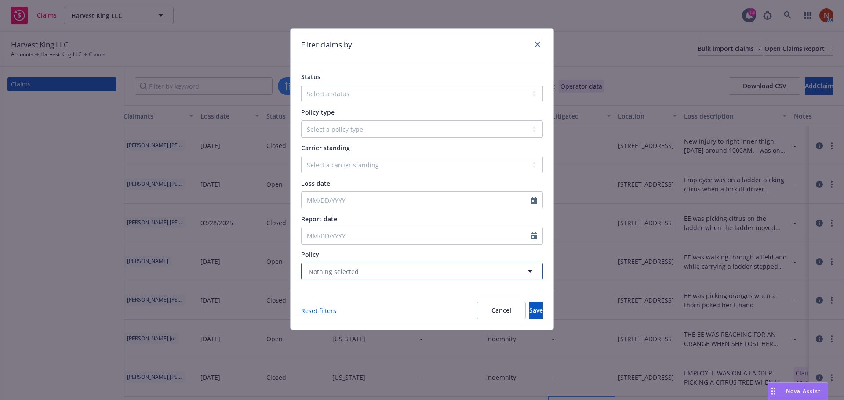
click at [345, 269] on span "Nothing selected" at bounding box center [334, 271] width 50 height 9
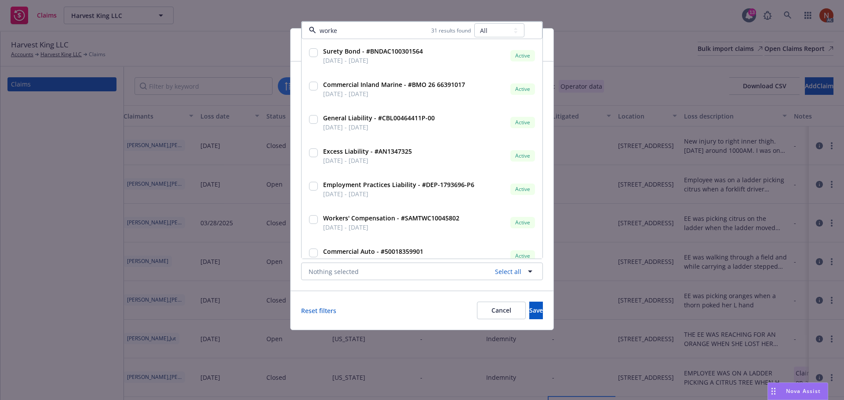
type input "worker"
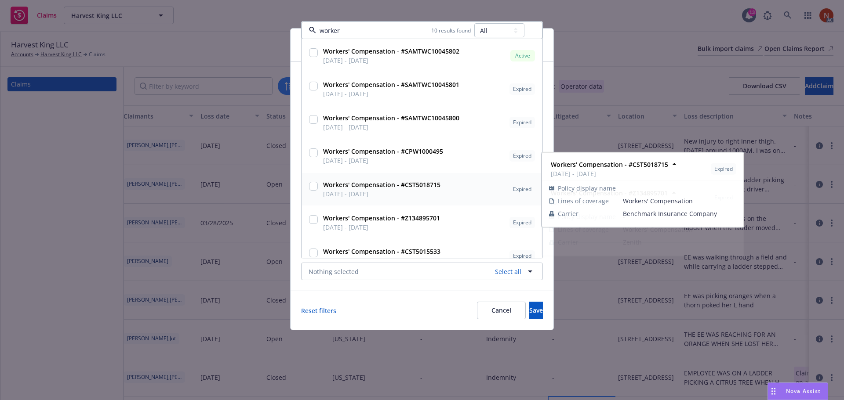
click at [363, 194] on span "03/22/2020 - 09/28/2020" at bounding box center [381, 193] width 117 height 9
checkbox input "true"
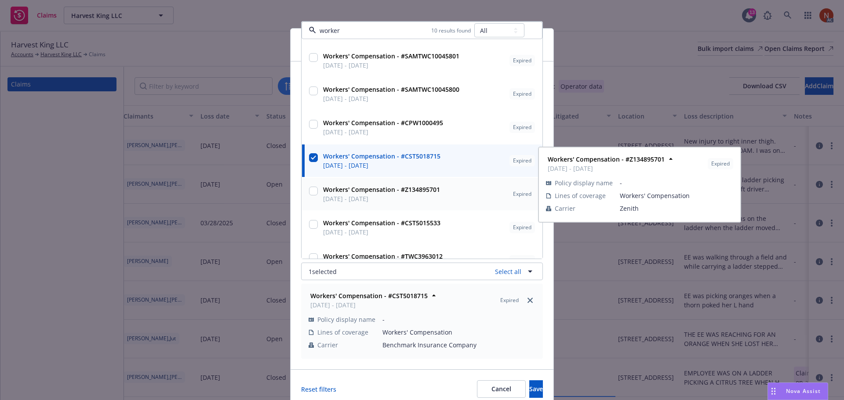
scroll to position [44, 0]
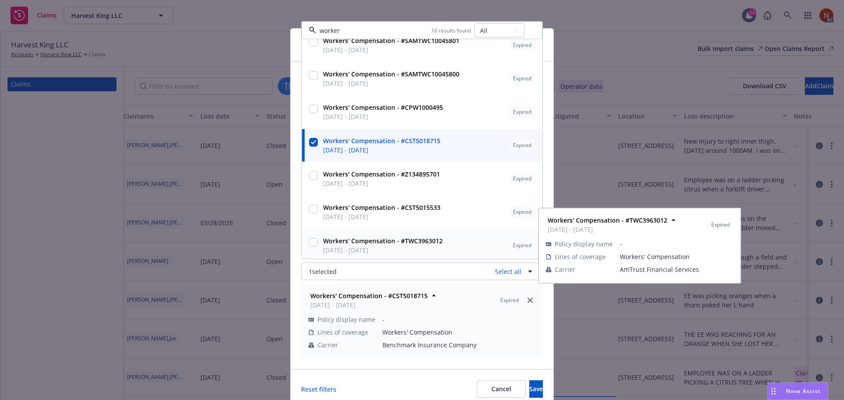
click at [364, 240] on strong "Workers' Compensation - #TWC3963012" at bounding box center [383, 241] width 120 height 8
checkbox input "true"
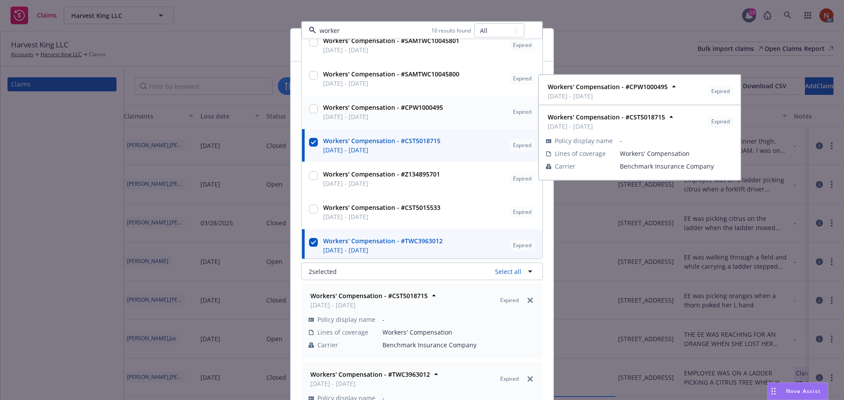
click at [356, 123] on div "Workers' Compensation - #CPW1000495 03/22/2022 - 03/22/2023" at bounding box center [382, 112] width 125 height 22
checkbox input "true"
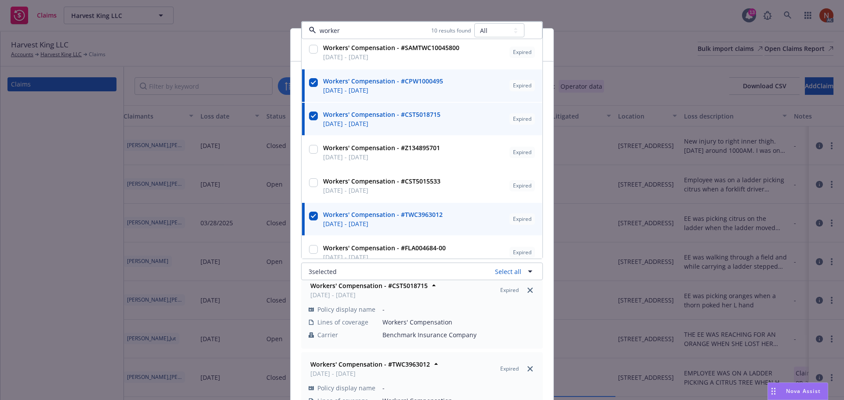
scroll to position [104, 0]
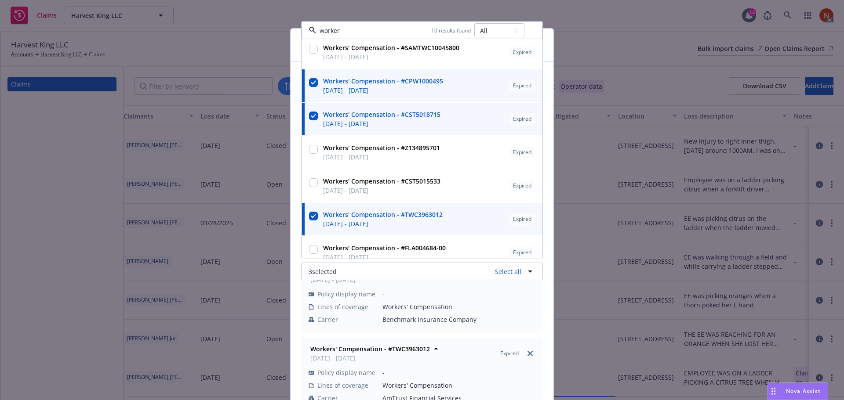
type input "worker"
click at [544, 344] on div "Status Select a status Closed Open Policy type Select a policy type Auto Auto p…" at bounding box center [422, 242] width 263 height 361
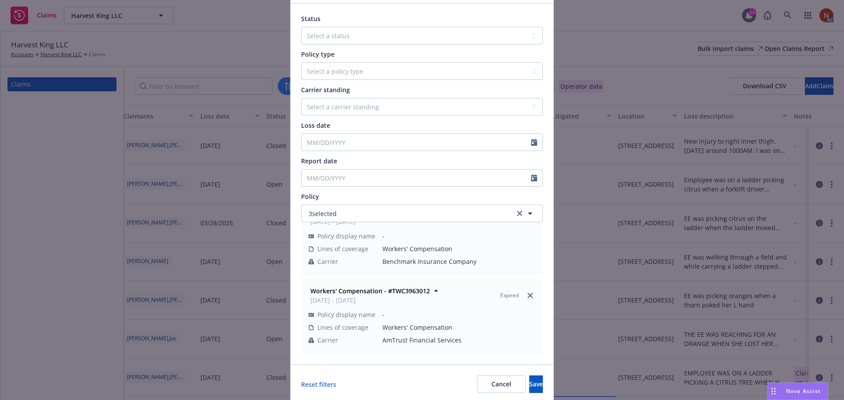
scroll to position [90, 0]
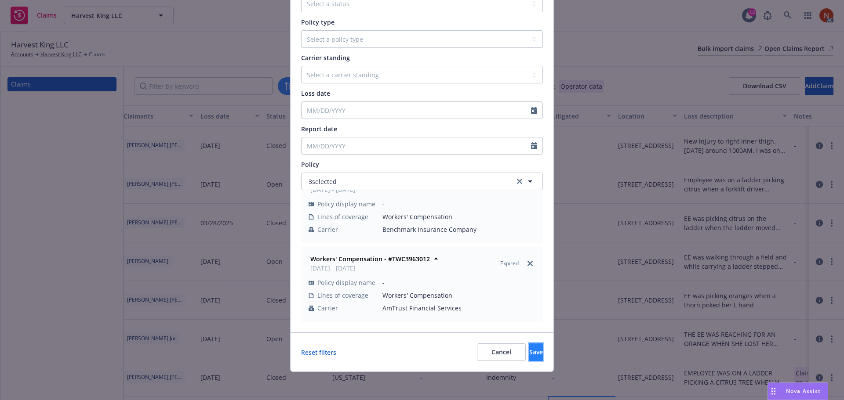
click at [529, 352] on span "Save" at bounding box center [536, 352] width 14 height 8
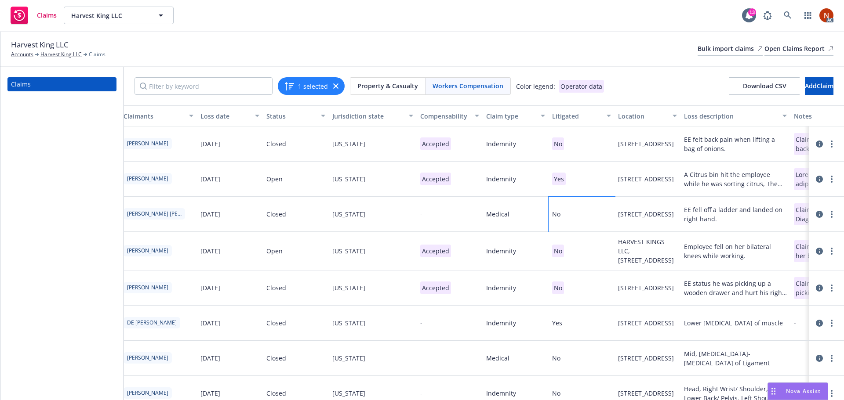
click at [584, 218] on div "No" at bounding box center [582, 214] width 66 height 35
click at [497, 198] on span "Clear" at bounding box center [491, 197] width 15 height 8
click at [524, 230] on span "Save" at bounding box center [531, 228] width 14 height 8
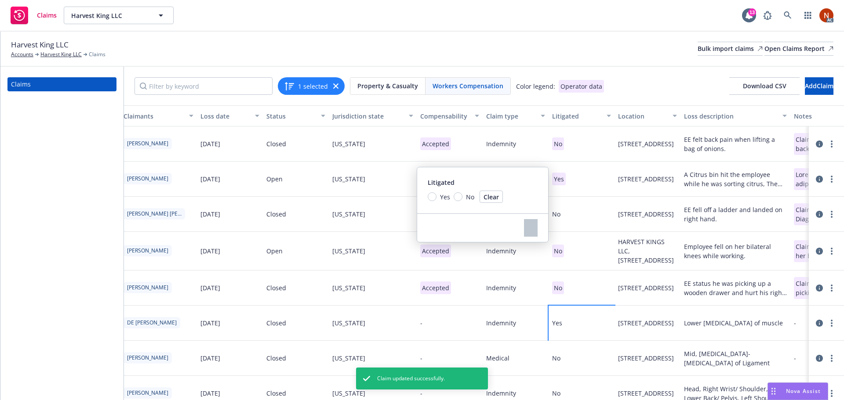
click at [585, 340] on div "Yes" at bounding box center [582, 323] width 66 height 35
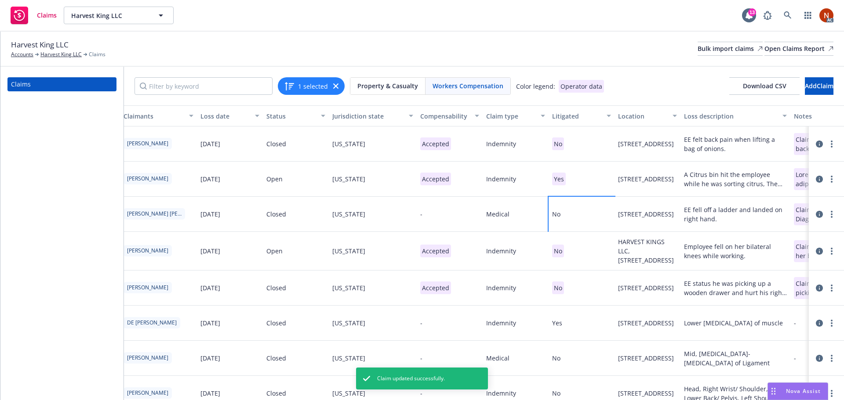
click at [585, 340] on div "Yes" at bounding box center [582, 323] width 66 height 35
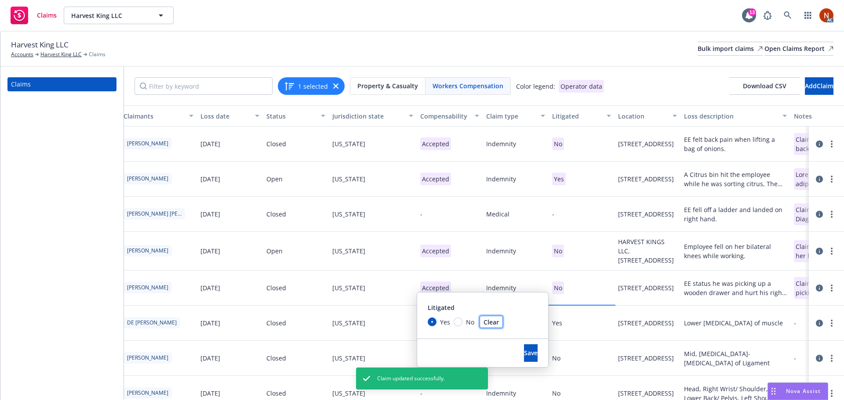
click at [499, 320] on button "Clear" at bounding box center [491, 322] width 23 height 12
click at [524, 358] on button "Save" at bounding box center [531, 354] width 14 height 18
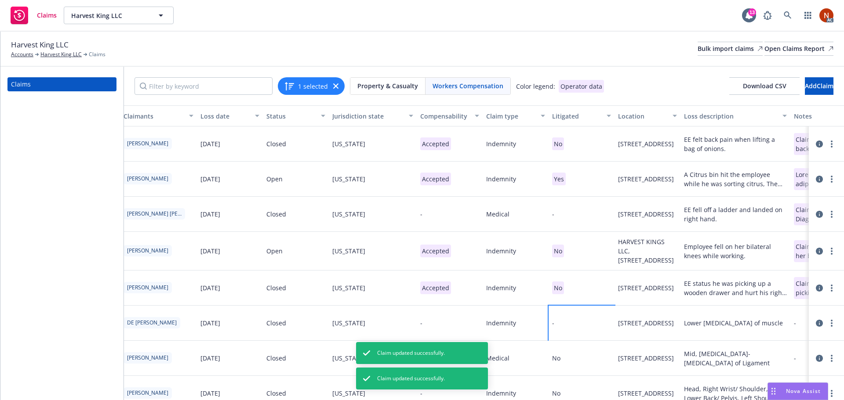
click at [582, 341] on div "-" at bounding box center [582, 323] width 66 height 35
click at [434, 320] on input "Yes" at bounding box center [432, 322] width 9 height 9
click at [524, 350] on span "Save" at bounding box center [531, 353] width 14 height 8
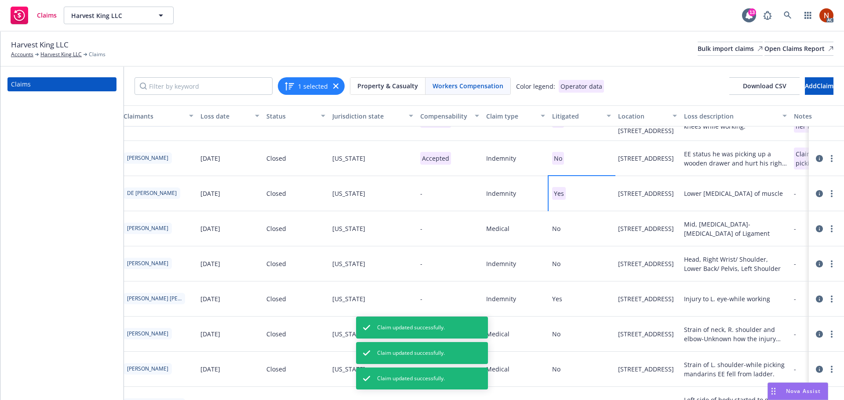
scroll to position [132, 218]
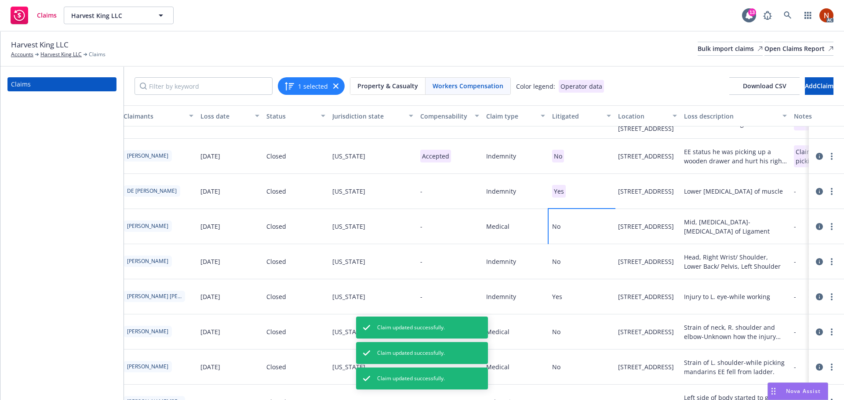
click at [582, 244] on div "No" at bounding box center [582, 226] width 66 height 35
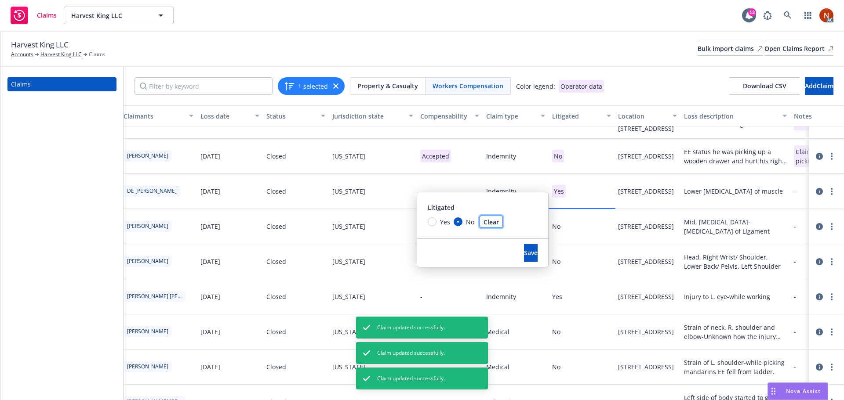
click at [495, 221] on span "Clear" at bounding box center [491, 222] width 15 height 8
click at [524, 254] on button "Save" at bounding box center [531, 253] width 14 height 18
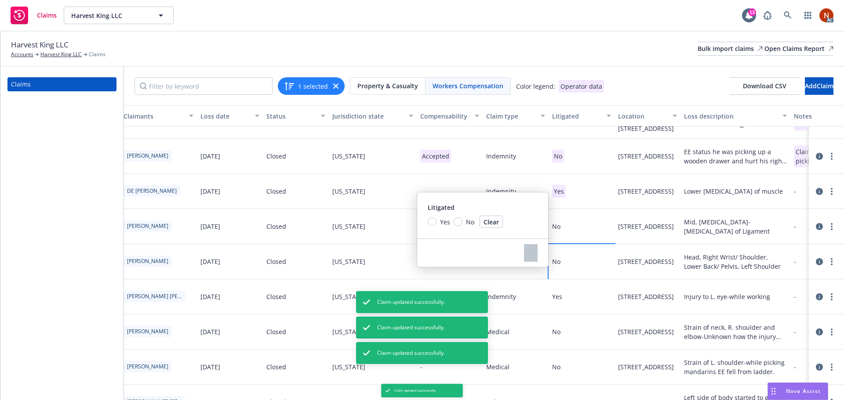
click at [585, 280] on div "No" at bounding box center [582, 261] width 66 height 35
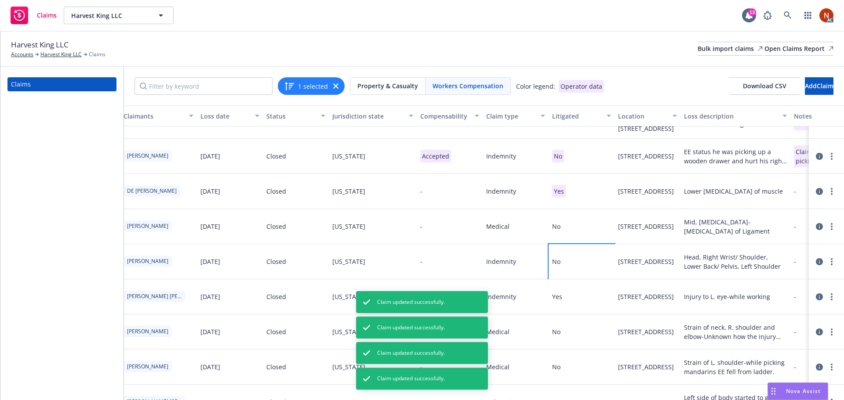
click at [585, 280] on div "No" at bounding box center [582, 261] width 66 height 35
click at [491, 255] on button "Clear" at bounding box center [491, 261] width 23 height 12
click at [524, 293] on span "Save" at bounding box center [531, 291] width 14 height 8
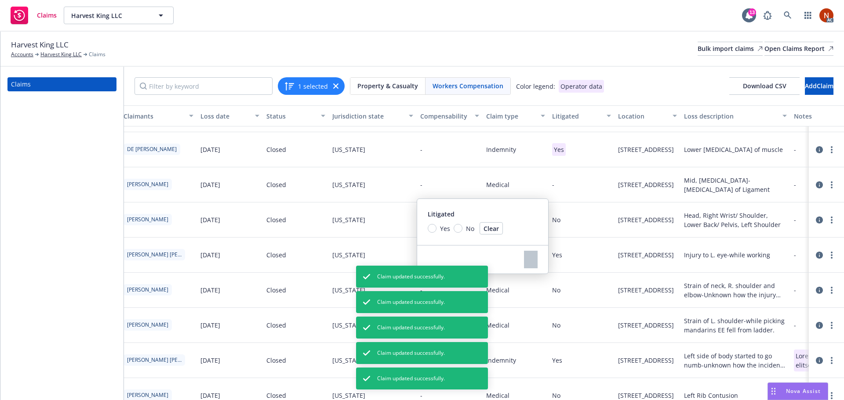
scroll to position [176, 218]
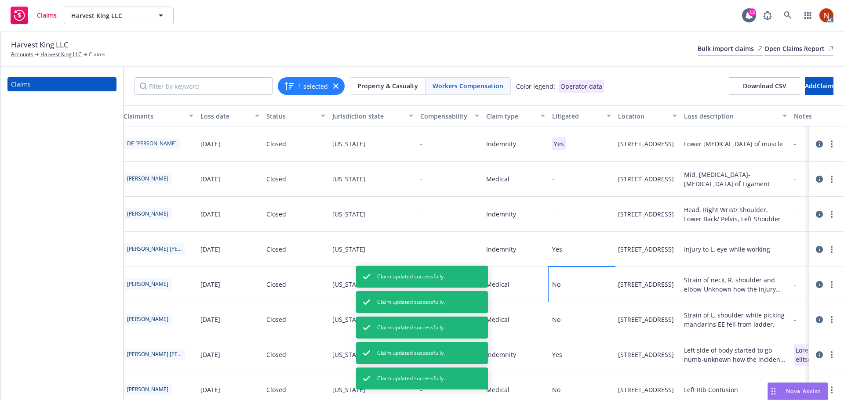
click at [579, 302] on div "No" at bounding box center [582, 284] width 66 height 35
click at [500, 282] on button "Clear" at bounding box center [491, 278] width 23 height 12
click at [524, 305] on span "Save" at bounding box center [531, 309] width 14 height 8
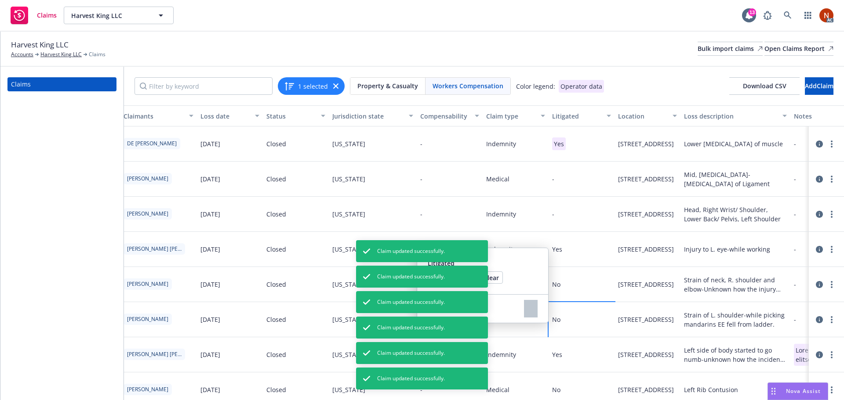
click at [585, 335] on div "No" at bounding box center [582, 319] width 66 height 35
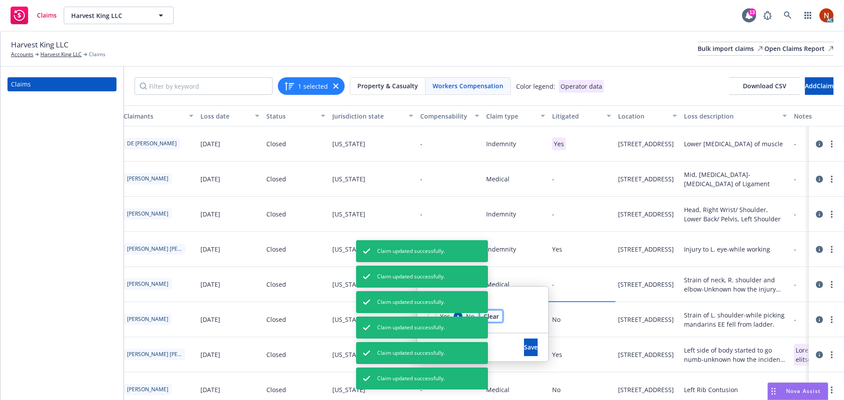
click at [494, 316] on span "Clear" at bounding box center [491, 317] width 15 height 8
drag, startPoint x: 518, startPoint y: 347, endPoint x: 542, endPoint y: 343, distance: 24.6
click at [524, 347] on span "Save" at bounding box center [531, 347] width 14 height 8
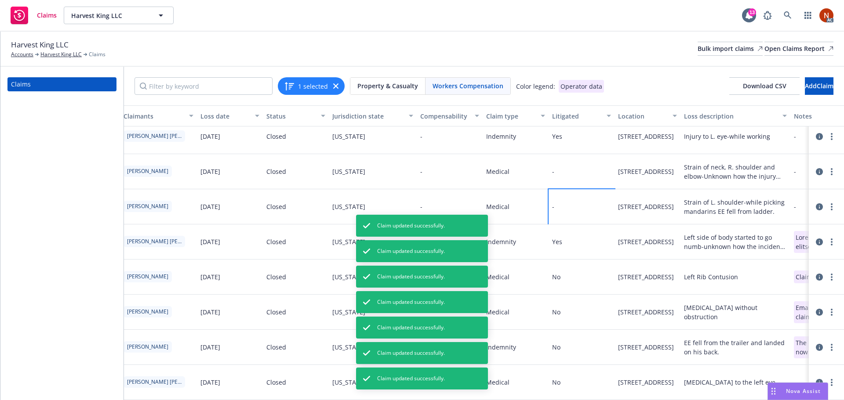
scroll to position [308, 218]
click at [577, 285] on div "No" at bounding box center [582, 277] width 66 height 35
click at [495, 252] on span "Clear" at bounding box center [491, 251] width 15 height 8
click at [524, 280] on span "Save" at bounding box center [531, 282] width 14 height 8
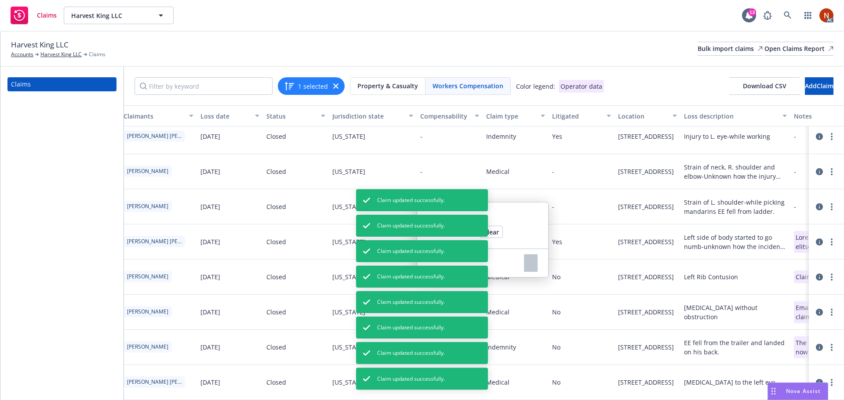
scroll to position [324, 218]
click at [581, 297] on div "No" at bounding box center [582, 312] width 66 height 35
click at [494, 273] on span "Clear" at bounding box center [491, 271] width 15 height 8
click at [524, 308] on button "Save" at bounding box center [531, 302] width 14 height 18
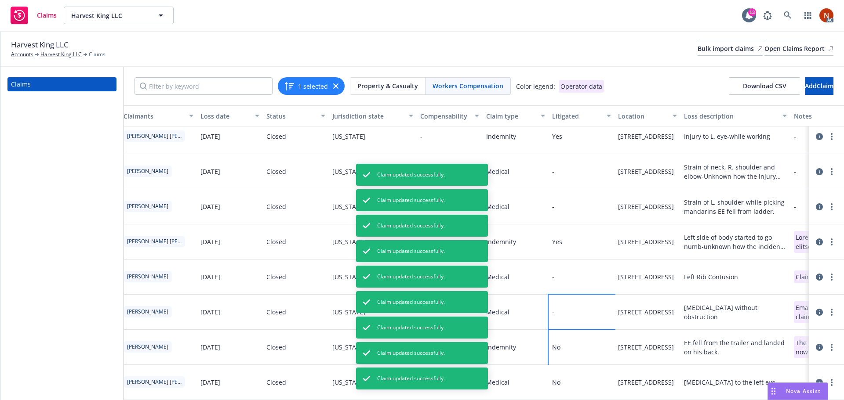
click at [581, 330] on div "No" at bounding box center [582, 347] width 66 height 35
click at [496, 309] on span "Clear" at bounding box center [491, 310] width 15 height 8
click at [524, 341] on span "Save" at bounding box center [531, 340] width 14 height 8
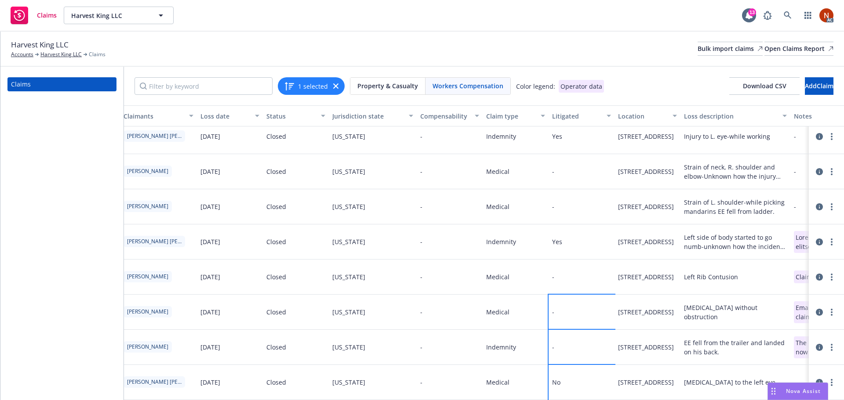
click at [579, 371] on div "No" at bounding box center [582, 382] width 66 height 35
click at [486, 347] on span "Clear" at bounding box center [491, 348] width 15 height 8
click at [524, 382] on span "Save" at bounding box center [531, 379] width 14 height 8
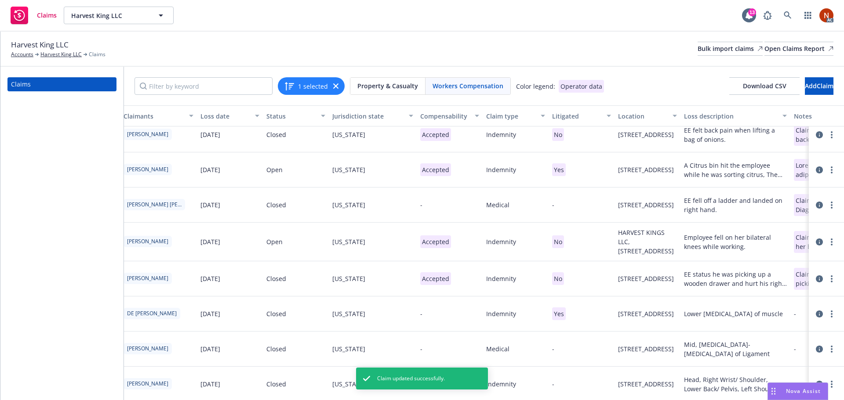
scroll to position [0, 218]
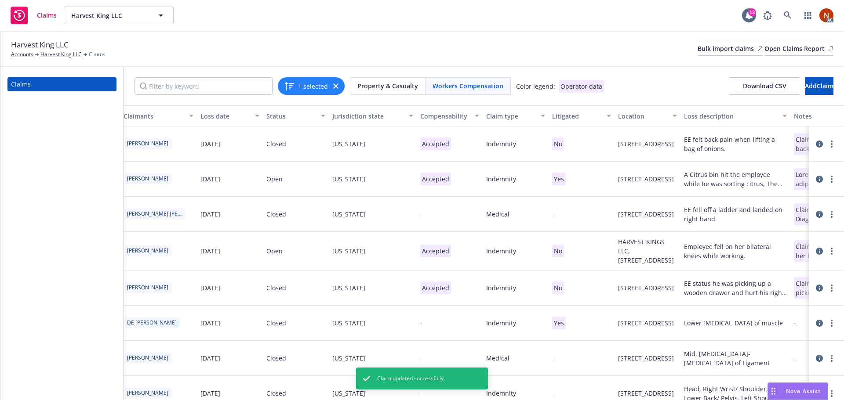
click at [381, 39] on div "Harvest King LLC Accounts Harvest King LLC Claims Bulk import claims Open Claim…" at bounding box center [422, 48] width 822 height 19
click at [335, 84] on icon "button" at bounding box center [335, 86] width 5 height 5
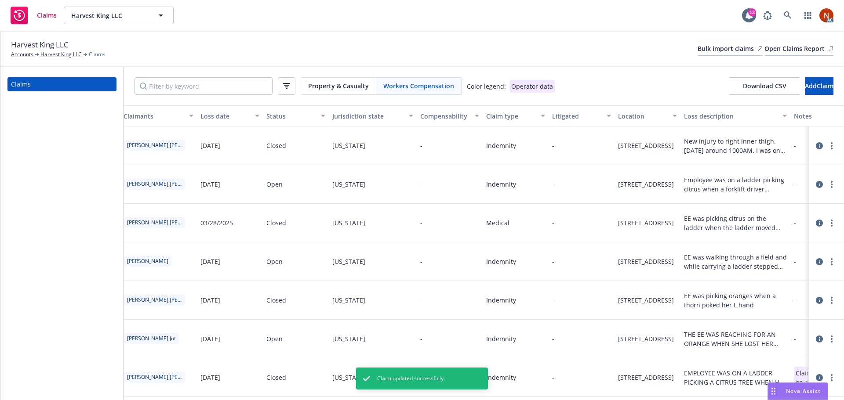
click at [392, 55] on div "Harvest King LLC Accounts Harvest King LLC Claims Bulk import claims Open Claim…" at bounding box center [422, 48] width 822 height 19
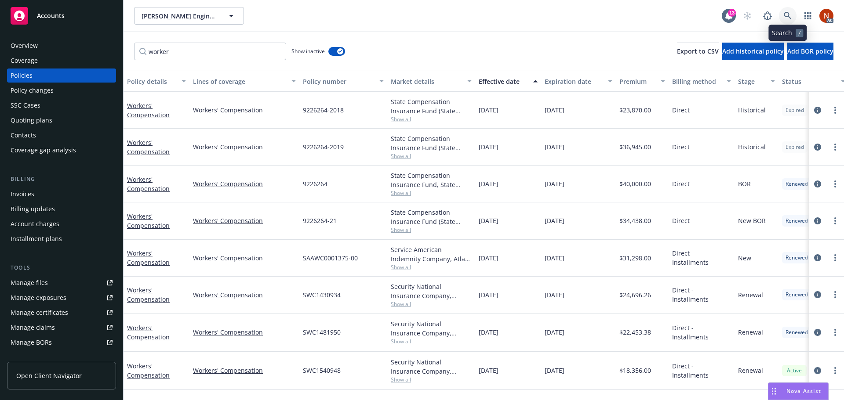
click at [785, 15] on icon at bounding box center [788, 16] width 8 height 8
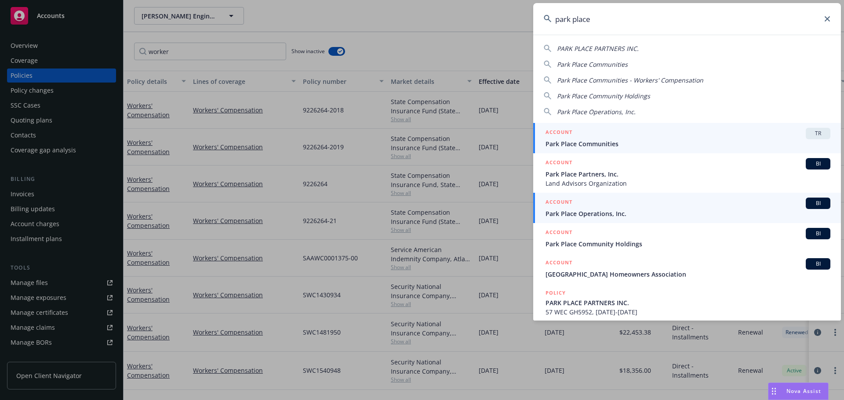
type input "park place"
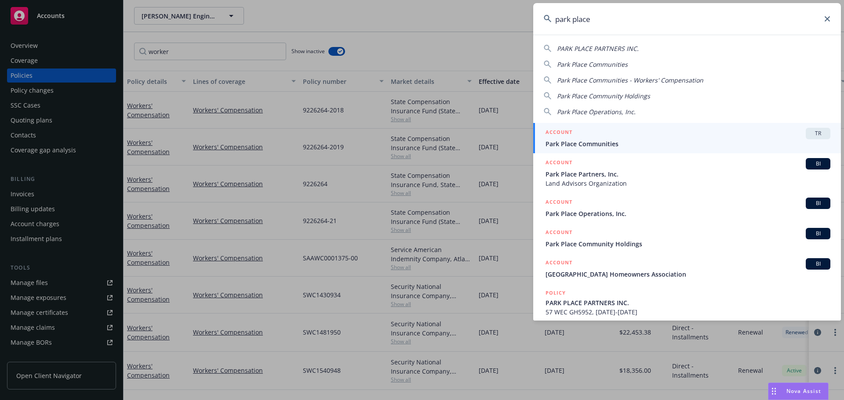
click at [618, 212] on span "Park Place Operations, Inc." at bounding box center [688, 213] width 285 height 9
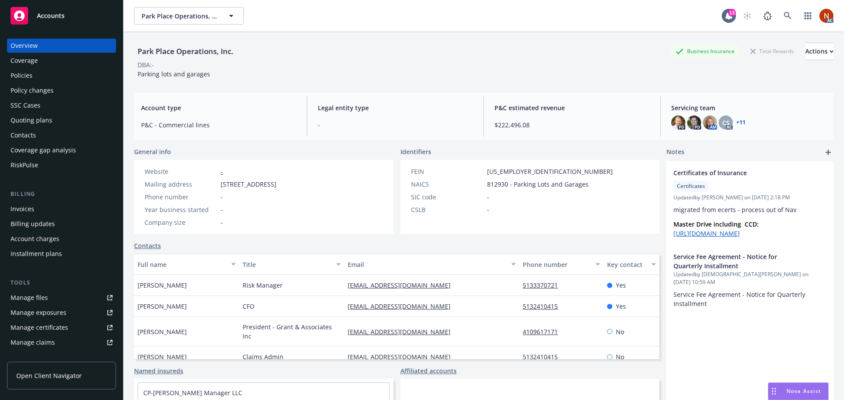
click at [51, 298] on link "Manage files" at bounding box center [61, 298] width 109 height 14
click at [51, 342] on div "Manage claims" at bounding box center [33, 343] width 44 height 14
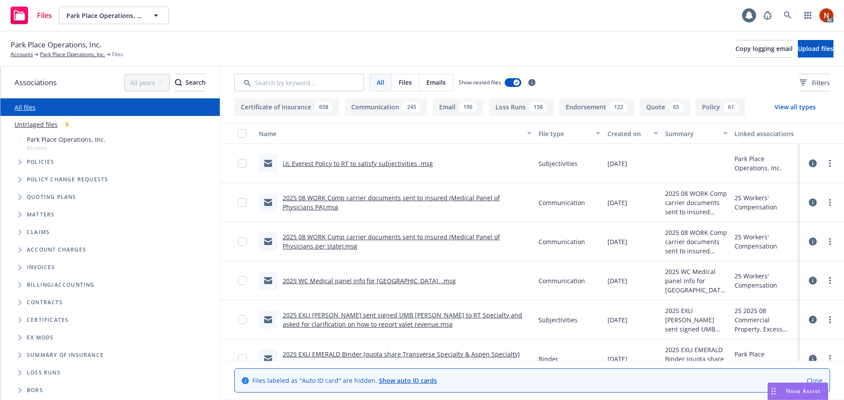
click at [531, 113] on button "Loss Runs 158" at bounding box center [521, 107] width 65 height 18
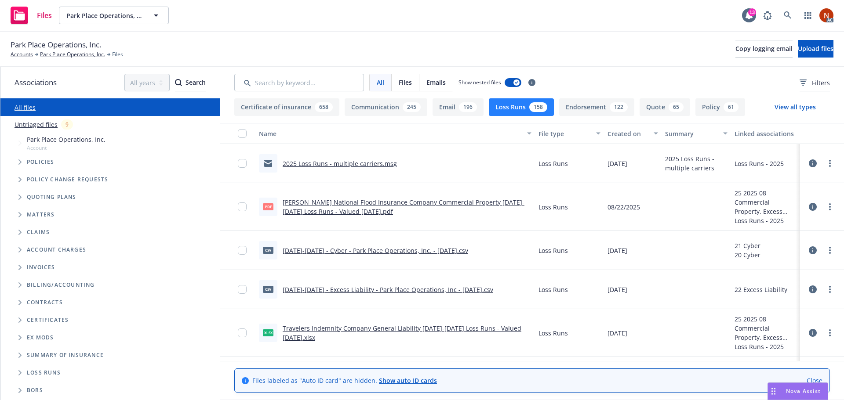
click at [628, 137] on div "Created on" at bounding box center [628, 133] width 41 height 9
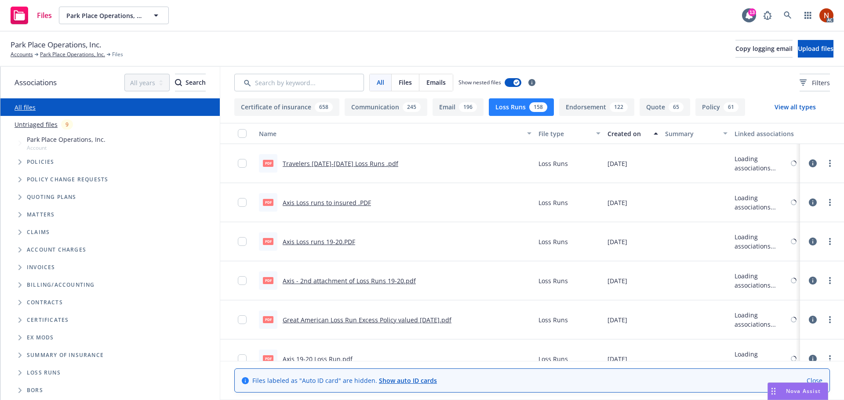
click at [621, 135] on div "Created on" at bounding box center [628, 133] width 41 height 9
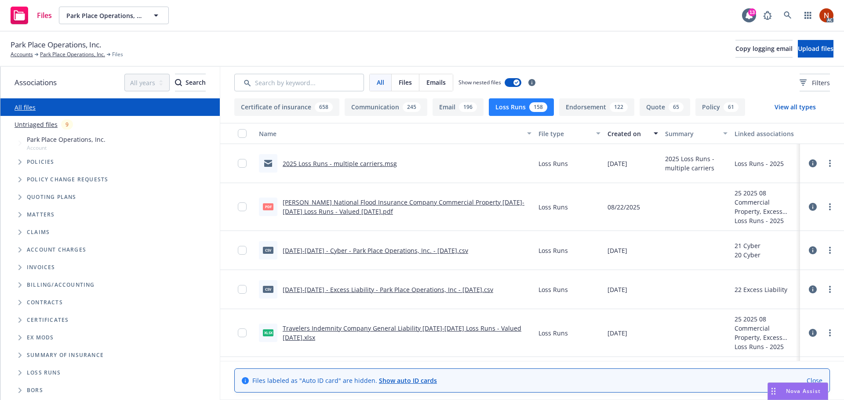
click at [372, 164] on link "2025 Loss Runs - multiple carriers.msg" at bounding box center [340, 164] width 114 height 8
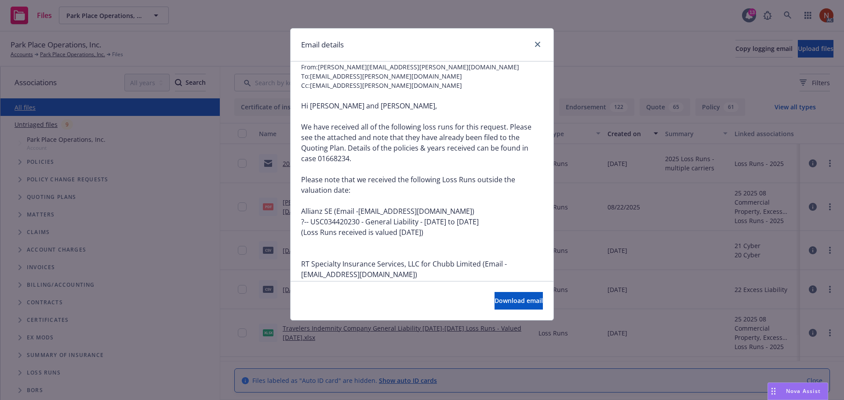
scroll to position [44, 0]
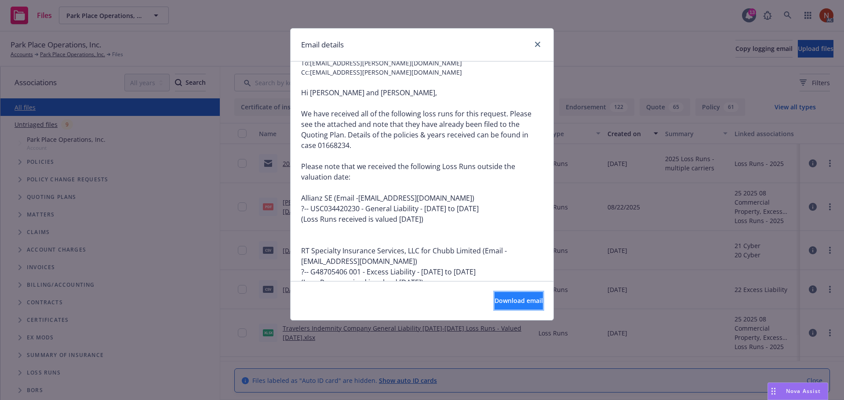
click at [504, 299] on span "Download email" at bounding box center [519, 301] width 48 height 8
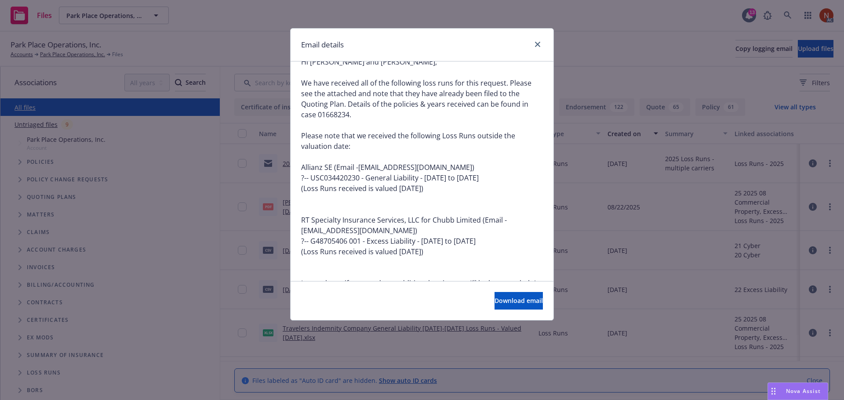
scroll to position [88, 0]
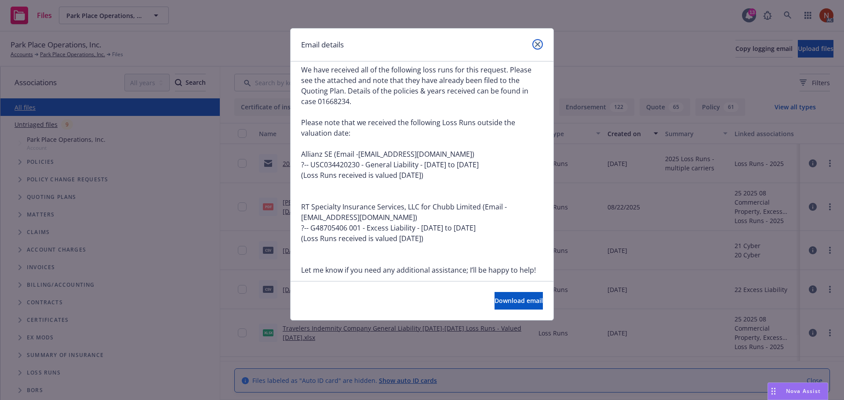
click at [537, 42] on icon "close" at bounding box center [537, 44] width 5 height 5
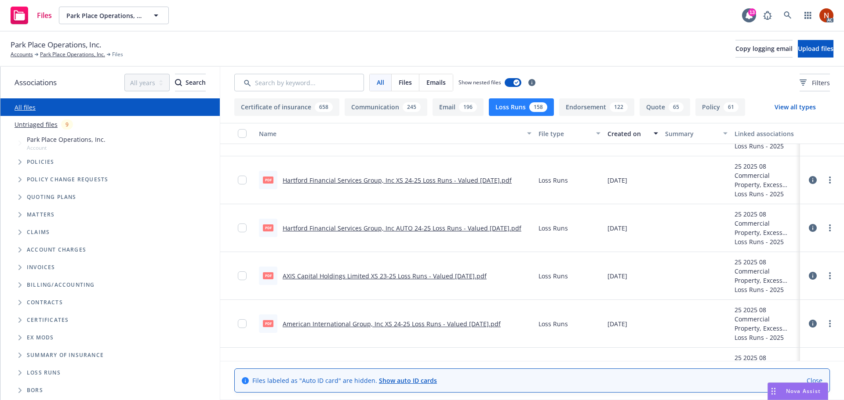
scroll to position [3134, 0]
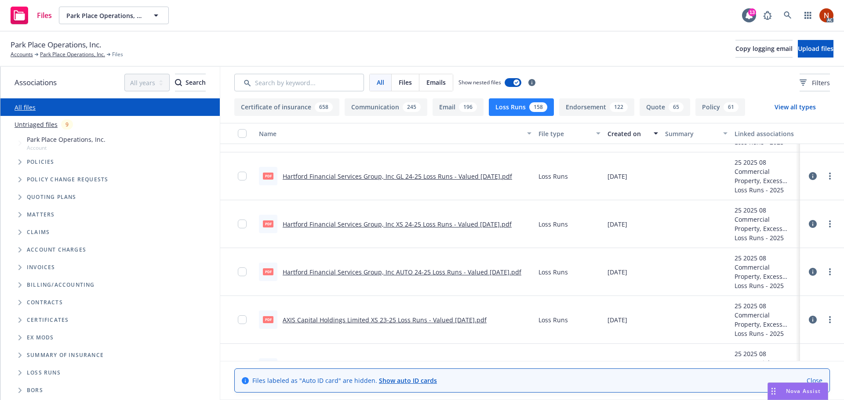
click at [463, 273] on link "Hartford Financial Services Group, Inc AUTO 24-25 Loss Runs - Valued [DATE].pdf" at bounding box center [402, 272] width 239 height 8
